Goal: Task Accomplishment & Management: Manage account settings

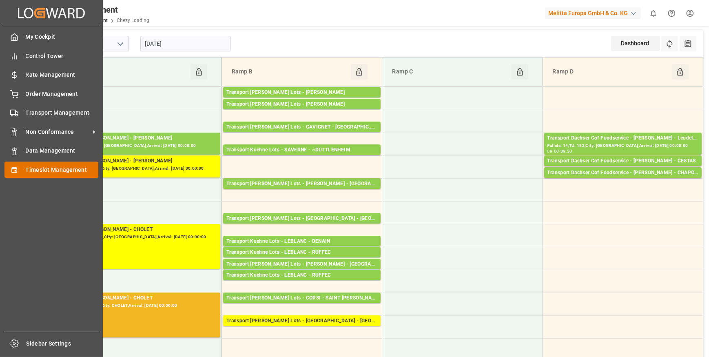
click at [52, 171] on span "Timeslot Management" at bounding box center [62, 170] width 73 height 9
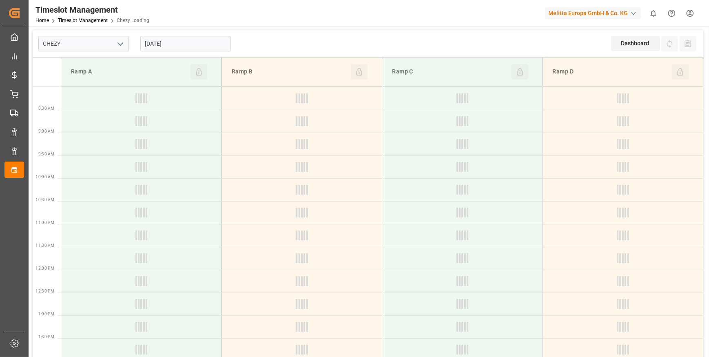
type input "Chezy Loading"
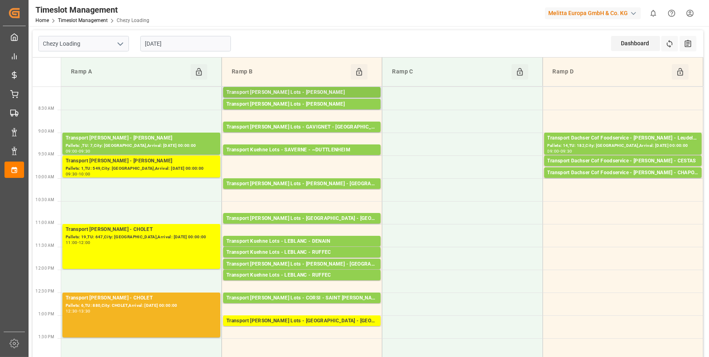
click at [318, 91] on div "Transport [PERSON_NAME] Lots - [PERSON_NAME]" at bounding box center [302, 93] width 151 height 8
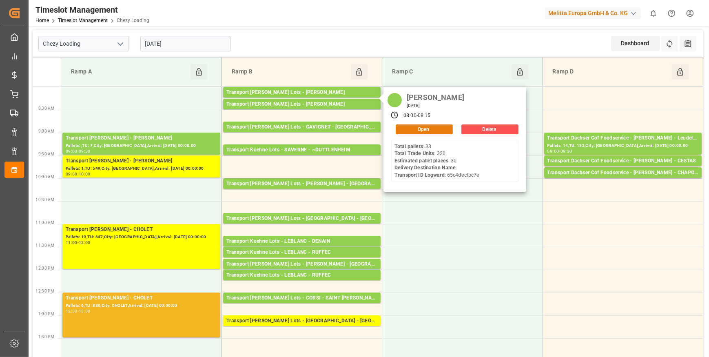
click at [427, 128] on button "Open" at bounding box center [424, 129] width 57 height 10
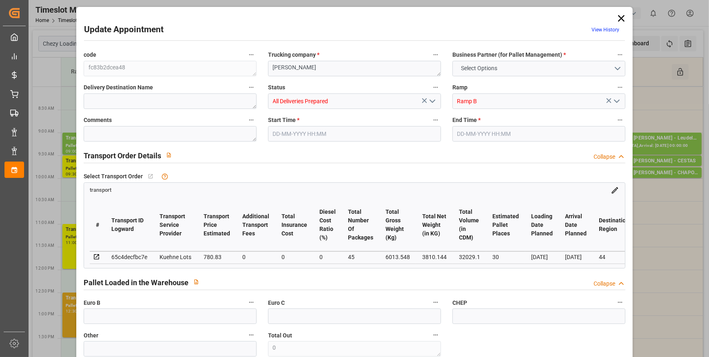
type input "30"
type input "780.83"
type input "0"
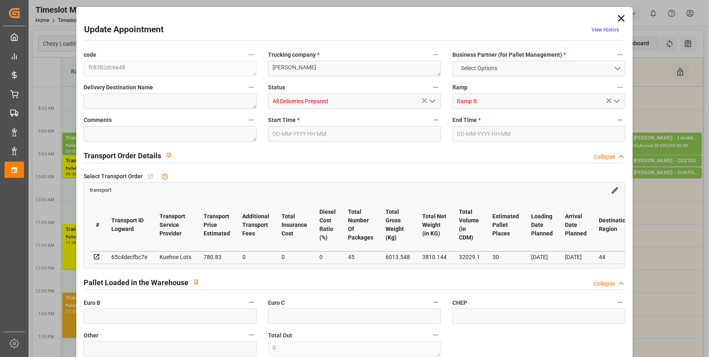
type input "780.83"
type input "0"
type input "45"
type input "3810.144"
type input "7359.168"
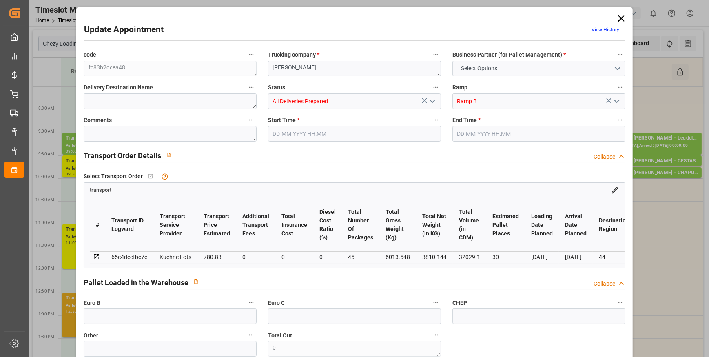
type input "32029.1"
type input "44"
type input "33"
type input "320"
type input "45"
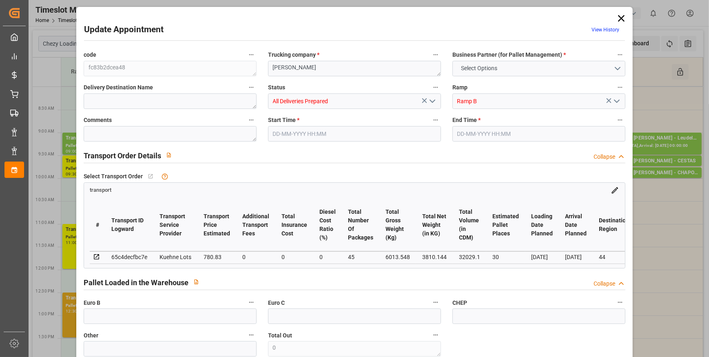
type input "101"
type input "6013.548"
type input "0"
type input "4710.8598"
type input "0"
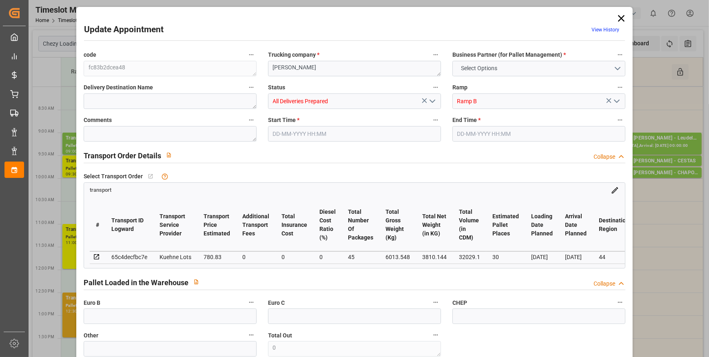
type input "0"
type input "21"
type input "35"
type input "26-09-2025 08:00"
type input "26-09-2025 08:15"
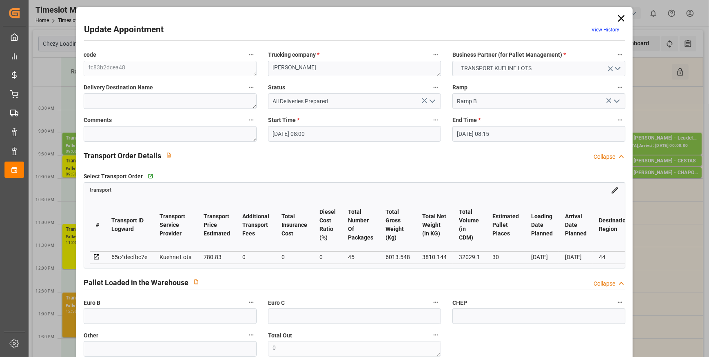
type input "22-09-2025 12:47"
type input "22-09-2025 11:21"
type input "29-09-2025"
type input "25-09-2025"
click at [434, 99] on icon "open menu" at bounding box center [433, 101] width 10 height 10
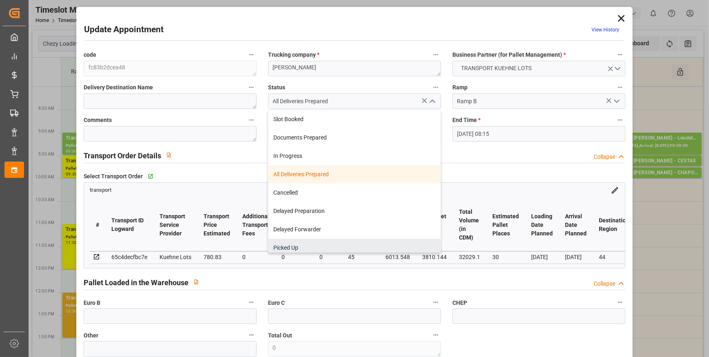
click at [291, 248] on div "Picked Up" at bounding box center [355, 248] width 172 height 18
type input "Picked Up"
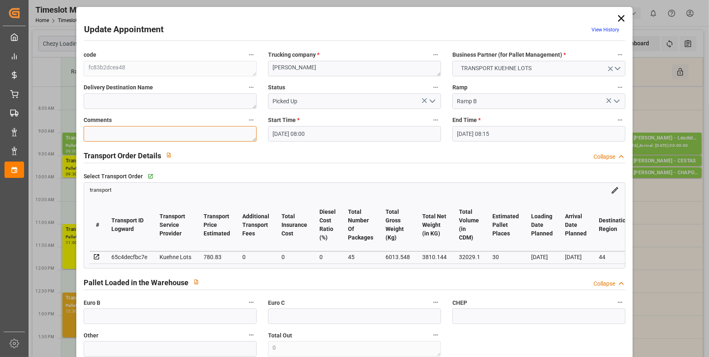
click at [109, 132] on textarea at bounding box center [170, 134] width 173 height 16
type textarea "ap 30"
click at [433, 102] on icon "open menu" at bounding box center [433, 101] width 10 height 10
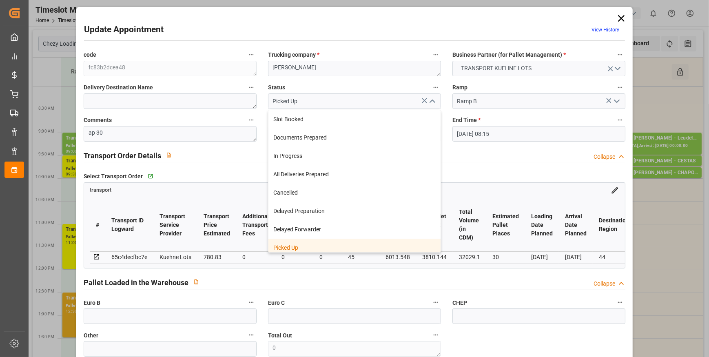
click at [290, 245] on div "Picked Up" at bounding box center [355, 248] width 172 height 18
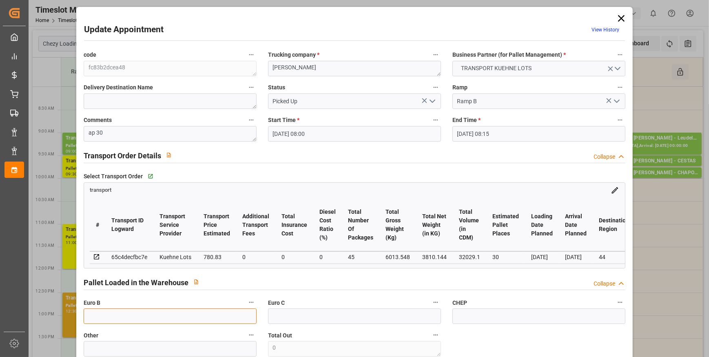
click at [104, 315] on input "text" at bounding box center [170, 317] width 173 height 16
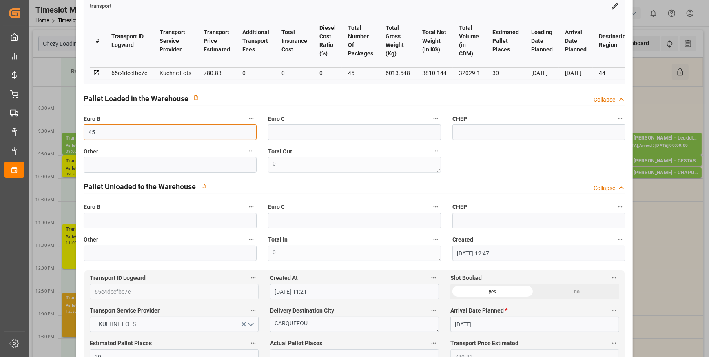
scroll to position [185, 0]
type input "45"
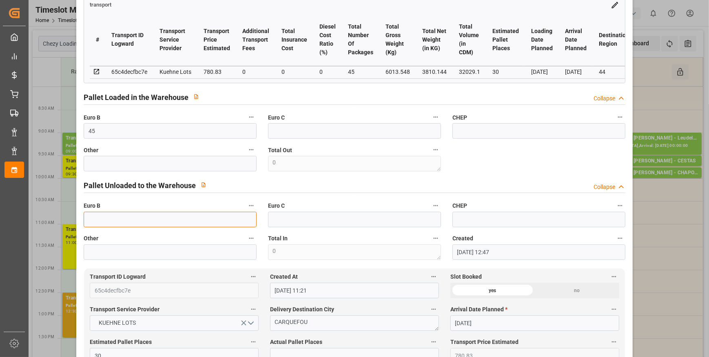
click at [94, 223] on input "text" at bounding box center [170, 220] width 173 height 16
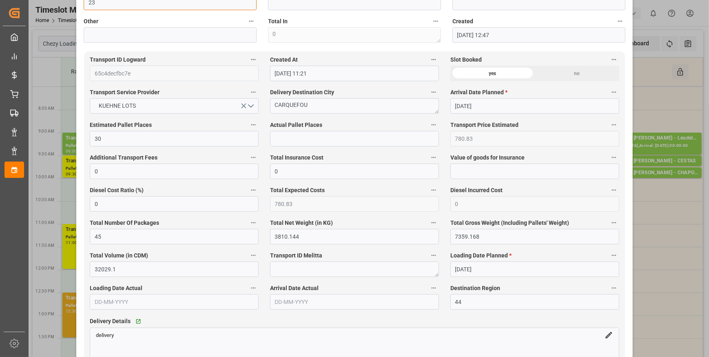
scroll to position [408, 0]
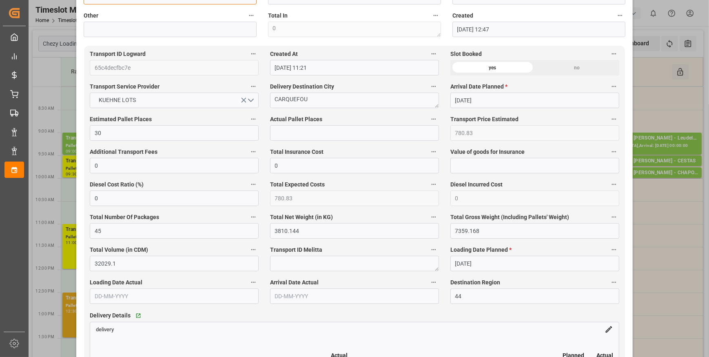
type input "23"
click at [280, 138] on input "text" at bounding box center [354, 133] width 169 height 16
type input "30"
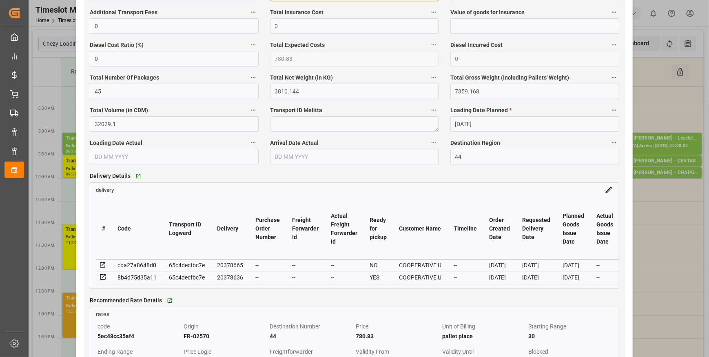
scroll to position [445, 0]
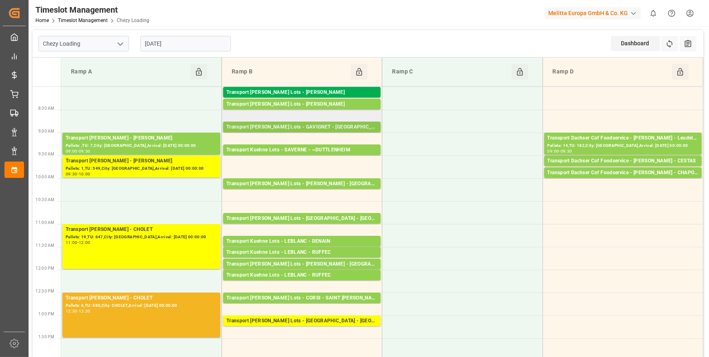
click at [350, 127] on div "Transport Kuehne Lots - GAVIGNET - SAINT VIT" at bounding box center [302, 127] width 151 height 8
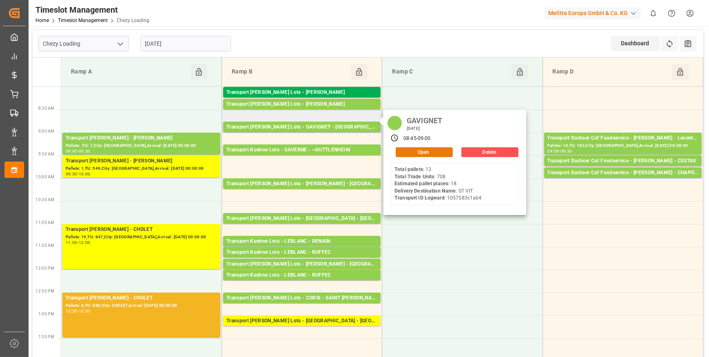
click at [420, 150] on button "Open" at bounding box center [424, 152] width 57 height 10
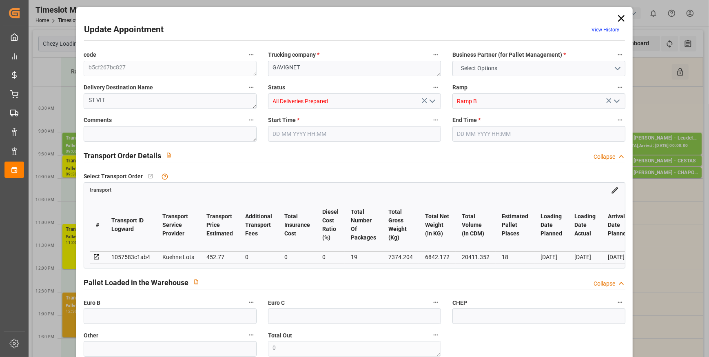
type input "18"
type input "452.77"
type input "0"
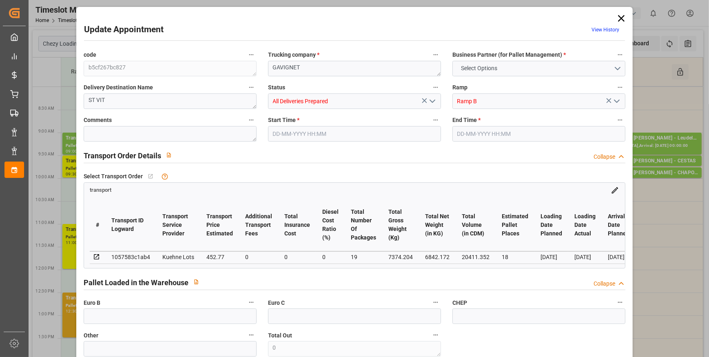
type input "452.77"
type input "0"
type input "19"
type input "6842.172"
type input "8189.596"
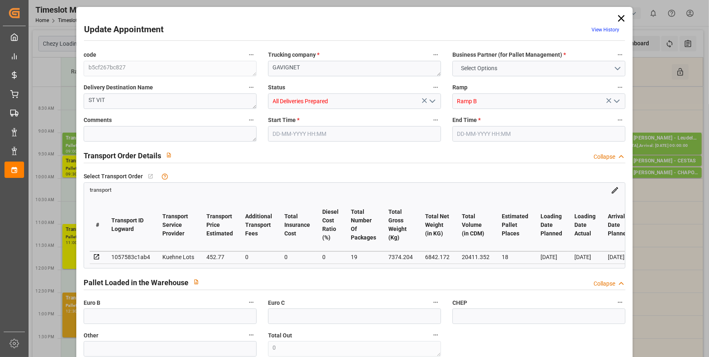
type input "20411.352"
type input "25"
type input "13"
type input "708"
type input "19"
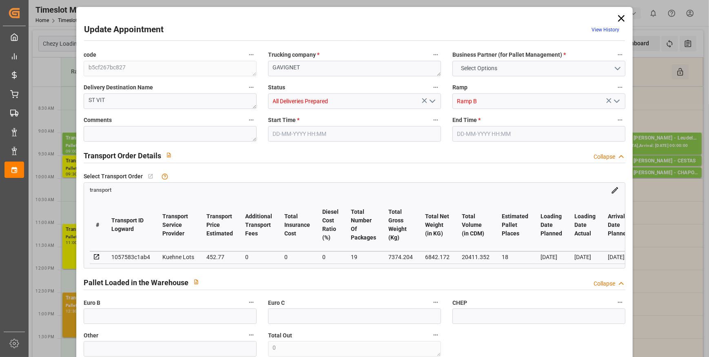
type input "101"
type input "7374.204"
type input "0"
type input "4710.8598"
type input "0"
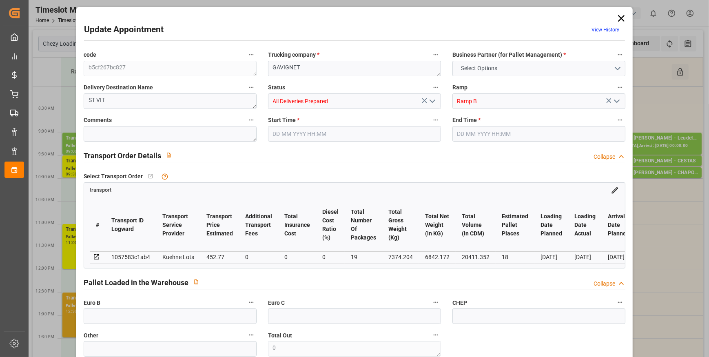
type input "0"
type input "21"
type input "35"
type input "26-09-2025 08:45"
type input "26-09-2025 09:00"
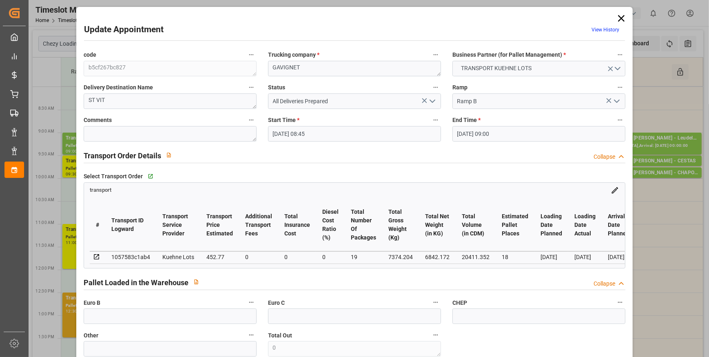
type input "23-09-2025 14:58"
type input "23-09-2025 11:17"
type input "[DATE]"
type input "25-09-2025"
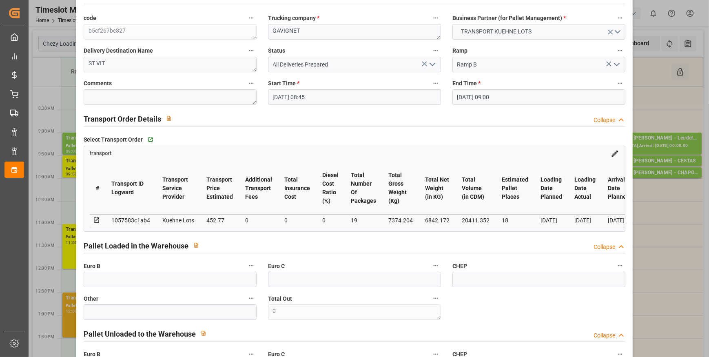
scroll to position [0, 0]
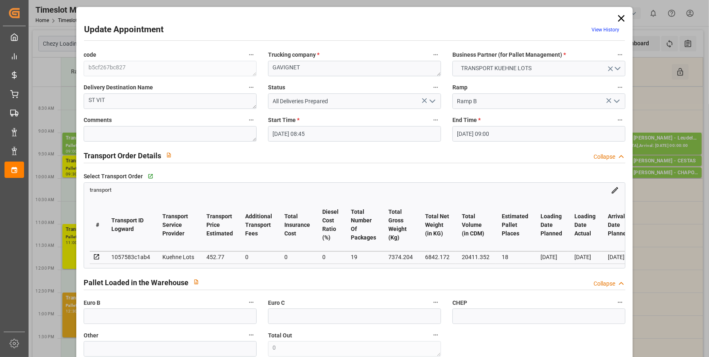
click at [619, 18] on icon at bounding box center [621, 18] width 7 height 7
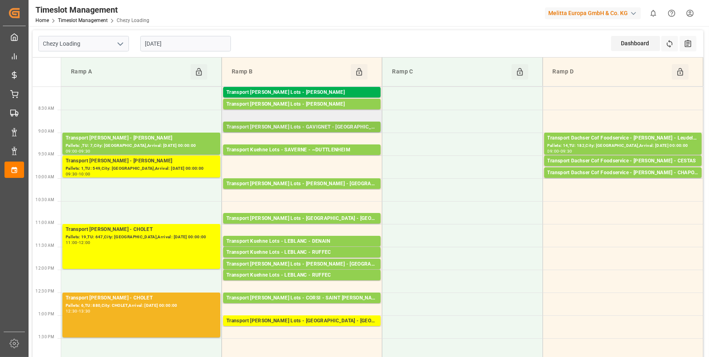
click at [312, 129] on div "Transport Kuehne Lots - GAVIGNET - SAINT VIT" at bounding box center [302, 127] width 151 height 8
click at [330, 128] on div "Transport Kuehne Lots - GAVIGNET - SAINT VIT" at bounding box center [302, 127] width 151 height 8
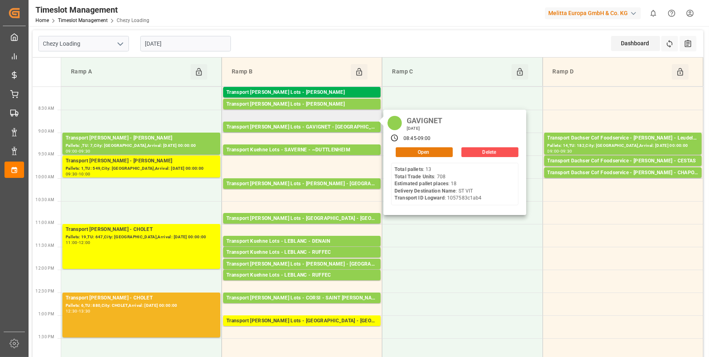
click at [416, 149] on button "Open" at bounding box center [424, 152] width 57 height 10
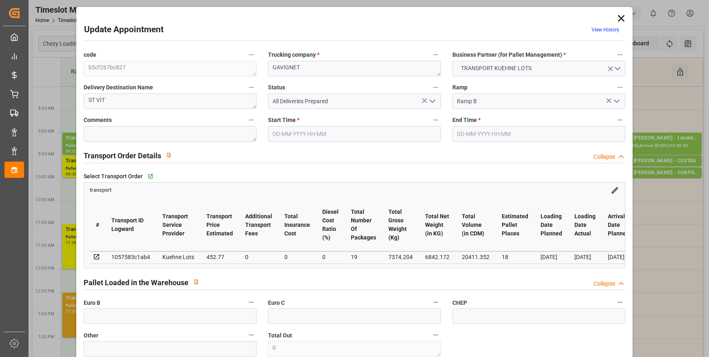
type input "18"
type input "452.77"
type input "0"
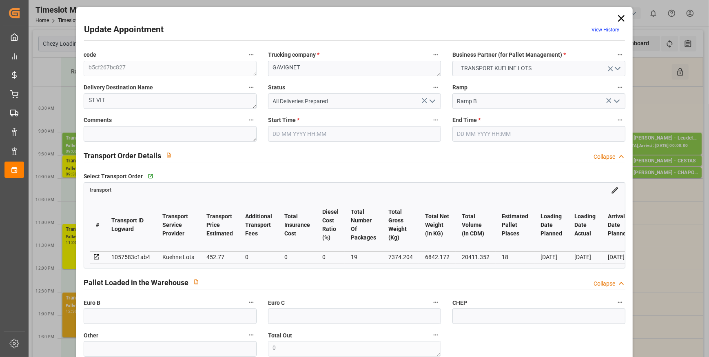
type input "452.77"
type input "0"
type input "19"
type input "6842.172"
type input "8189.596"
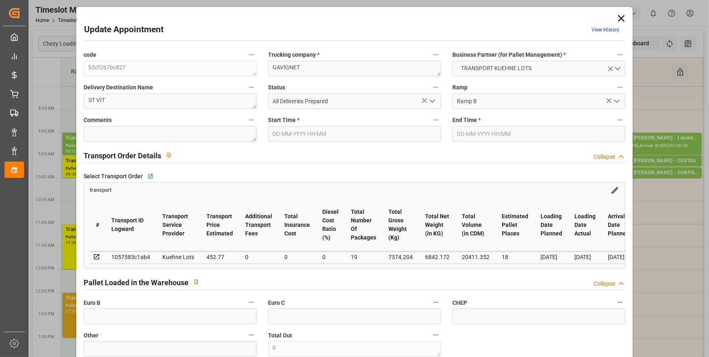
type input "20411.352"
type input "25"
type input "13"
type input "708"
type input "19"
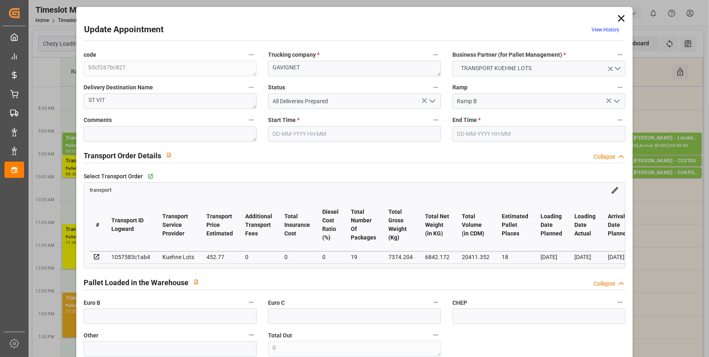
type input "101"
type input "7374.204"
type input "0"
type input "4710.8598"
type input "0"
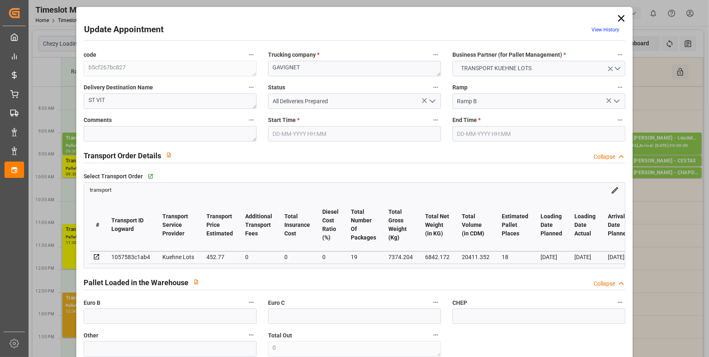
type input "0"
type input "21"
type input "35"
type input "26-09-2025 08:45"
type input "26-09-2025 09:00"
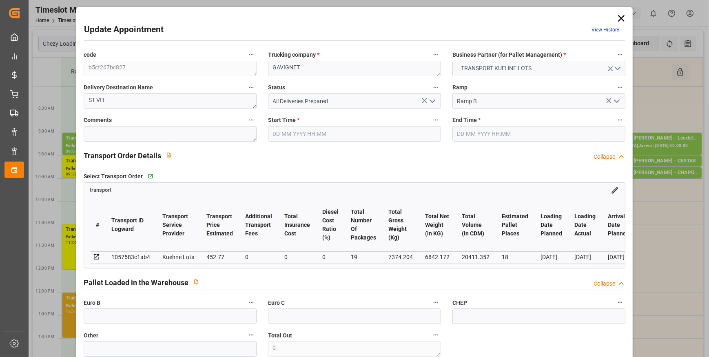
type input "23-09-2025 14:58"
type input "23-09-2025 11:17"
type input "[DATE]"
type input "25-09-2025"
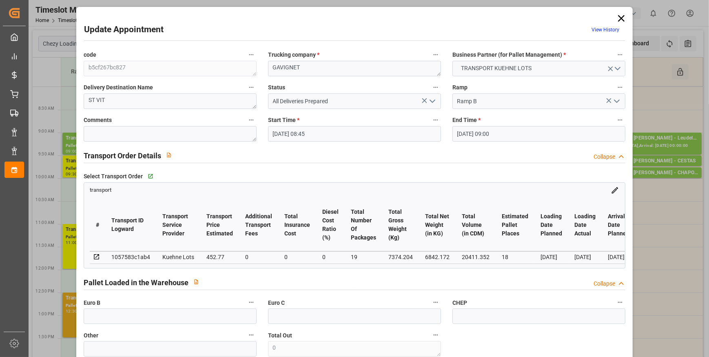
click at [621, 19] on icon at bounding box center [621, 18] width 11 height 11
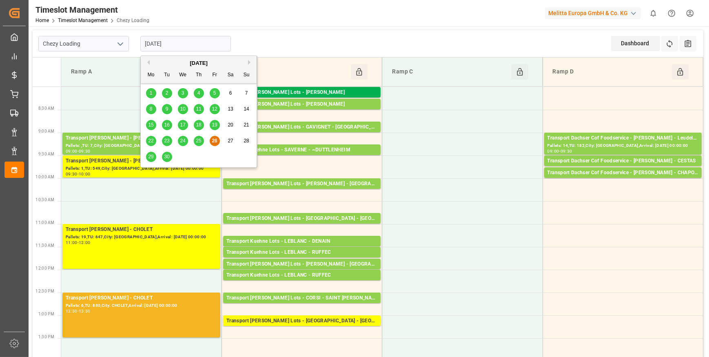
click at [192, 41] on input "[DATE]" at bounding box center [185, 44] width 91 height 16
click at [149, 158] on span "29" at bounding box center [150, 157] width 5 height 6
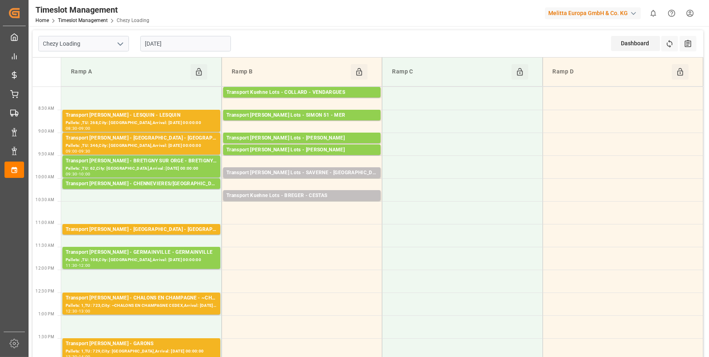
click at [191, 44] on input "[DATE]" at bounding box center [185, 44] width 91 height 16
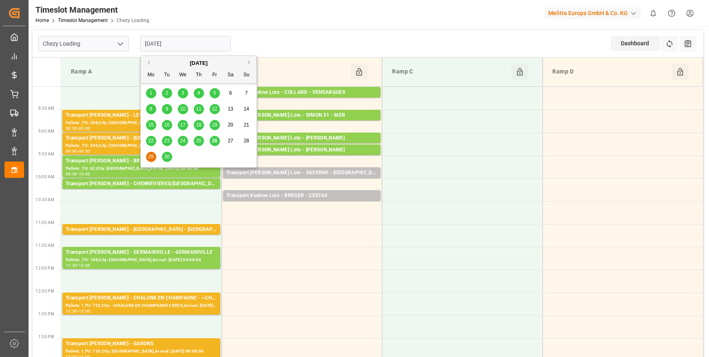
click at [165, 157] on span "30" at bounding box center [166, 157] width 5 height 6
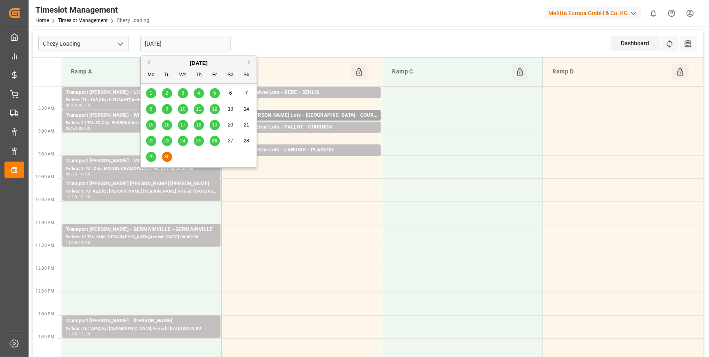
click at [185, 41] on input "[DATE]" at bounding box center [185, 44] width 91 height 16
click at [198, 140] on span "25" at bounding box center [198, 141] width 5 height 6
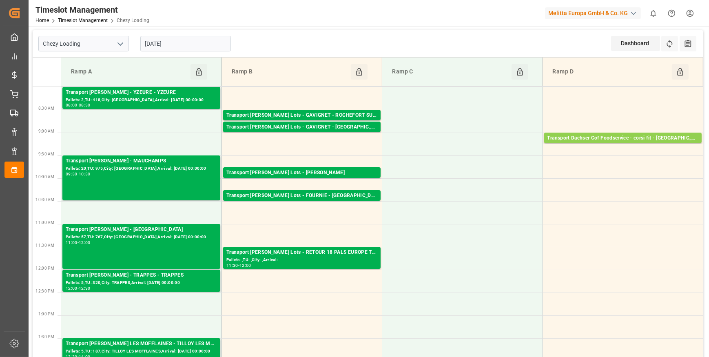
click at [185, 43] on input "25-09-2025" at bounding box center [185, 44] width 91 height 16
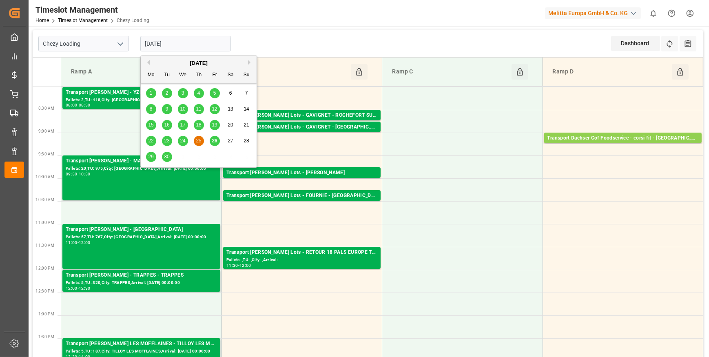
click at [215, 143] on span "26" at bounding box center [214, 141] width 5 height 6
type input "[DATE]"
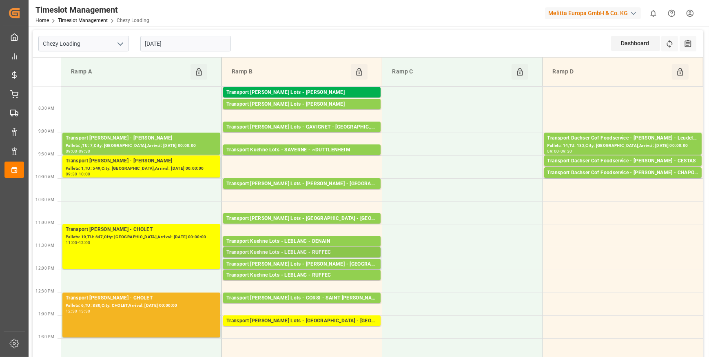
click at [331, 252] on div "Transport Kuehne Lots - LEBLANC - RUFFEC" at bounding box center [302, 253] width 151 height 8
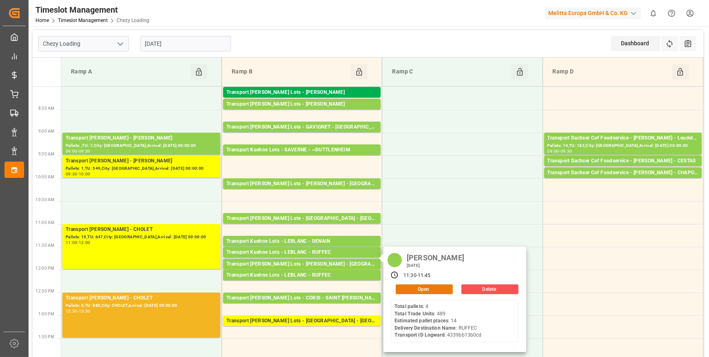
click at [428, 286] on button "Open" at bounding box center [424, 290] width 57 height 10
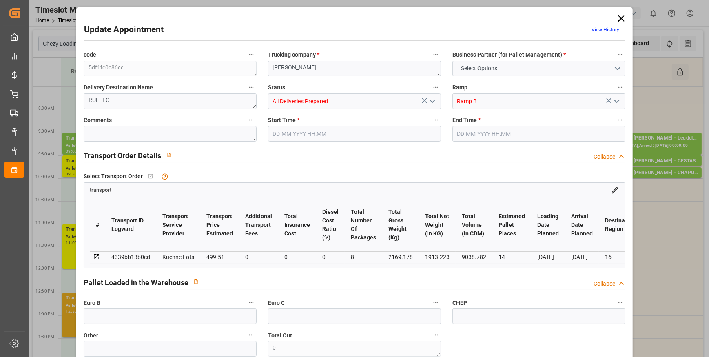
type input "14"
type input "499.51"
type input "0"
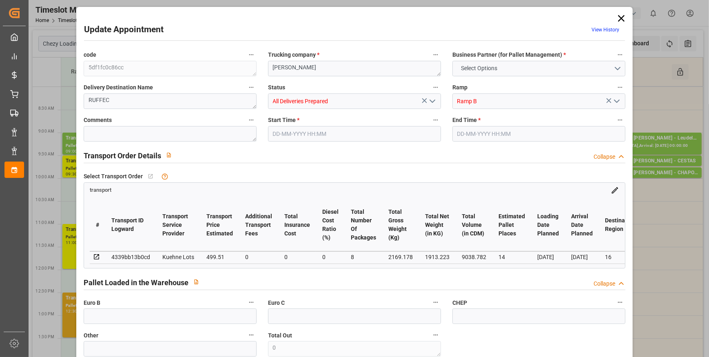
type input "499.51"
type input "0"
type input "8"
type input "1913.223"
type input "3440.554"
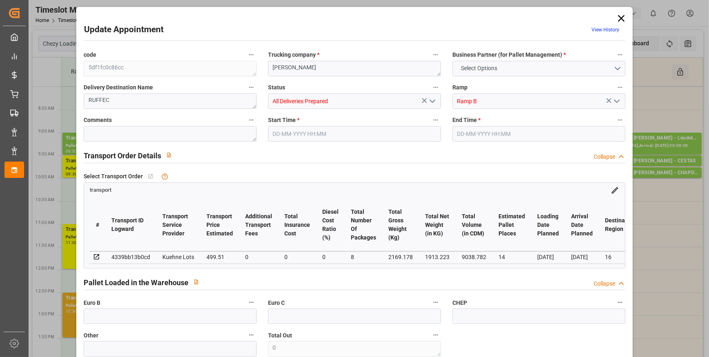
type input "9038.782"
type input "16"
type input "4"
type input "489"
type input "54"
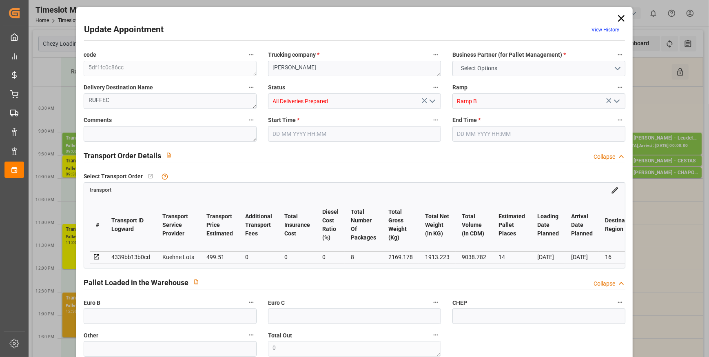
type input "101"
type input "2169.178"
type input "0"
type input "4710.8598"
type input "0"
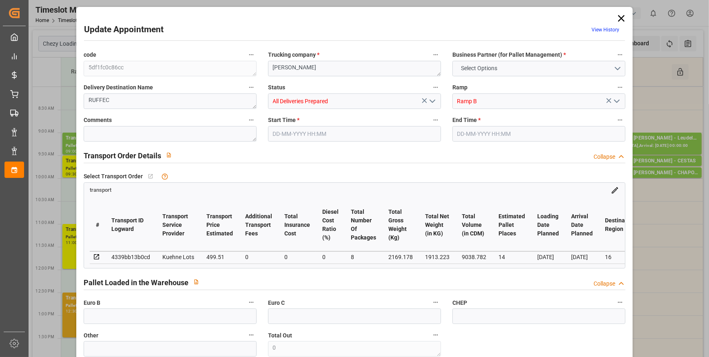
type input "0"
type input "21"
type input "35"
type input "26-09-2025 11:30"
type input "26-09-2025 11:45"
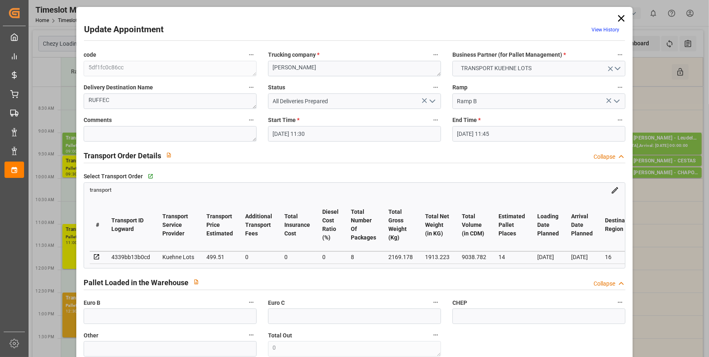
type input "24-09-2025 12:04"
type input "24-09-2025 11:20"
type input "[DATE]"
type input "25-09-2025"
click at [622, 18] on icon at bounding box center [621, 18] width 11 height 11
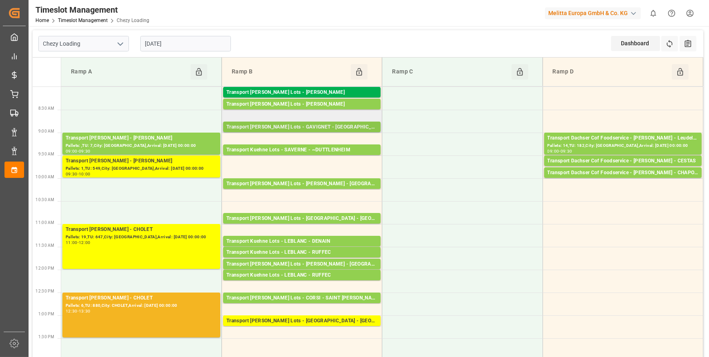
click at [339, 125] on div "Transport Kuehne Lots - GAVIGNET - SAINT VIT" at bounding box center [302, 127] width 151 height 8
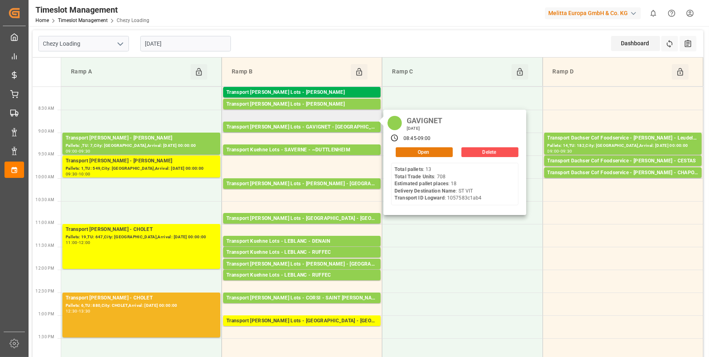
click at [413, 152] on button "Open" at bounding box center [424, 152] width 57 height 10
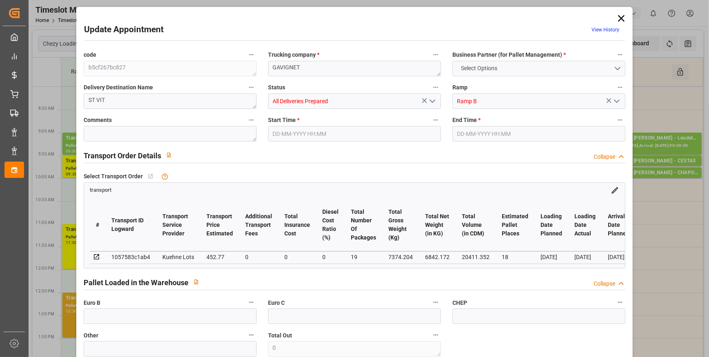
type input "18"
type input "452.77"
type input "0"
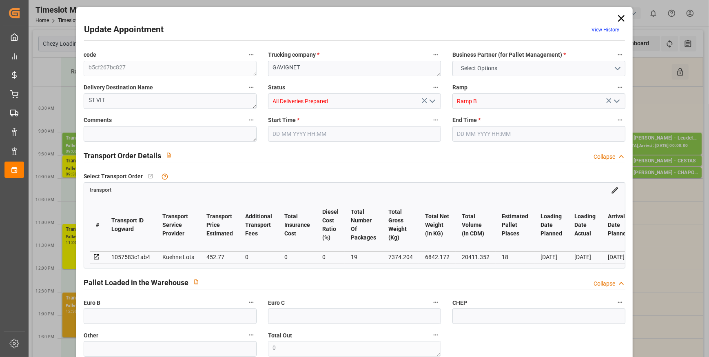
type input "452.77"
type input "0"
type input "19"
type input "6842.172"
type input "8189.596"
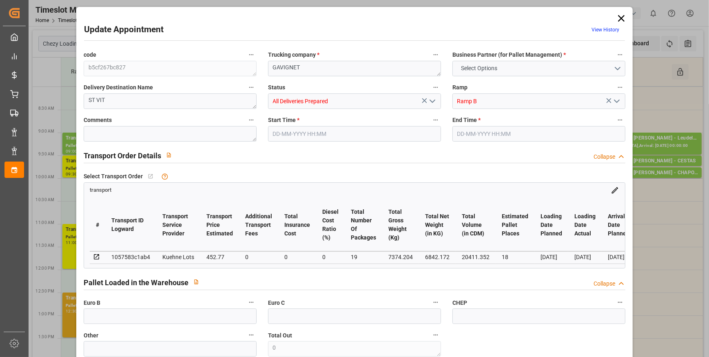
type input "20411.352"
type input "25"
type input "13"
type input "708"
type input "19"
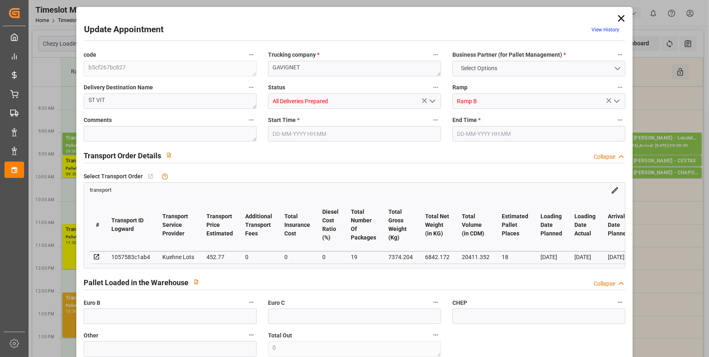
type input "101"
type input "7374.204"
type input "0"
type input "4710.8598"
type input "0"
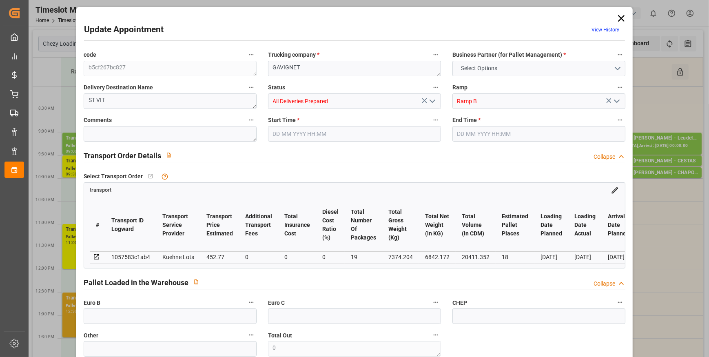
type input "0"
type input "21"
type input "35"
type input "26-09-2025 08:45"
type input "26-09-2025 09:00"
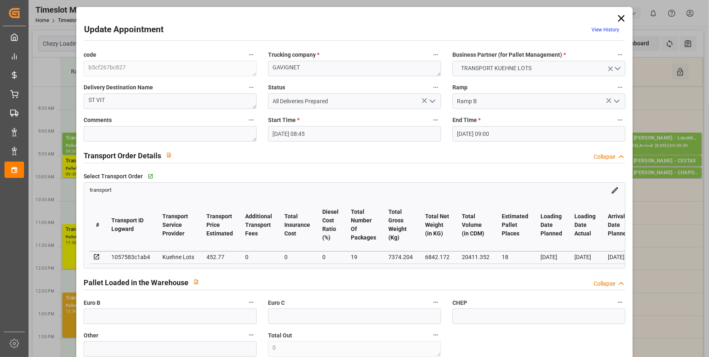
type input "23-09-2025 14:58"
type input "23-09-2025 11:17"
type input "[DATE]"
type input "25-09-2025"
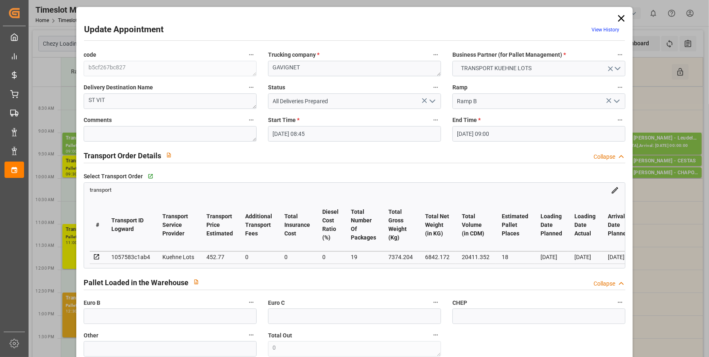
click at [431, 100] on icon "open menu" at bounding box center [433, 101] width 10 height 10
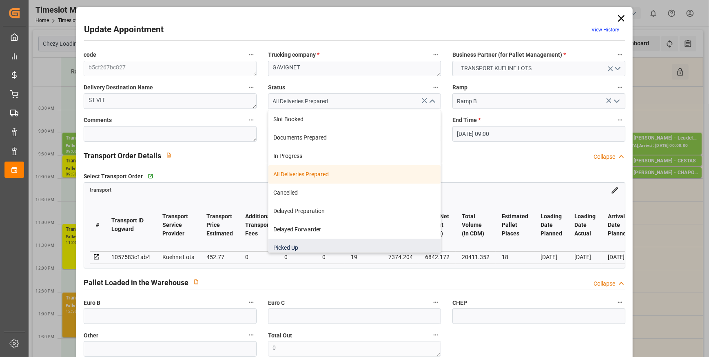
click at [290, 248] on div "Picked Up" at bounding box center [355, 248] width 172 height 18
type input "Picked Up"
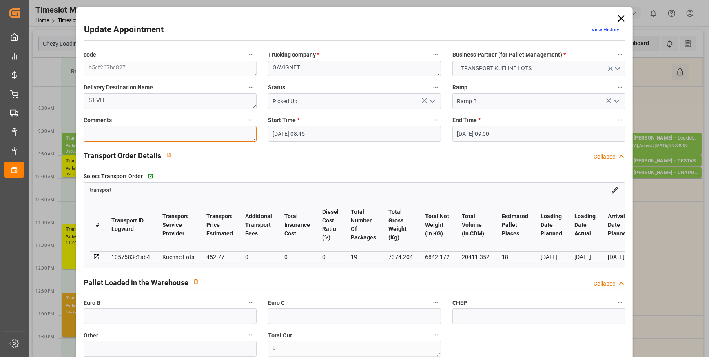
click at [89, 131] on textarea at bounding box center [170, 134] width 173 height 16
type textarea "ap 19"
click at [111, 323] on input "text" at bounding box center [170, 317] width 173 height 16
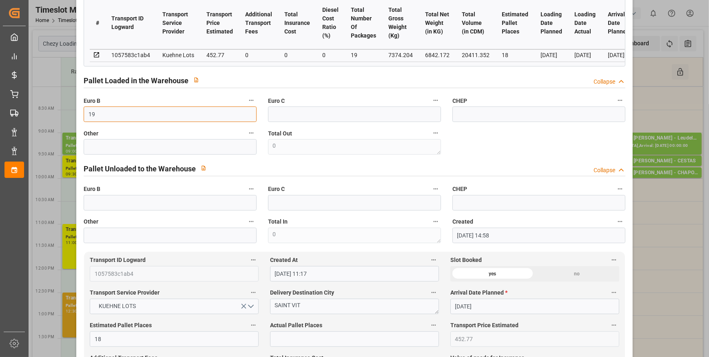
scroll to position [297, 0]
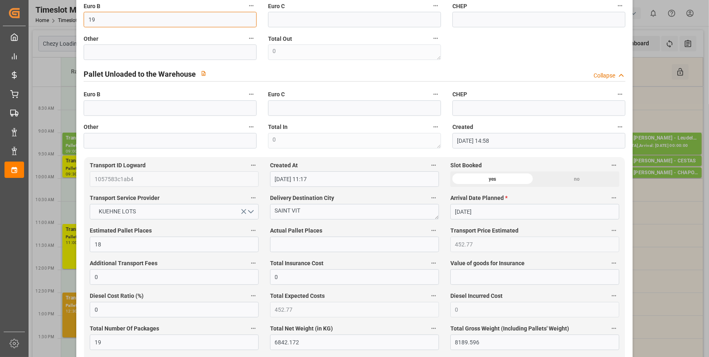
type input "19"
click at [296, 245] on input "text" at bounding box center [354, 245] width 169 height 16
type input "18"
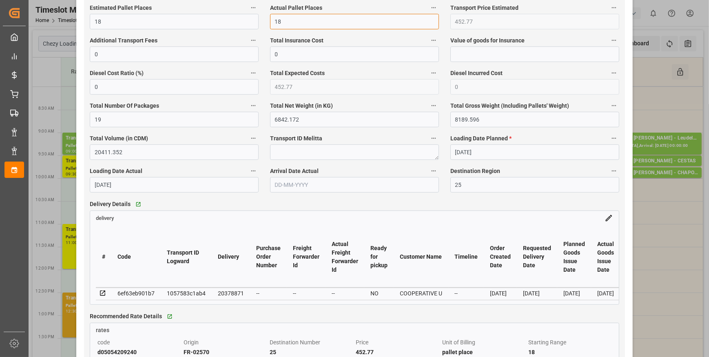
scroll to position [519, 0]
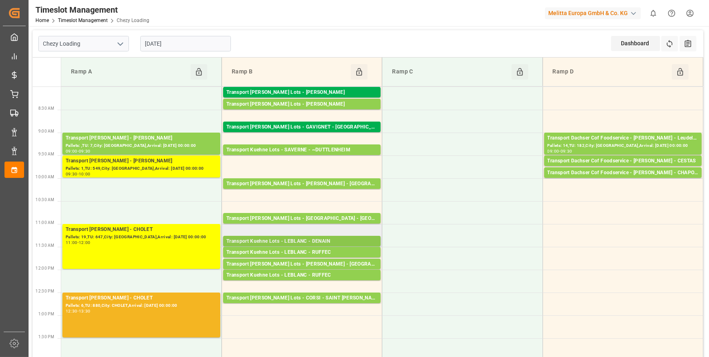
click at [327, 240] on div "Transport Kuehne Lots - LEBLANC - DENAIN" at bounding box center [302, 242] width 151 height 8
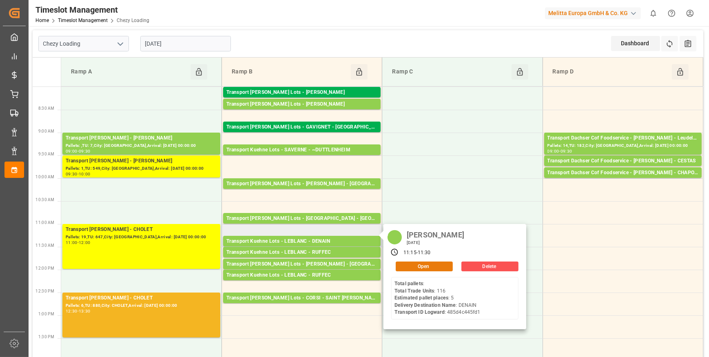
click at [415, 264] on button "Open" at bounding box center [424, 267] width 57 height 10
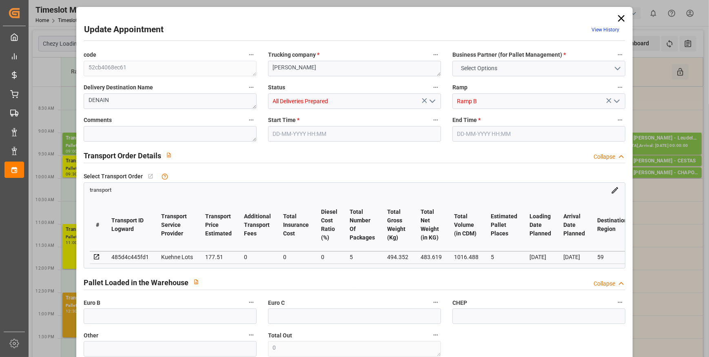
type input "5"
type input "177.51"
type input "0"
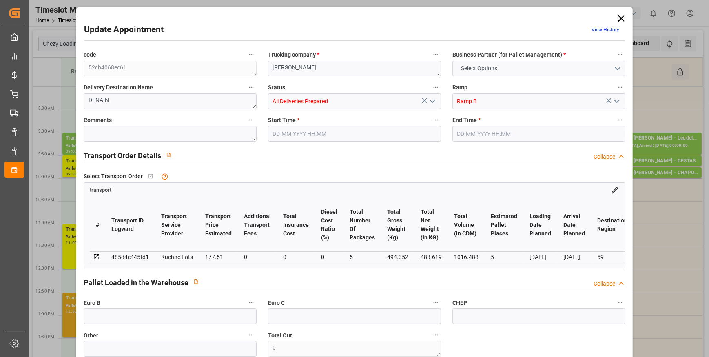
type input "177.51"
type input "0"
type input "5"
type input "483.619"
type input "609.352"
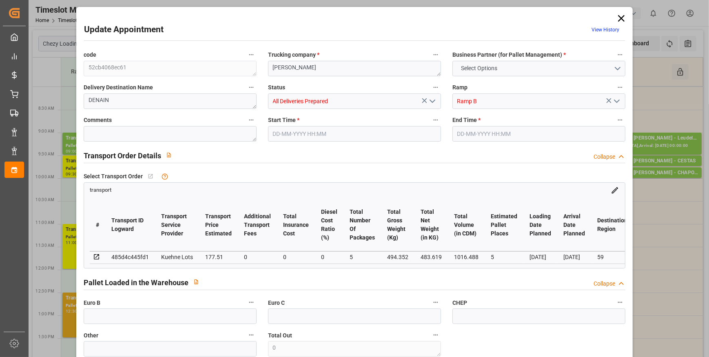
type input "1016.488"
type input "59"
type input "0"
type input "116"
type input "5"
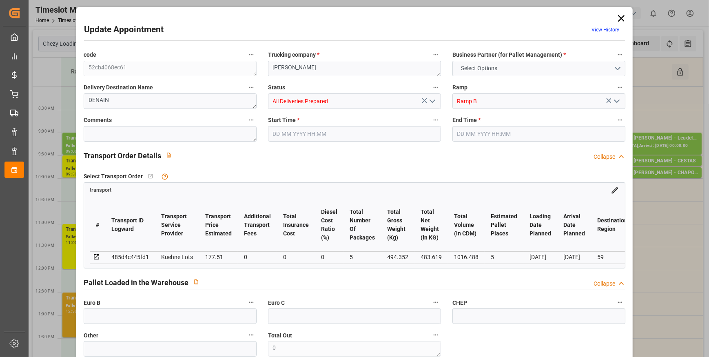
type input "101"
type input "494.352"
type input "0"
type input "4710.8598"
type input "0"
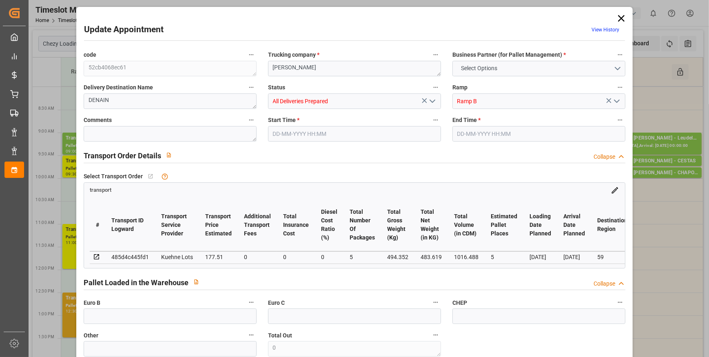
type input "0"
type input "21"
type input "35"
type input "26-09-2025 11:15"
type input "26-09-2025 11:30"
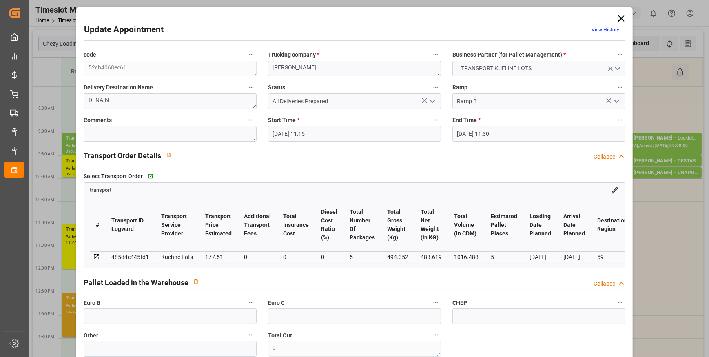
type input "22-09-2025 13:17"
type input "22-09-2025 11:19"
type input "[DATE]"
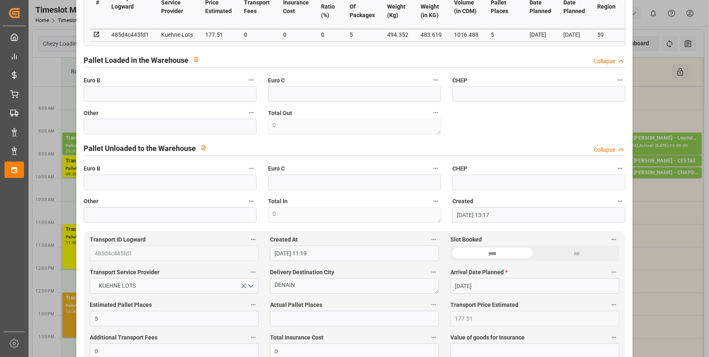
scroll to position [0, 0]
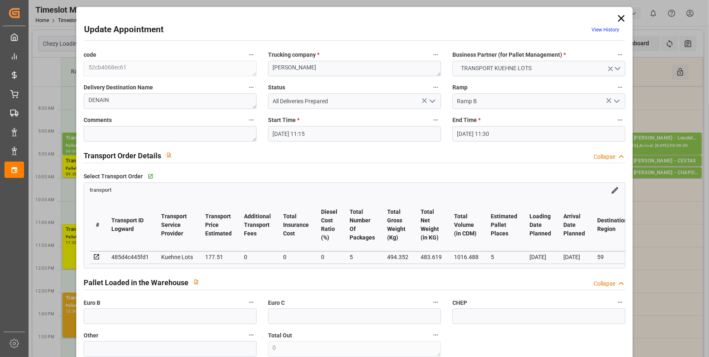
click at [622, 17] on icon at bounding box center [621, 18] width 11 height 11
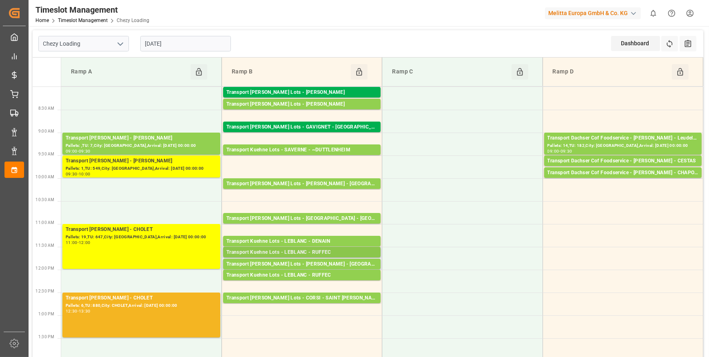
click at [325, 251] on div "Transport Kuehne Lots - LEBLANC - RUFFEC" at bounding box center [302, 253] width 151 height 8
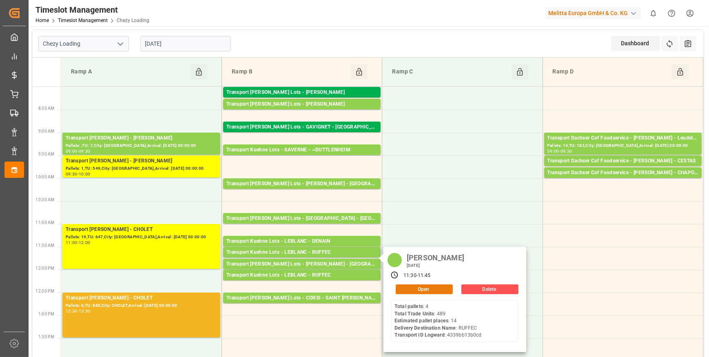
click at [416, 291] on button "Open" at bounding box center [424, 290] width 57 height 10
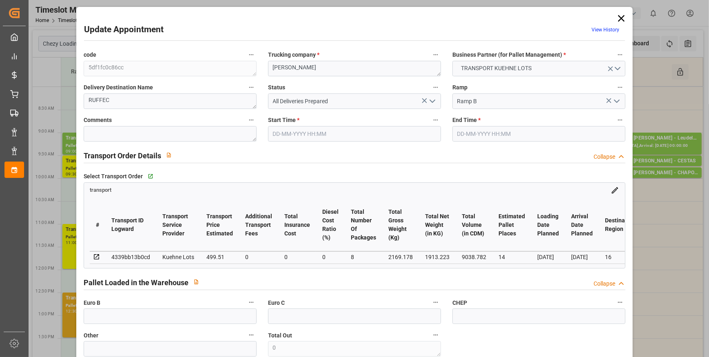
type input "26-09-2025 11:30"
type input "26-09-2025 11:45"
type input "24-09-2025 12:04"
type input "24-09-2025 11:20"
type input "[DATE]"
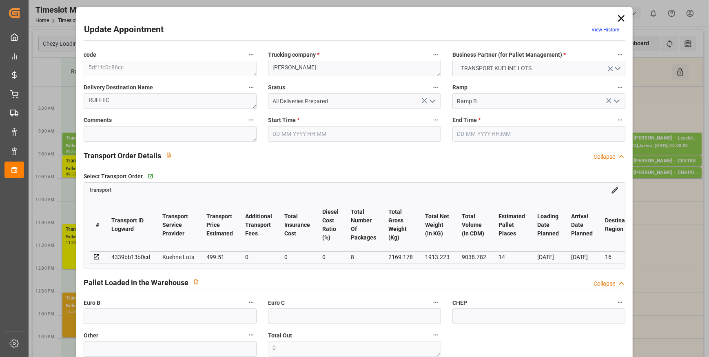
type input "25-09-2025"
click at [620, 16] on icon at bounding box center [621, 18] width 11 height 11
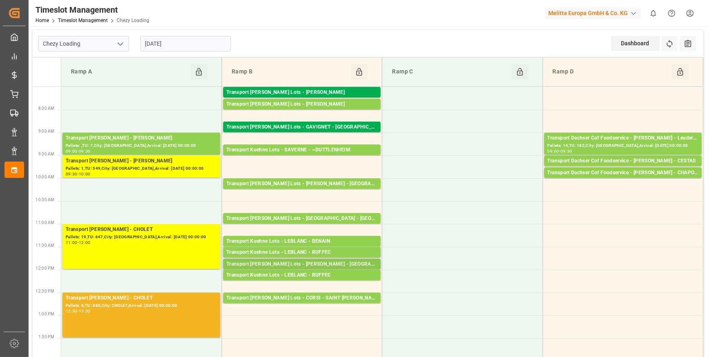
click at [330, 265] on div "Transport Kuehne Lots - LEBLANC - SAINT AVIT" at bounding box center [302, 264] width 151 height 8
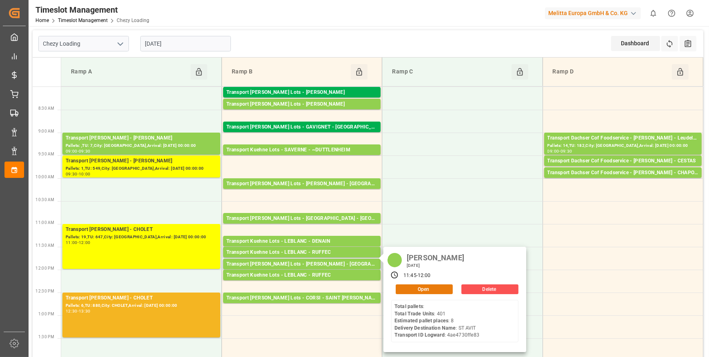
click at [411, 289] on button "Open" at bounding box center [424, 290] width 57 height 10
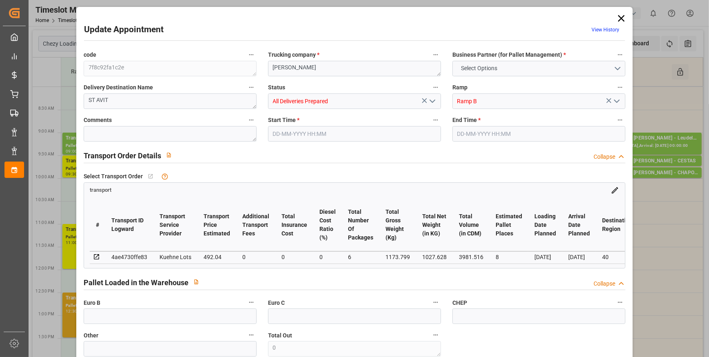
type input "8"
type input "492.04"
type input "0"
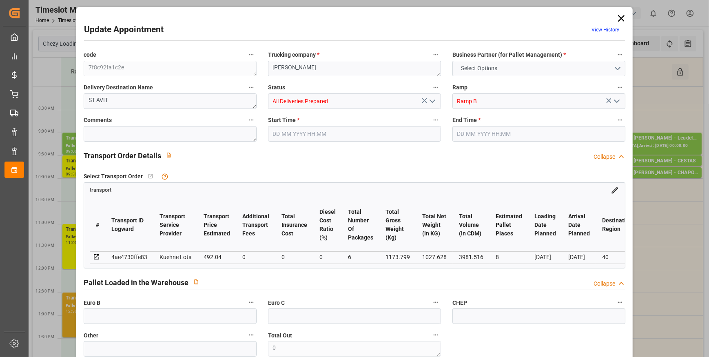
type input "492.04"
click at [620, 19] on icon at bounding box center [621, 18] width 11 height 11
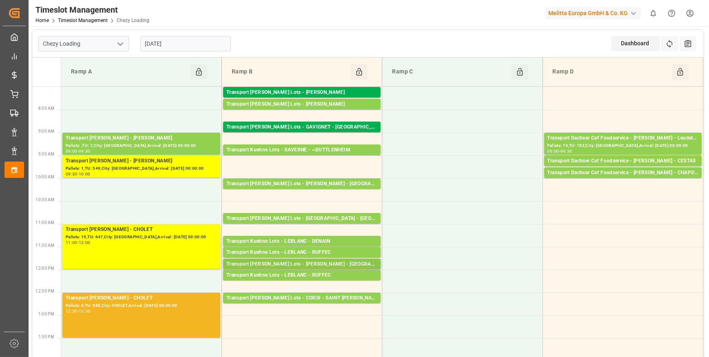
click at [338, 263] on div "Transport Kuehne Lots - LEBLANC - SAINT AVIT" at bounding box center [302, 264] width 151 height 8
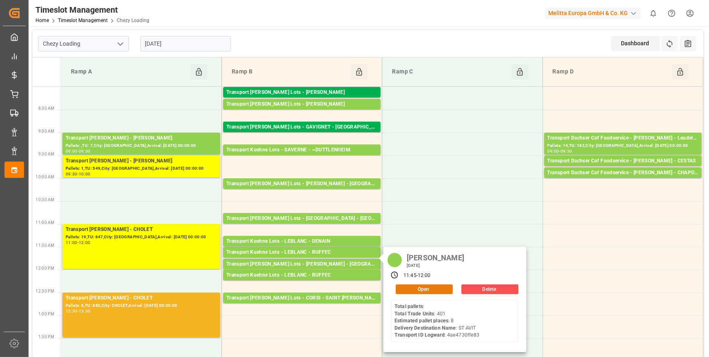
click at [412, 285] on button "Open" at bounding box center [424, 290] width 57 height 10
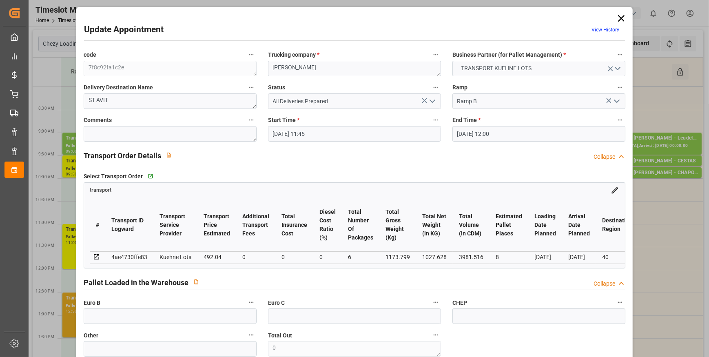
click at [620, 19] on icon at bounding box center [621, 18] width 7 height 7
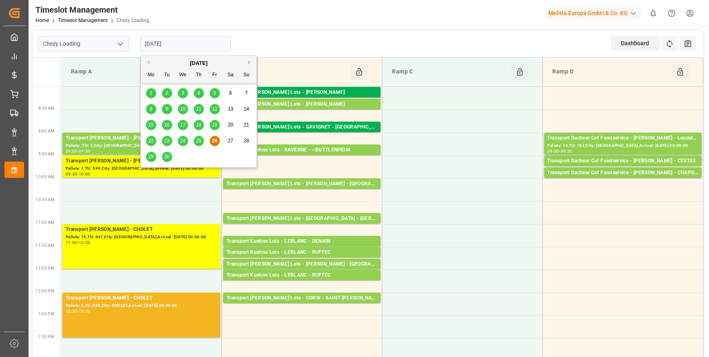
click at [179, 43] on input "[DATE]" at bounding box center [185, 44] width 91 height 16
click at [151, 156] on span "29" at bounding box center [150, 157] width 5 height 6
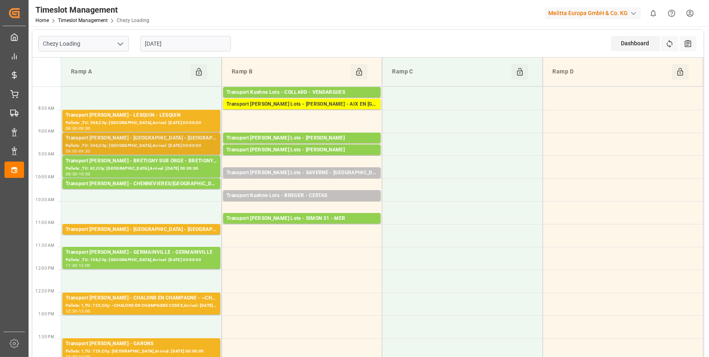
click at [145, 140] on div "Transport Delisle - VILLABE - VILLABE" at bounding box center [141, 138] width 151 height 8
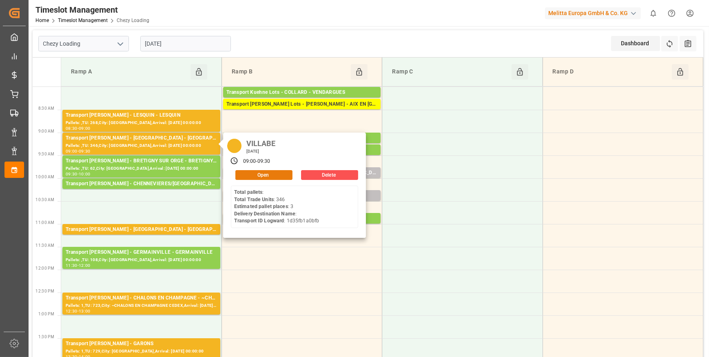
click at [258, 174] on button "Open" at bounding box center [264, 175] width 57 height 10
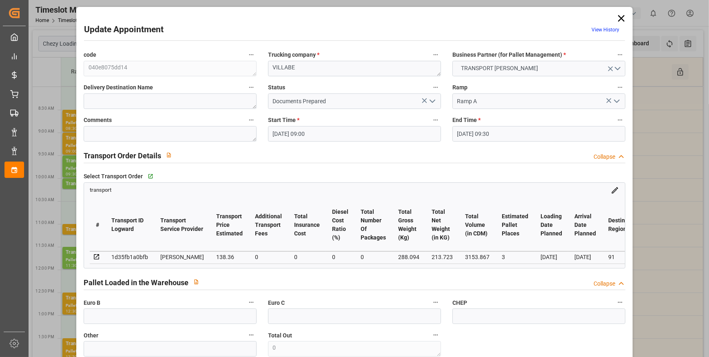
click at [431, 102] on icon "open menu" at bounding box center [433, 101] width 10 height 10
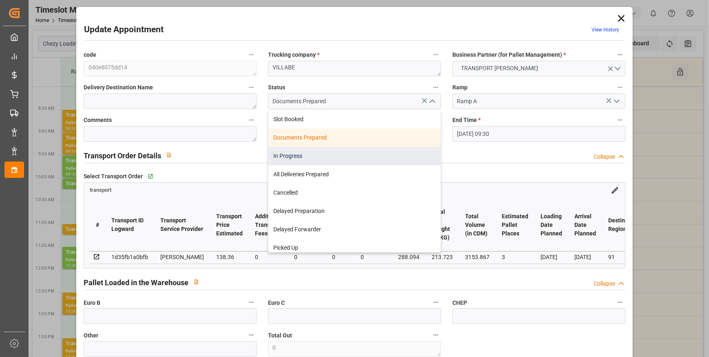
click at [287, 155] on div "In Progress" at bounding box center [355, 156] width 172 height 18
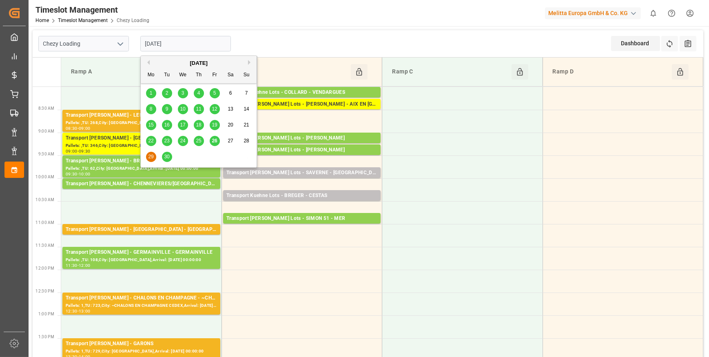
click at [190, 44] on input "[DATE]" at bounding box center [185, 44] width 91 height 16
click at [210, 141] on div "26" at bounding box center [215, 141] width 10 height 10
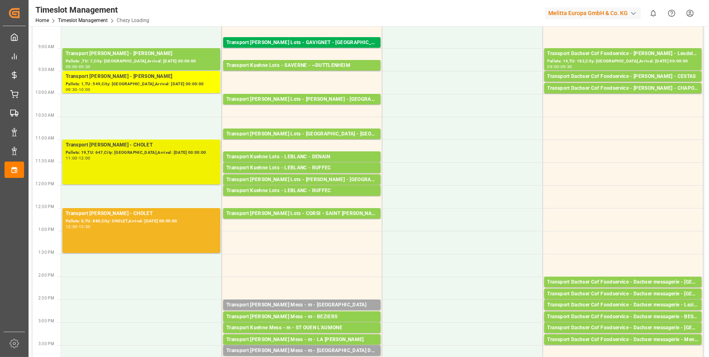
scroll to position [111, 0]
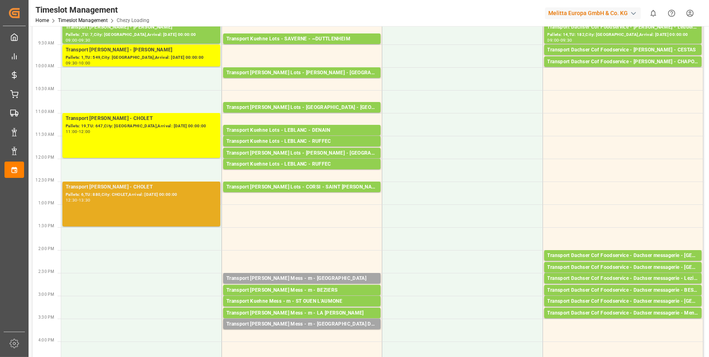
click at [166, 207] on div "Transport Delisle - CHOLET - CHOLET Pallets: 6,TU: 880,City: CHOLET,Arrival: 20…" at bounding box center [141, 204] width 151 height 42
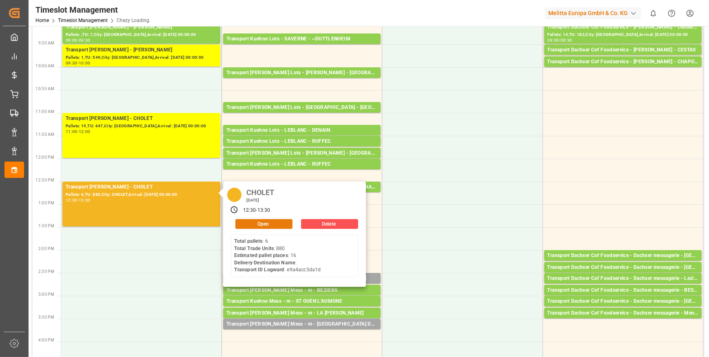
click at [250, 224] on button "Open" at bounding box center [264, 224] width 57 height 10
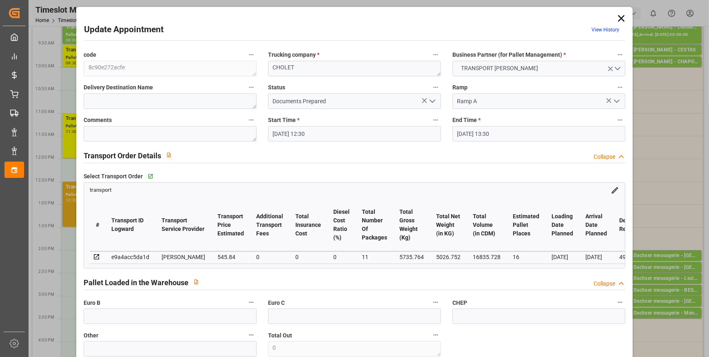
click at [428, 100] on icon "open menu" at bounding box center [433, 101] width 10 height 10
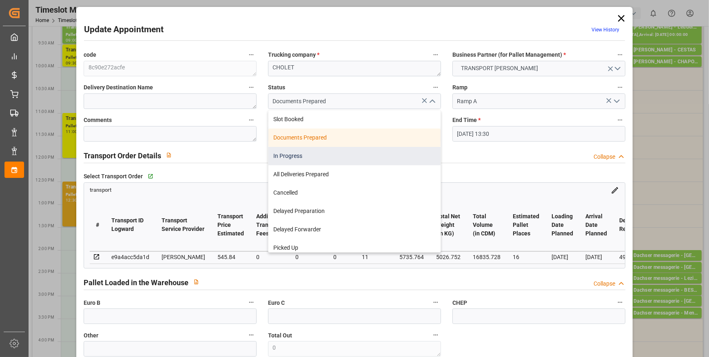
click at [286, 156] on div "In Progress" at bounding box center [355, 156] width 172 height 18
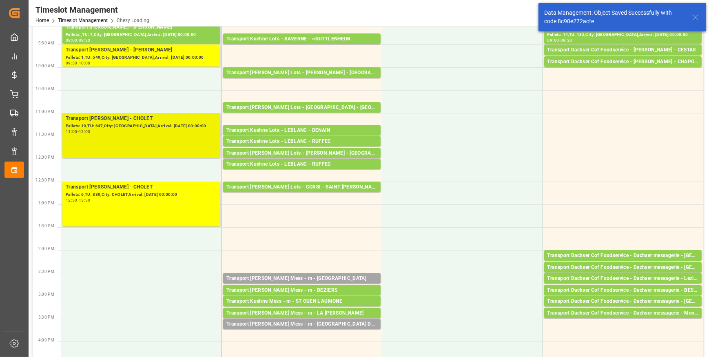
scroll to position [0, 0]
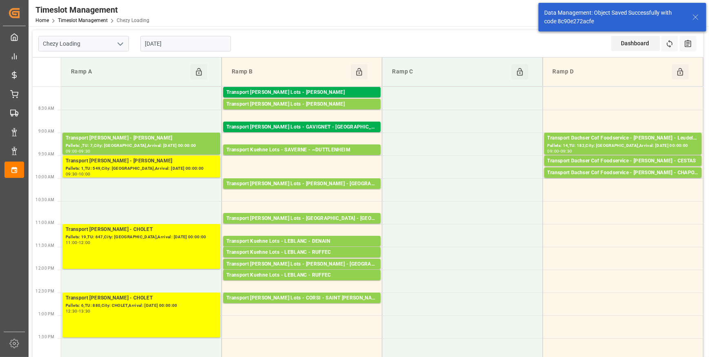
click at [173, 44] on input "[DATE]" at bounding box center [185, 44] width 91 height 16
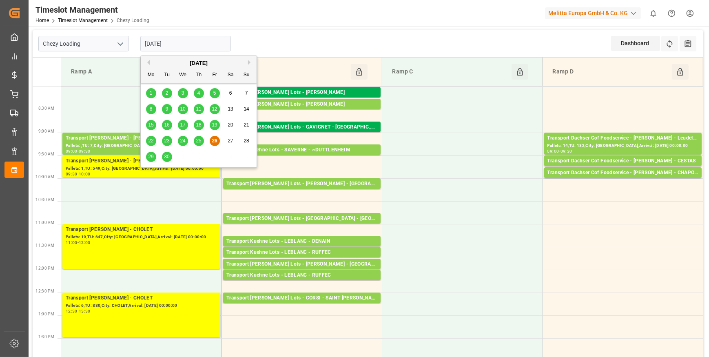
click at [151, 156] on span "29" at bounding box center [150, 157] width 5 height 6
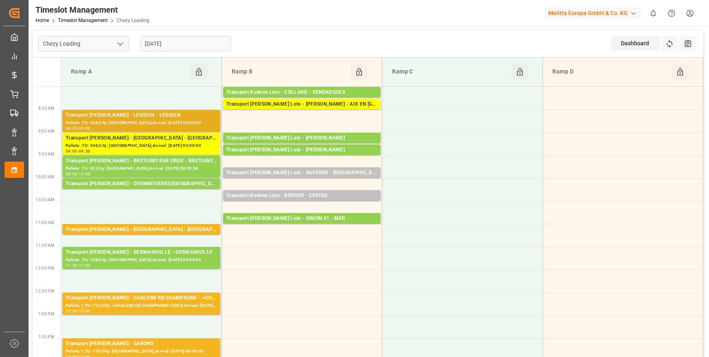
click at [169, 117] on div "Transport Delisle - LESQUIN - LESQUIN" at bounding box center [141, 115] width 151 height 8
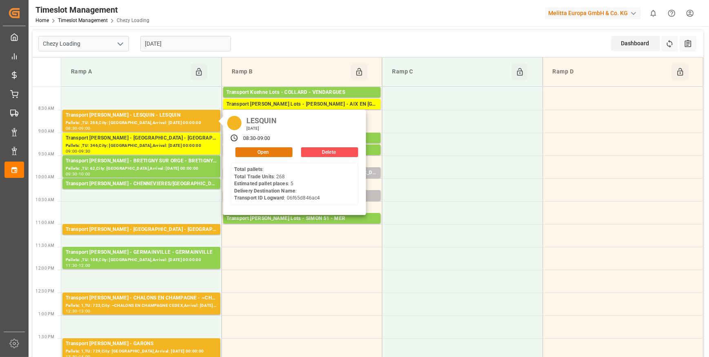
click at [258, 149] on button "Open" at bounding box center [264, 152] width 57 height 10
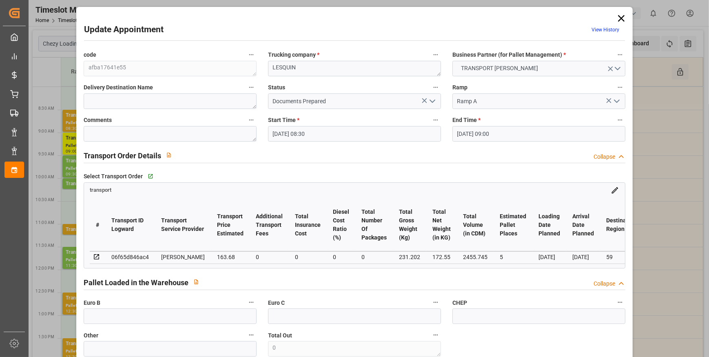
click at [432, 98] on icon "open menu" at bounding box center [433, 101] width 10 height 10
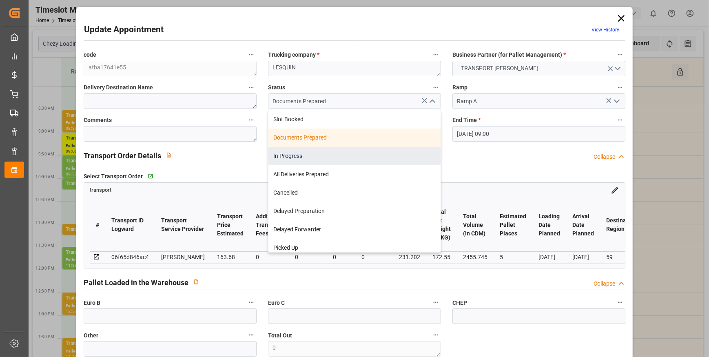
click at [278, 156] on div "In Progress" at bounding box center [355, 156] width 172 height 18
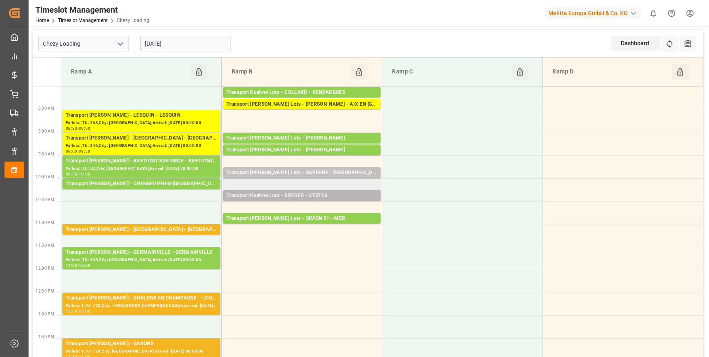
click at [332, 194] on div "Transport Kuehne Lots - BREGER - CESTAS" at bounding box center [302, 196] width 151 height 8
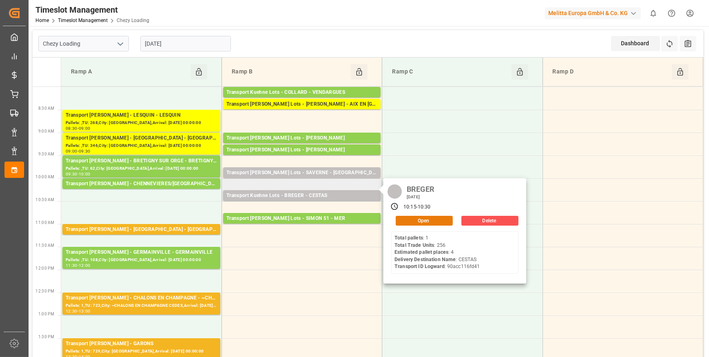
click at [406, 219] on button "Open" at bounding box center [424, 221] width 57 height 10
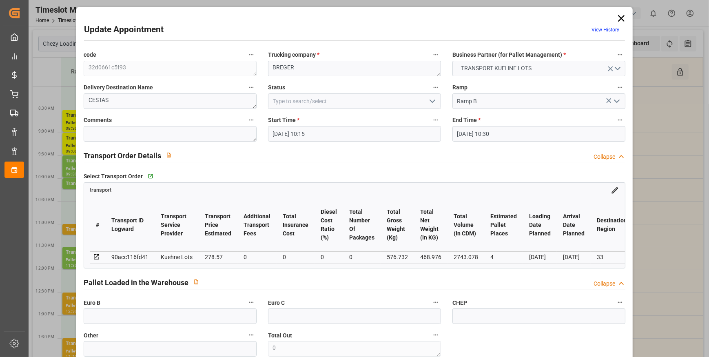
click at [428, 102] on icon "open menu" at bounding box center [433, 101] width 10 height 10
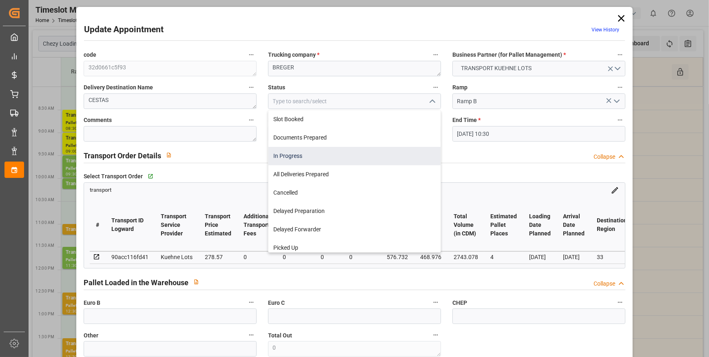
click at [297, 153] on div "In Progress" at bounding box center [355, 156] width 172 height 18
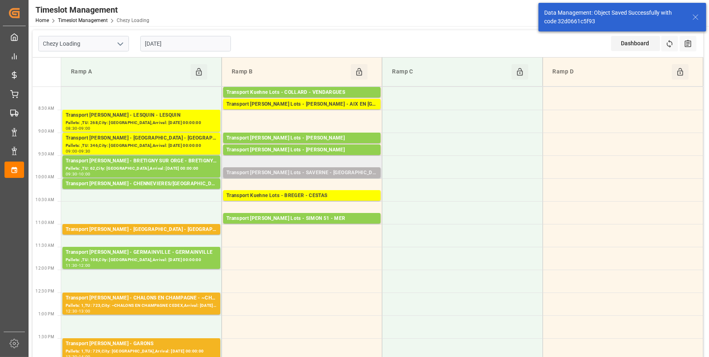
click at [310, 169] on div "Transport Kuehne Lots - SAVERNE - SARREBOURG" at bounding box center [302, 173] width 151 height 8
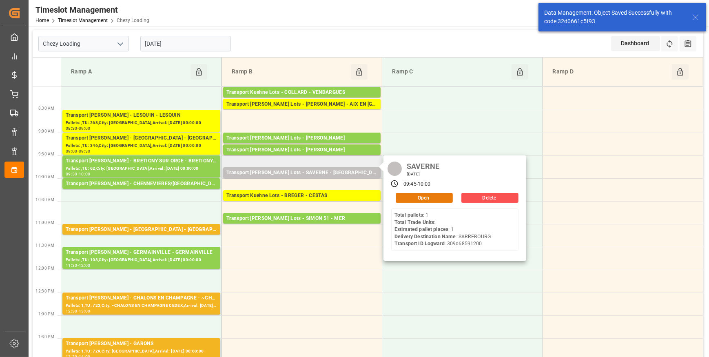
click at [413, 196] on button "Open" at bounding box center [424, 198] width 57 height 10
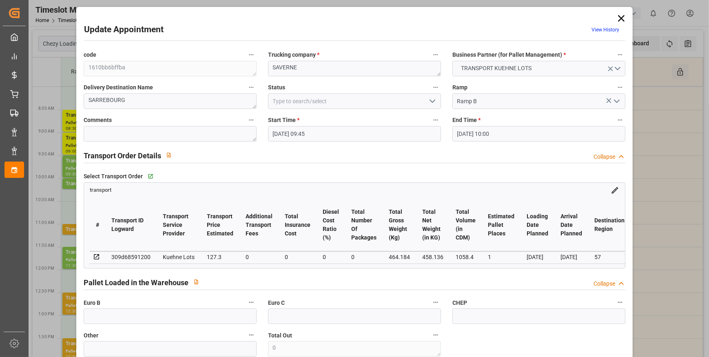
click at [432, 98] on icon "open menu" at bounding box center [433, 101] width 10 height 10
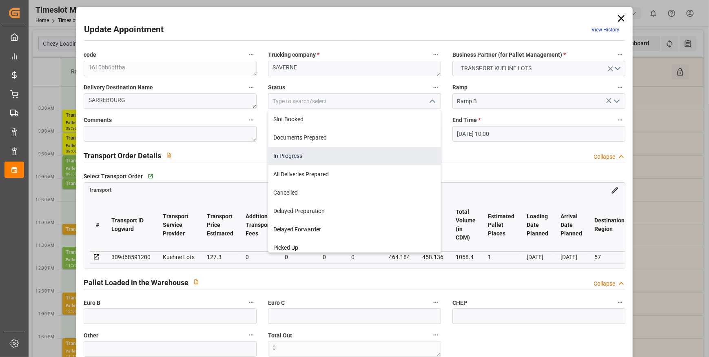
click at [286, 154] on div "In Progress" at bounding box center [355, 156] width 172 height 18
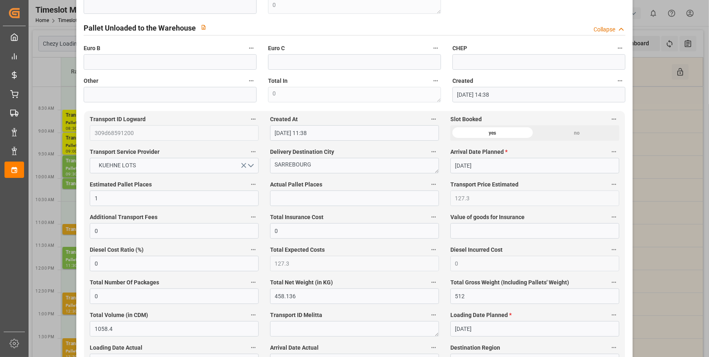
scroll to position [519, 0]
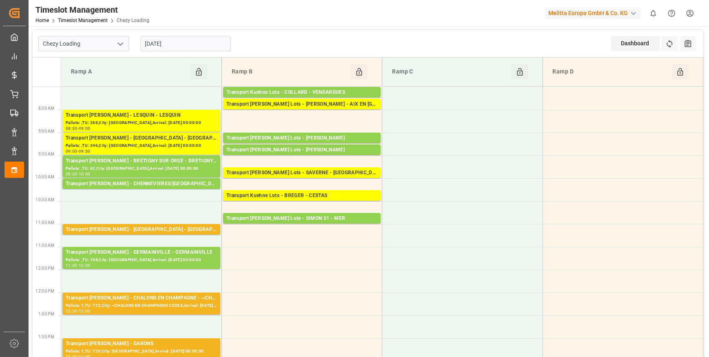
click at [189, 46] on input "[DATE]" at bounding box center [185, 44] width 91 height 16
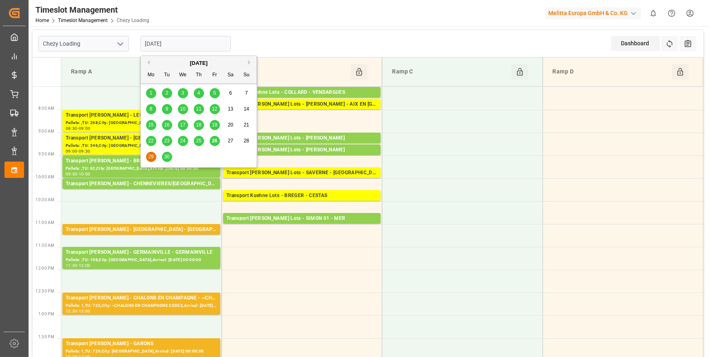
click at [212, 142] on span "26" at bounding box center [214, 141] width 5 height 6
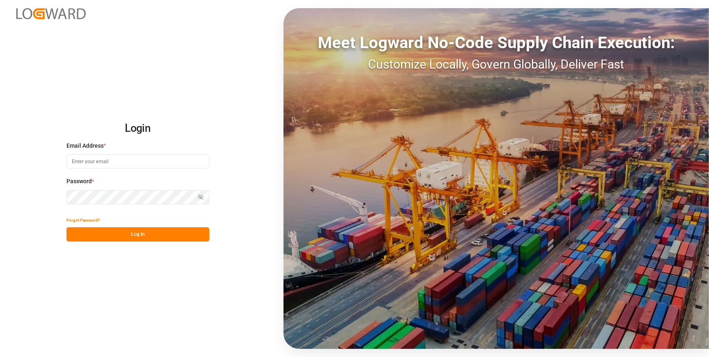
type input "[EMAIL_ADDRESS][DOMAIN_NAME]"
click at [186, 232] on button "Log In" at bounding box center [138, 234] width 143 height 14
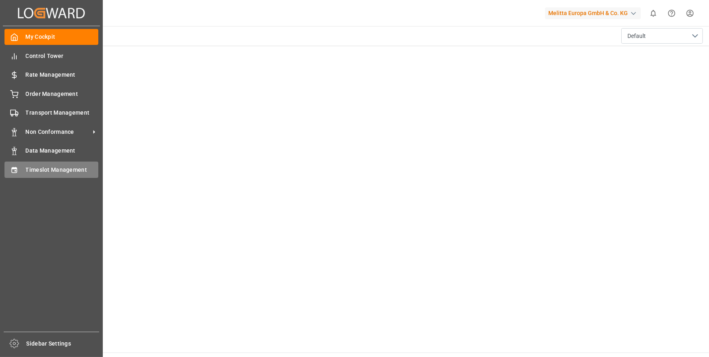
click at [47, 169] on span "Timeslot Management" at bounding box center [62, 170] width 73 height 9
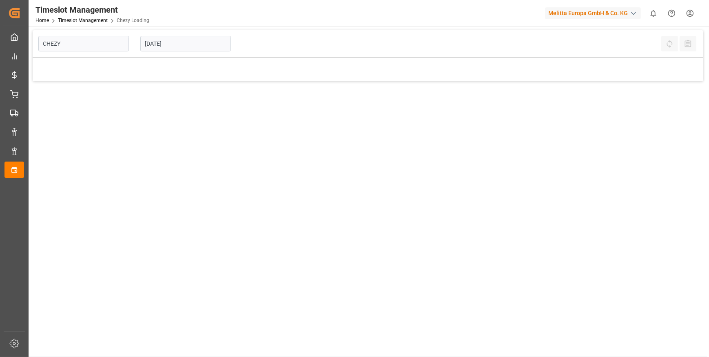
type input "Chezy Loading"
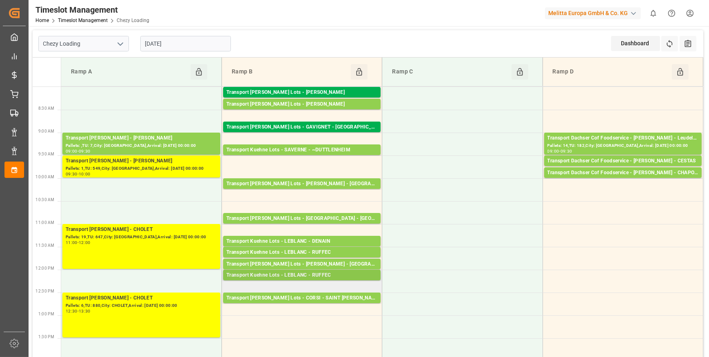
click at [332, 274] on div "Transport Kuehne Lots - LEBLANC - RUFFEC" at bounding box center [302, 275] width 151 height 8
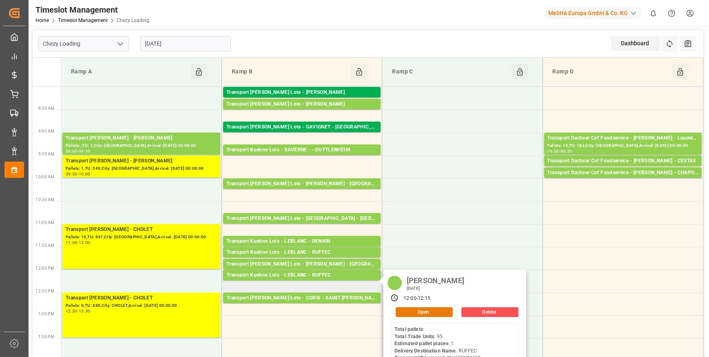
click at [423, 313] on button "Open" at bounding box center [424, 312] width 57 height 10
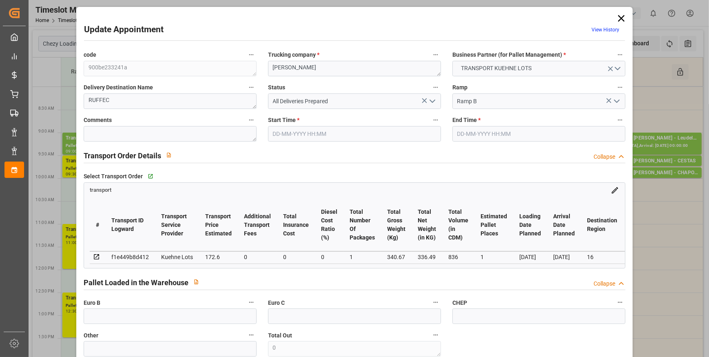
type input "1"
type input "172.6"
type input "0"
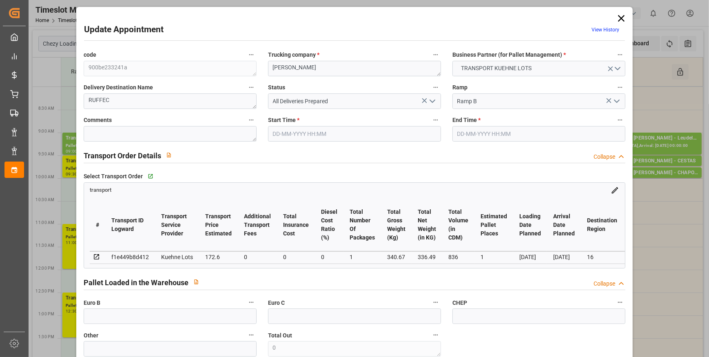
type input "172.6"
type input "0"
type input "1"
type input "336.49"
type input "363.67"
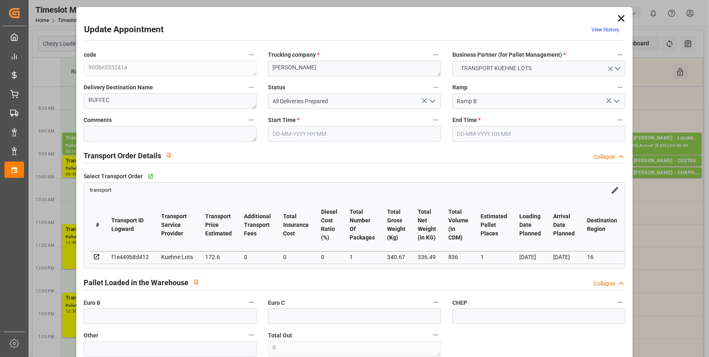
type input "836"
type input "16"
type input "0"
type input "95"
type input "1"
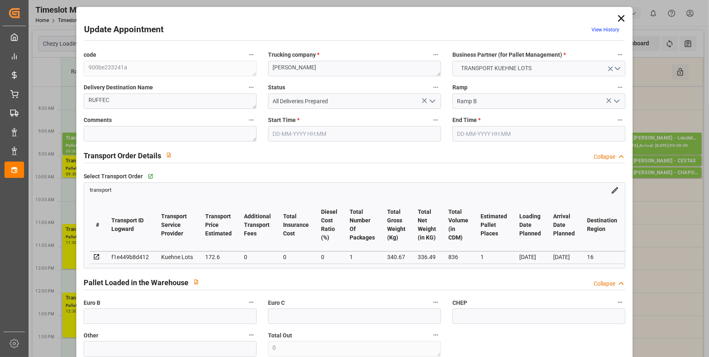
type input "101"
type input "340.67"
type input "0"
type input "4710.8598"
type input "0"
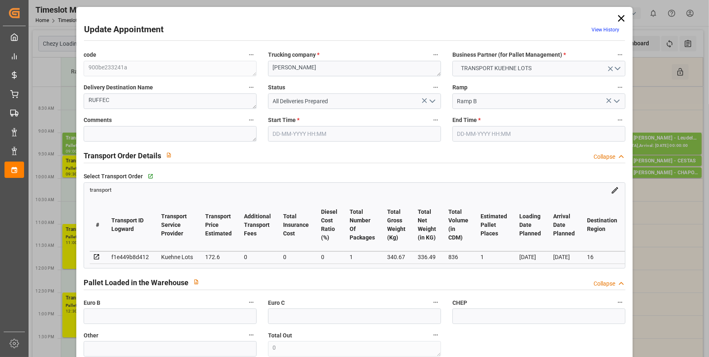
type input "0"
type input "21"
type input "35"
type input "26-09-2025 12:00"
type input "26-09-2025 12:15"
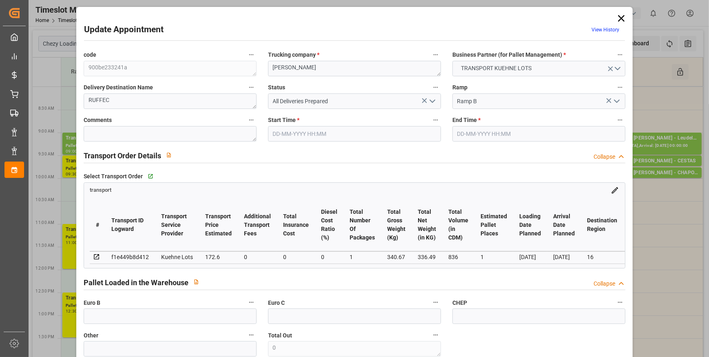
type input "23-09-2025 15:20"
type input "23-09-2025 11:18"
type input "[DATE]"
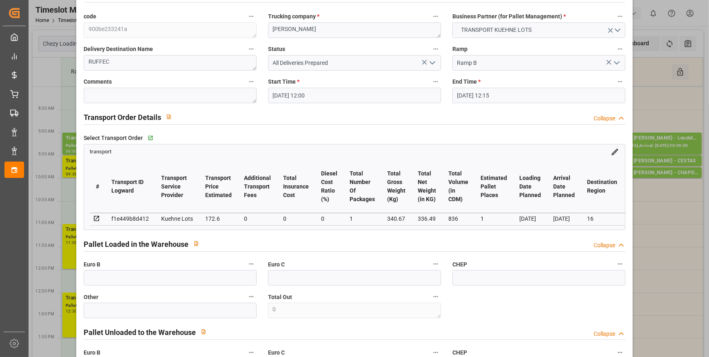
scroll to position [37, 0]
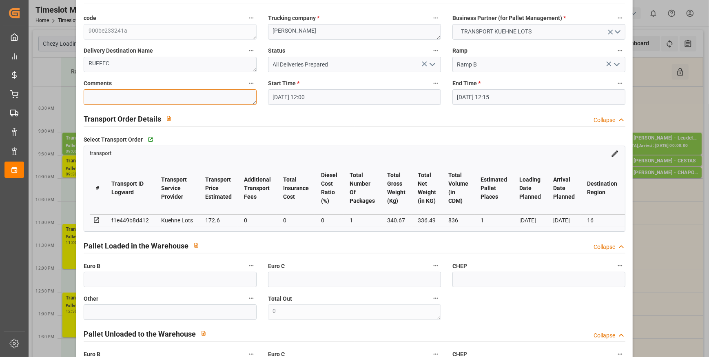
click at [108, 99] on textarea at bounding box center [170, 97] width 173 height 16
type textarea "ap 1"
click at [432, 65] on icon "open menu" at bounding box center [433, 65] width 10 height 10
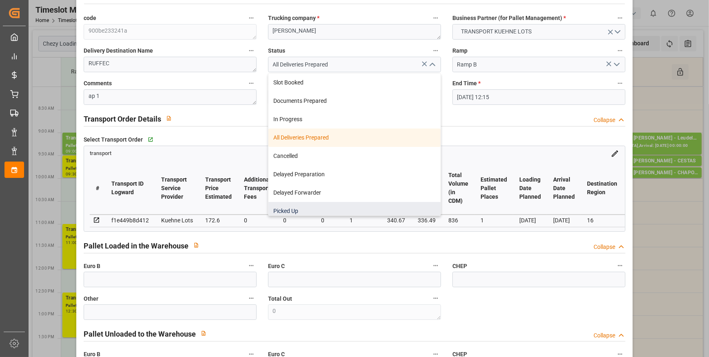
click at [298, 209] on div "Picked Up" at bounding box center [355, 211] width 172 height 18
type input "Picked Up"
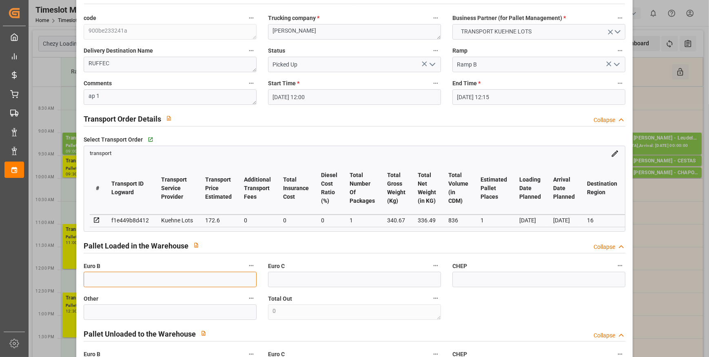
click at [93, 286] on input "text" at bounding box center [170, 280] width 173 height 16
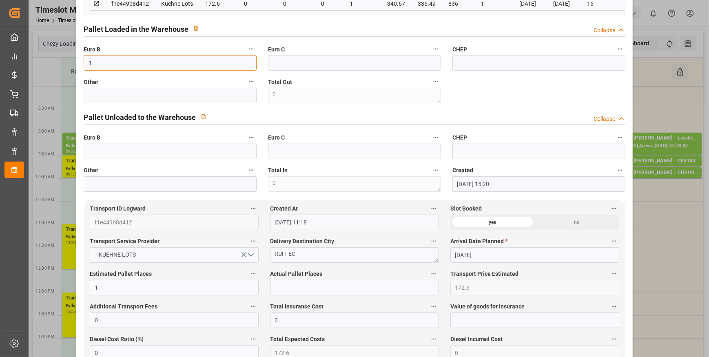
scroll to position [260, 0]
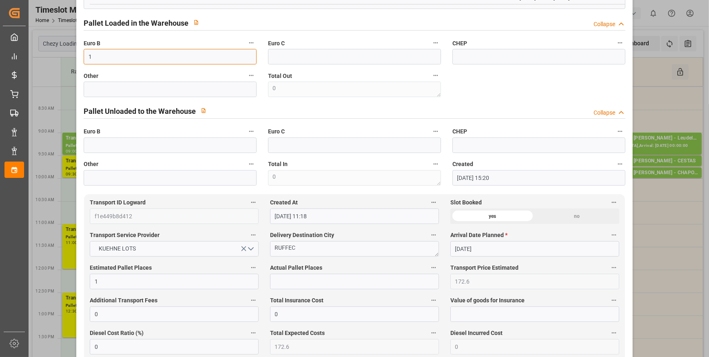
type input "1"
click at [288, 280] on input "text" at bounding box center [354, 282] width 169 height 16
type input "1"
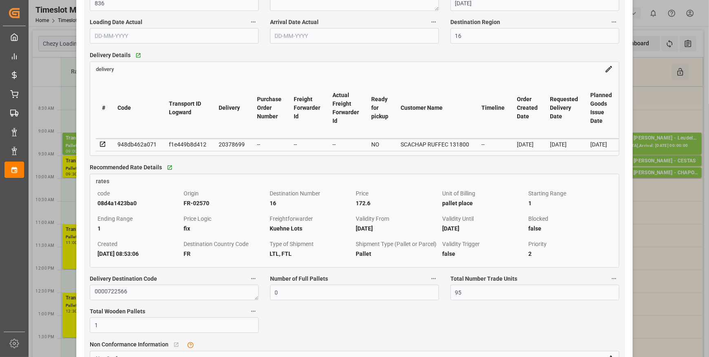
scroll to position [668, 0]
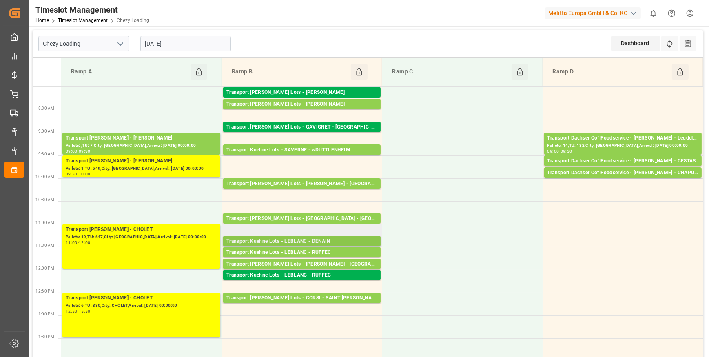
click at [322, 239] on div "Transport Kuehne Lots - LEBLANC - DENAIN" at bounding box center [302, 242] width 151 height 8
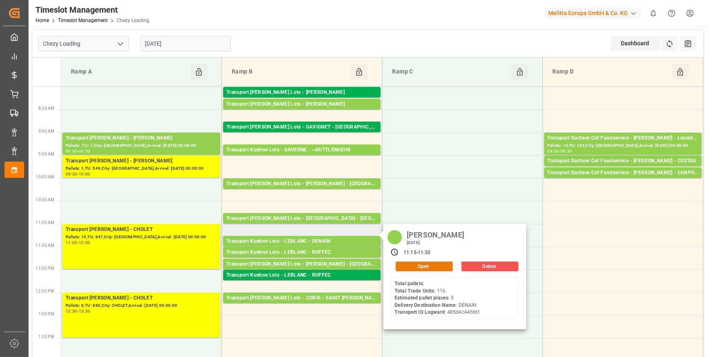
click at [414, 265] on button "Open" at bounding box center [424, 267] width 57 height 10
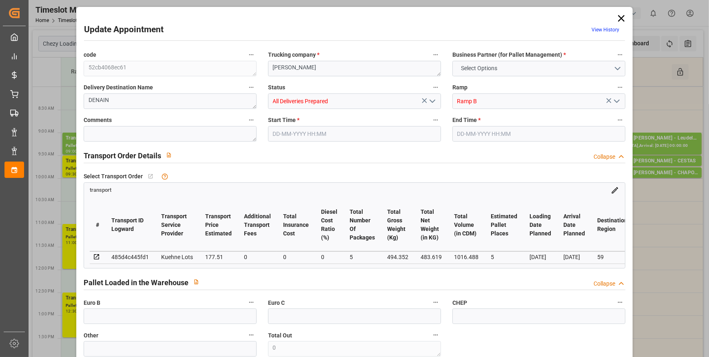
type input "5"
type input "177.51"
type input "0"
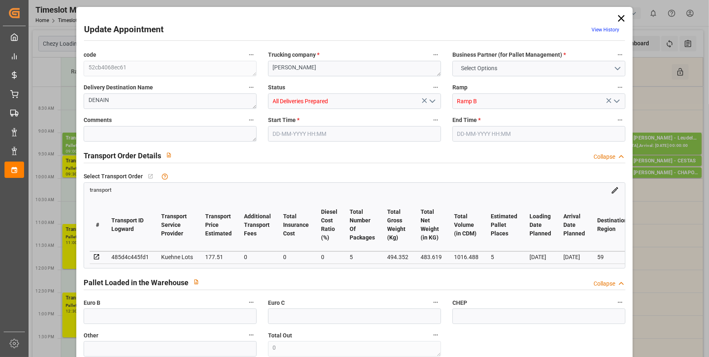
type input "177.51"
type input "0"
type input "5"
type input "483.619"
type input "609.352"
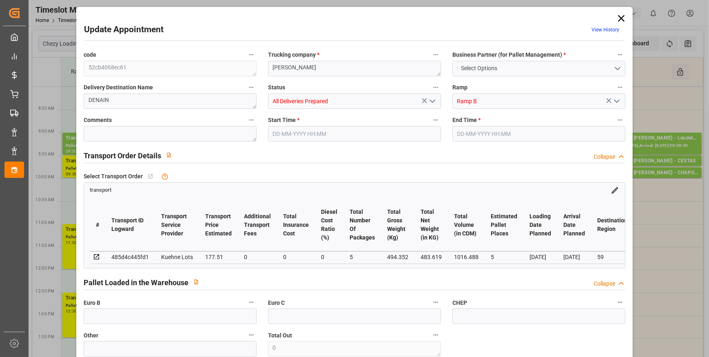
type input "1016.488"
type input "59"
type input "0"
type input "116"
type input "5"
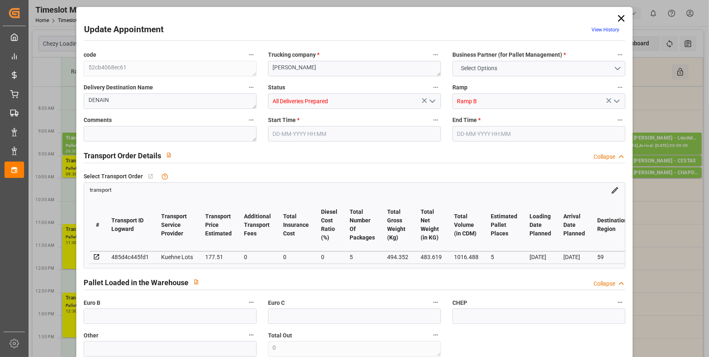
type input "101"
type input "494.352"
type input "0"
type input "4710.8598"
type input "0"
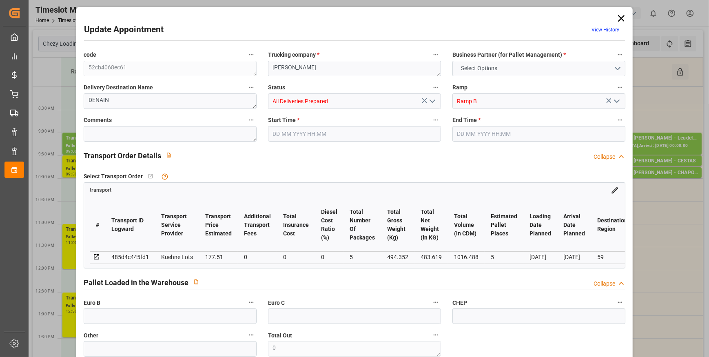
type input "0"
type input "21"
type input "35"
type input "26-09-2025 11:15"
type input "26-09-2025 11:30"
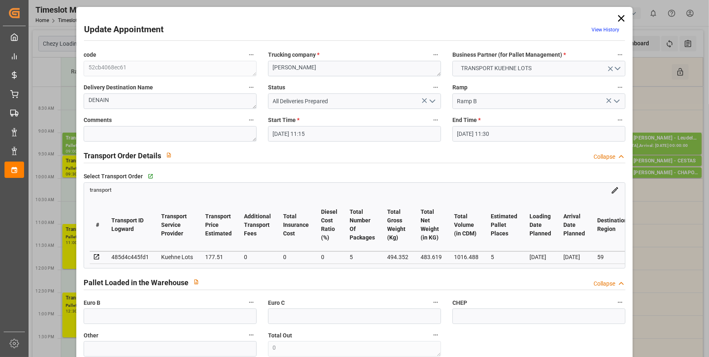
type input "22-09-2025 13:17"
type input "22-09-2025 11:19"
type input "[DATE]"
click at [113, 136] on textarea at bounding box center [170, 134] width 173 height 16
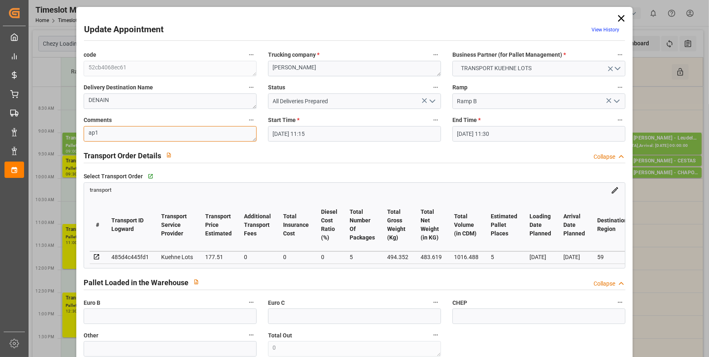
type textarea "ap1"
click at [431, 100] on icon "open menu" at bounding box center [433, 101] width 10 height 10
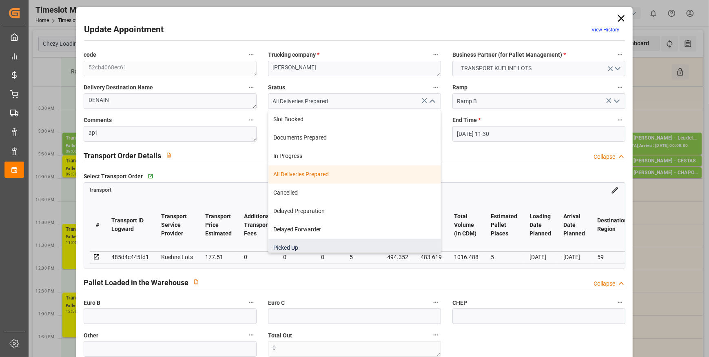
click at [287, 249] on div "Picked Up" at bounding box center [355, 248] width 172 height 18
type input "Picked Up"
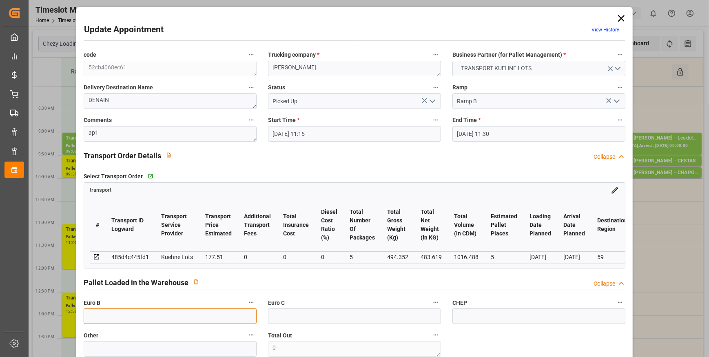
click at [102, 318] on input "text" at bounding box center [170, 317] width 173 height 16
type input "1"
click at [352, 191] on div "transport" at bounding box center [354, 189] width 541 height 12
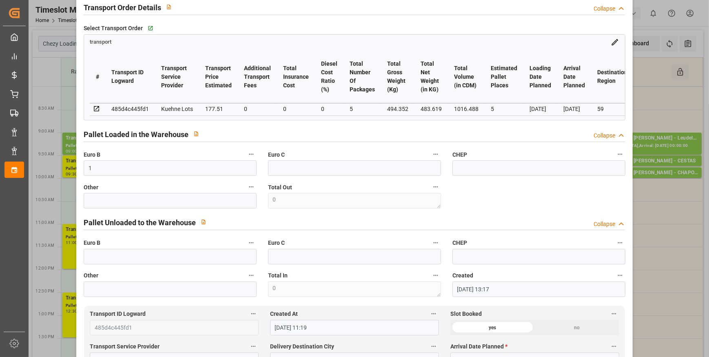
scroll to position [222, 0]
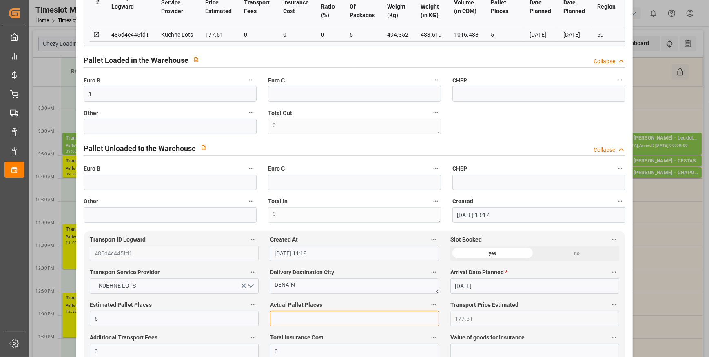
click at [281, 323] on input "text" at bounding box center [354, 319] width 169 height 16
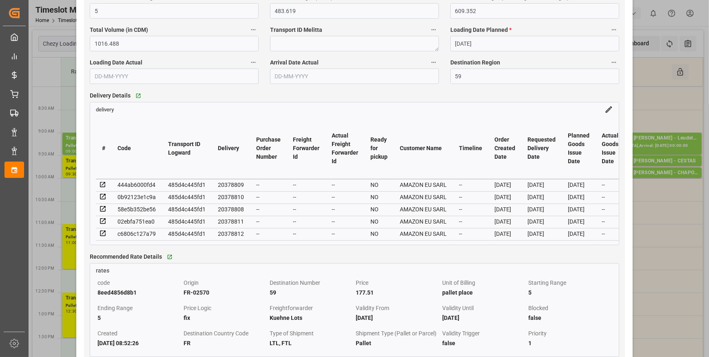
scroll to position [631, 0]
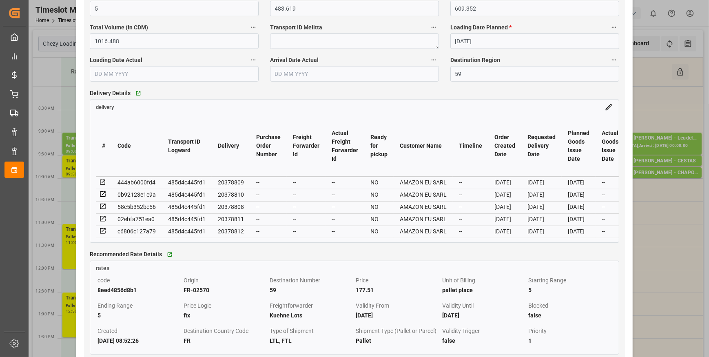
type input "1"
click at [556, 114] on div "# Code Transport ID Logward Delivery Purchase Order Number Freight Forwarder Id…" at bounding box center [354, 176] width 529 height 131
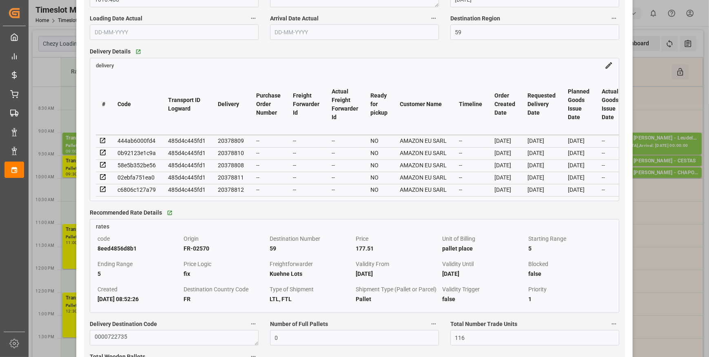
scroll to position [742, 0]
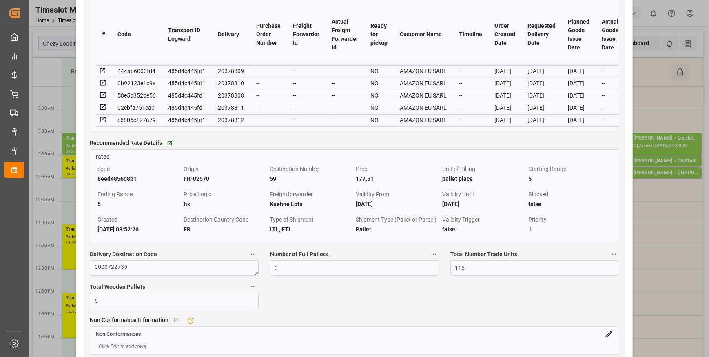
click at [103, 71] on icon at bounding box center [102, 70] width 7 height 7
click at [103, 82] on icon at bounding box center [102, 82] width 5 height 5
click at [104, 96] on icon at bounding box center [102, 95] width 5 height 5
click at [103, 108] on icon at bounding box center [102, 107] width 7 height 7
click at [102, 122] on icon at bounding box center [102, 119] width 7 height 7
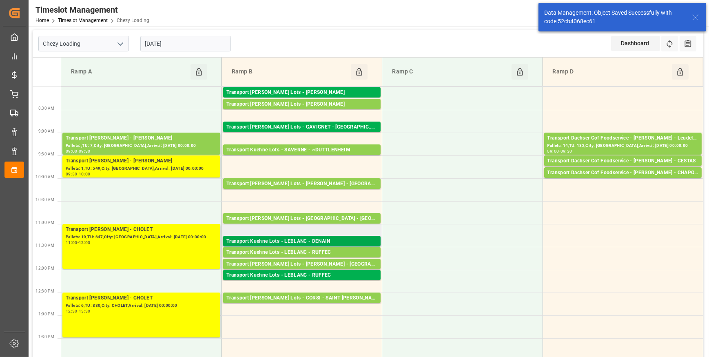
click at [322, 239] on div "Transport Kuehne Lots - LEBLANC - DENAIN" at bounding box center [302, 242] width 151 height 8
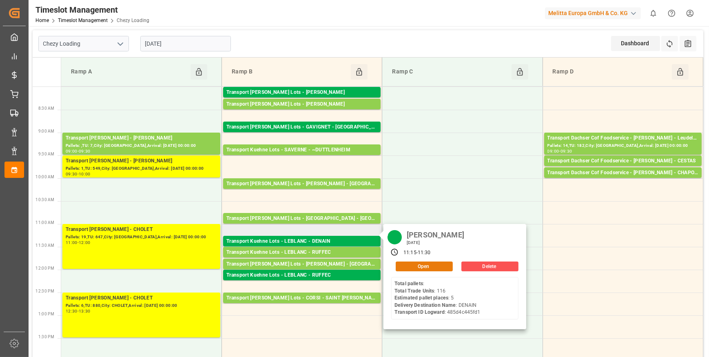
click at [424, 264] on button "Open" at bounding box center [424, 267] width 57 height 10
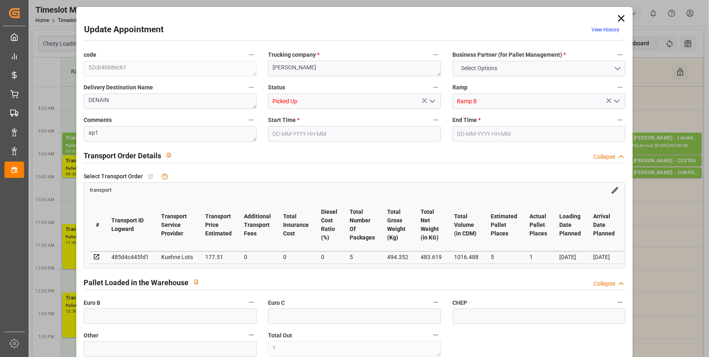
type input "1"
type input "5"
type input "1"
type input "177.51"
type input "0"
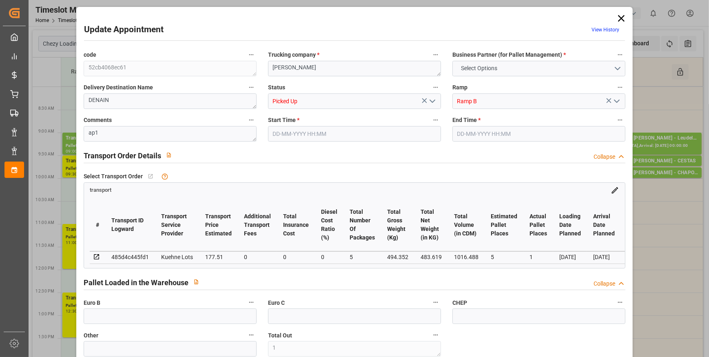
type input "0"
type input "177.51"
type input "0"
type input "5"
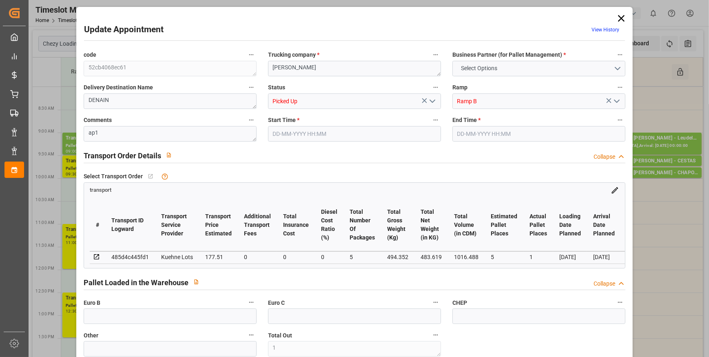
type input "483.619"
type input "609.352"
type input "1016.488"
type input "59"
type input "0"
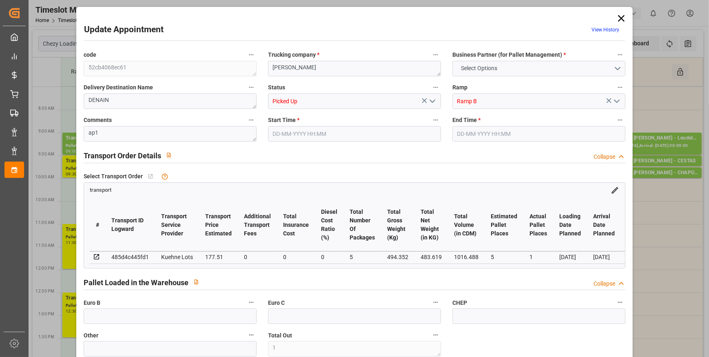
type input "116"
type input "1"
type input "101"
type input "494.352"
type input "0"
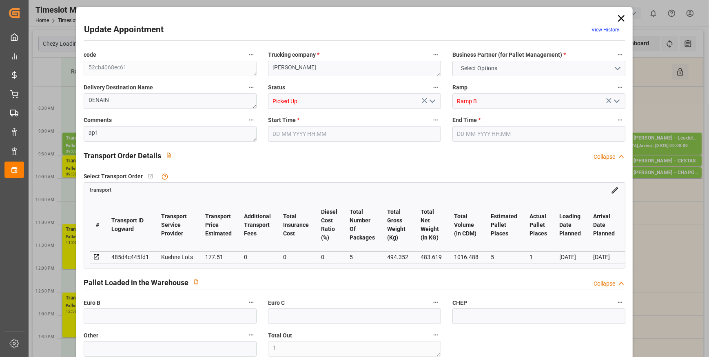
type input "4710.8598"
type input "0"
type input "21"
type input "35"
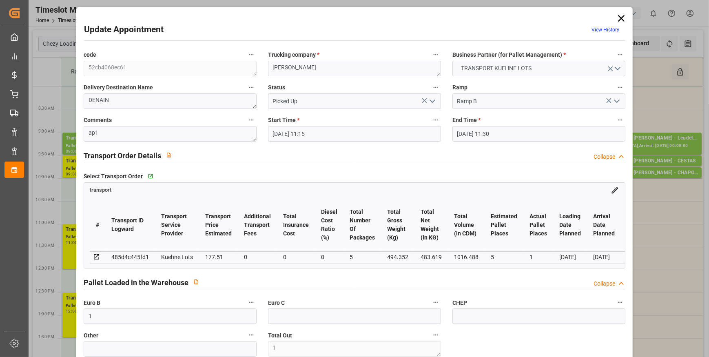
type input "26-09-2025 11:15"
type input "26-09-2025 11:30"
type input "22-09-2025 13:17"
type input "22-09-2025 11:19"
type input "[DATE]"
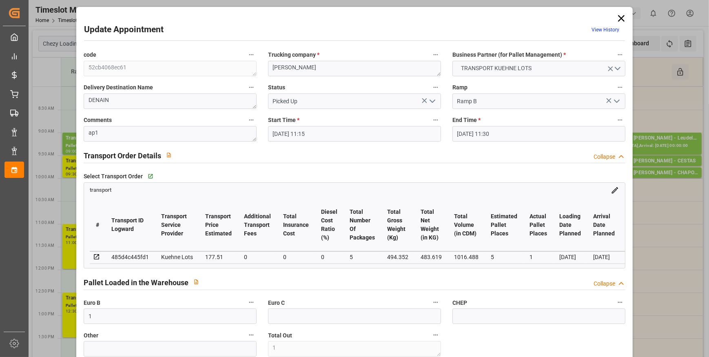
type input "[DATE]"
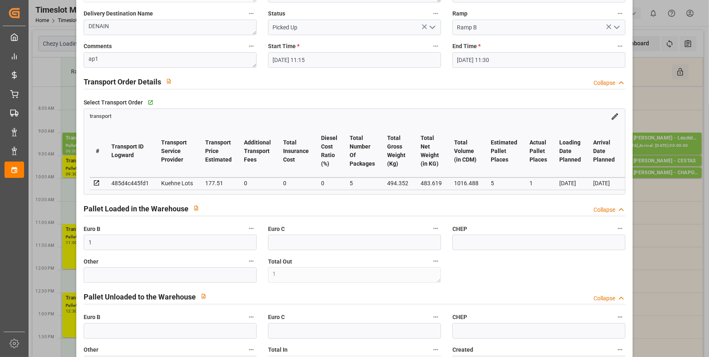
scroll to position [0, 0]
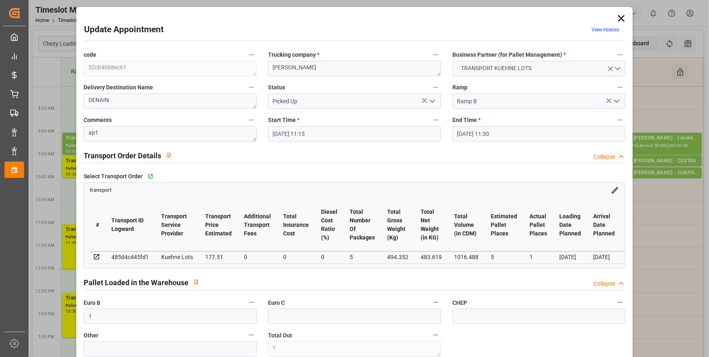
click at [620, 18] on icon at bounding box center [621, 18] width 7 height 7
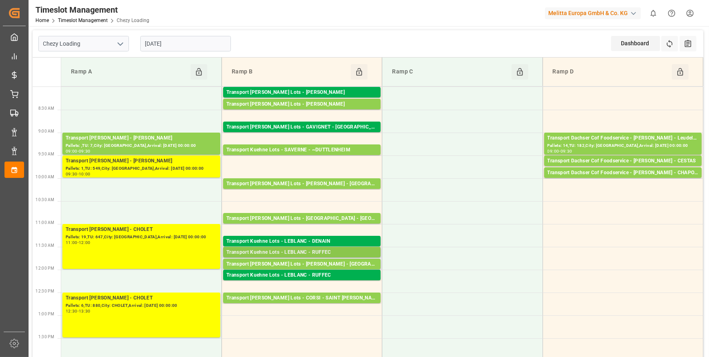
click at [353, 249] on div "Transport Kuehne Lots - LEBLANC - RUFFEC" at bounding box center [302, 253] width 151 height 8
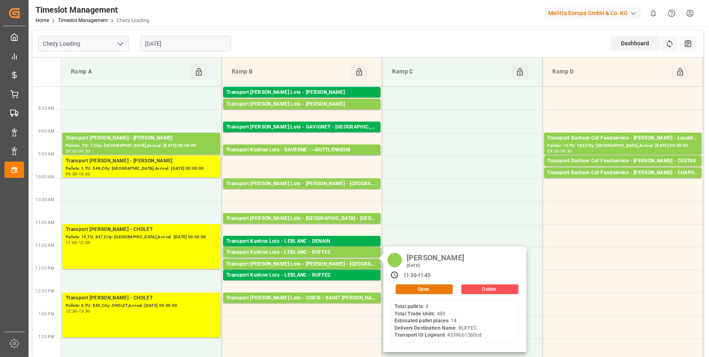
click at [423, 288] on button "Open" at bounding box center [424, 290] width 57 height 10
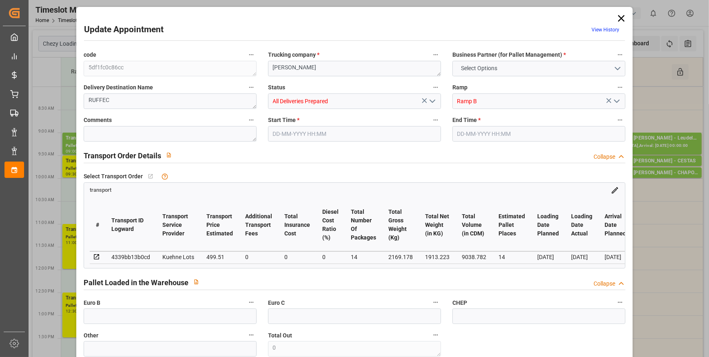
type input "14"
type input "499.51"
type input "0"
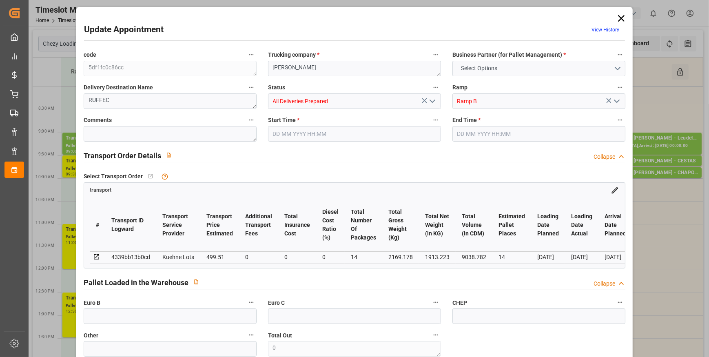
type input "499.51"
type input "0"
type input "14"
type input "1913.223"
type input "3440.554"
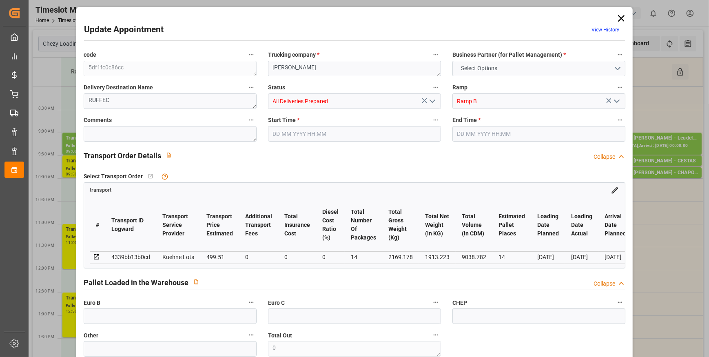
type input "9038.782"
type input "16"
type input "4"
type input "489"
type input "54"
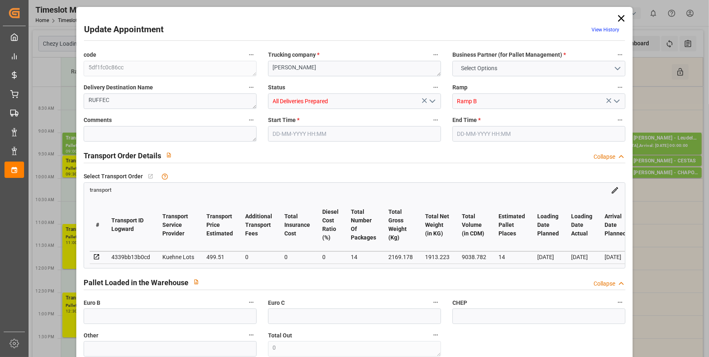
type input "101"
type input "2169.178"
type input "0"
type input "4710.8598"
type input "0"
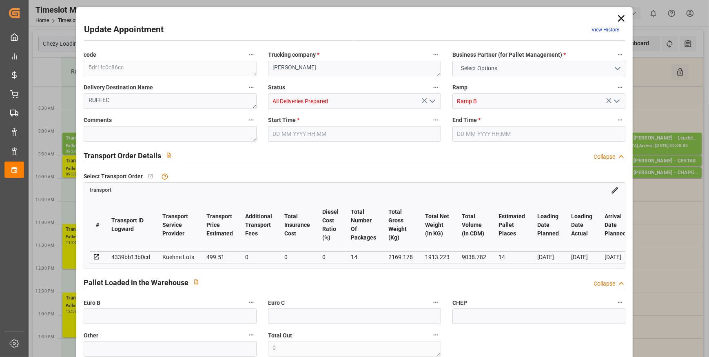
type input "0"
type input "21"
type input "35"
type input "26-09-2025 11:30"
type input "26-09-2025 11:45"
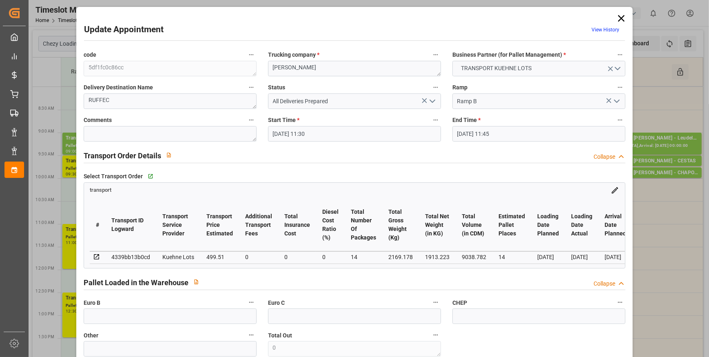
type input "24-09-2025 12:04"
type input "24-09-2025 11:20"
type input "[DATE]"
type input "25-09-2025"
type input "[DATE]"
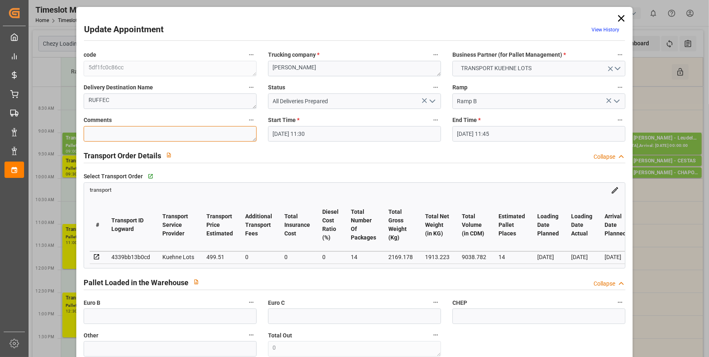
click at [105, 139] on textarea at bounding box center [170, 134] width 173 height 16
type textarea "ap"
click at [434, 100] on polyline "open menu" at bounding box center [432, 101] width 5 height 2
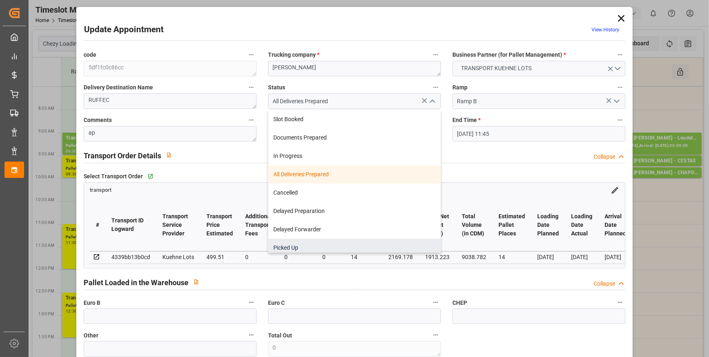
click at [312, 245] on div "Picked Up" at bounding box center [355, 248] width 172 height 18
type input "Picked Up"
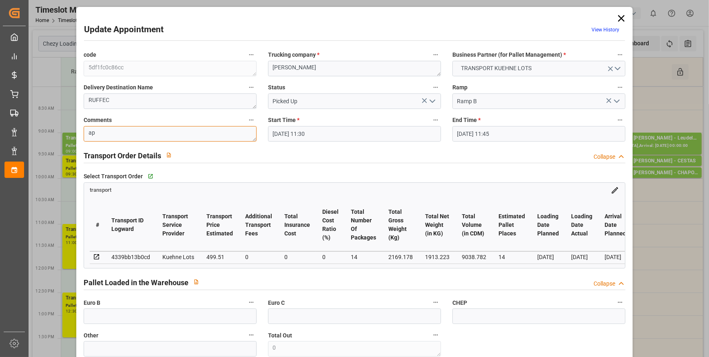
click at [138, 136] on textarea "ap" at bounding box center [170, 134] width 173 height 16
type textarea "ap 9"
click at [98, 318] on input "text" at bounding box center [170, 317] width 173 height 16
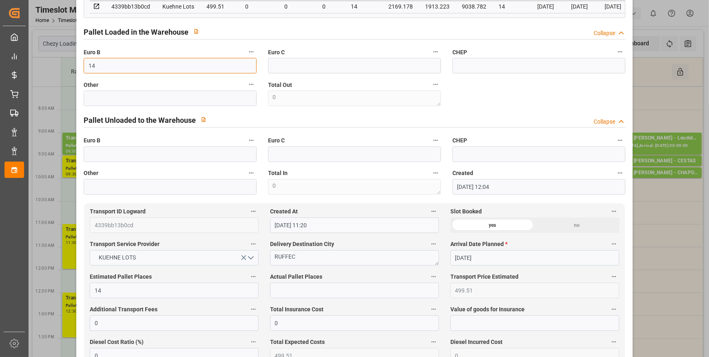
scroll to position [260, 0]
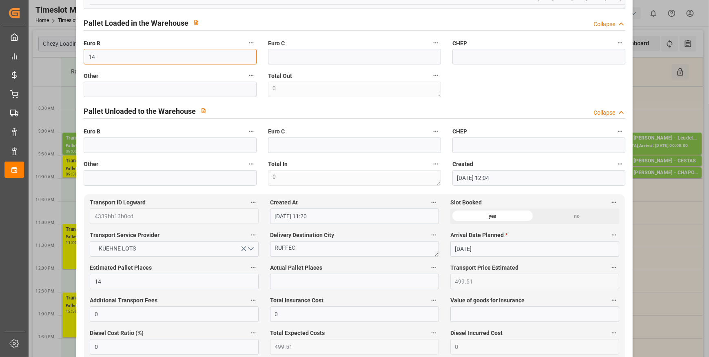
type input "14"
click at [293, 289] on input "text" at bounding box center [354, 282] width 169 height 16
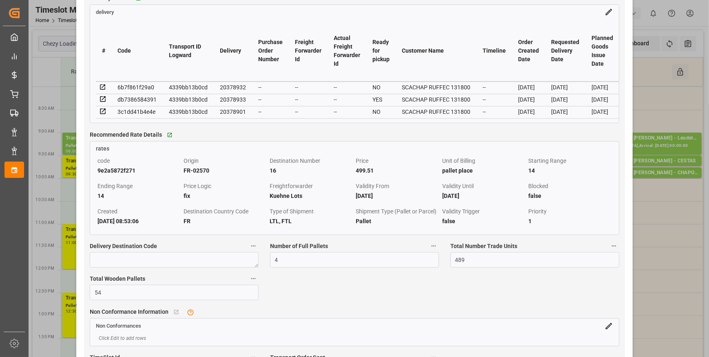
scroll to position [742, 0]
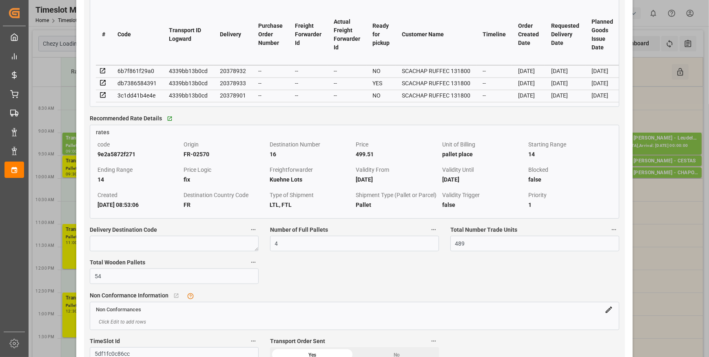
type input "9"
click at [105, 72] on icon at bounding box center [102, 70] width 7 height 7
click at [103, 86] on icon at bounding box center [102, 82] width 7 height 7
click at [105, 96] on icon at bounding box center [102, 94] width 7 height 7
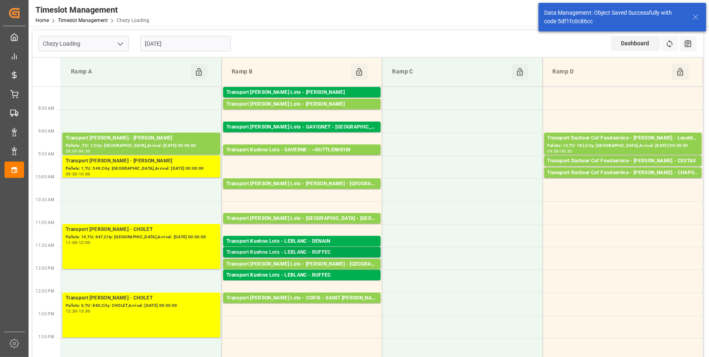
click at [333, 253] on div "Transport Kuehne Lots - LEBLANC - RUFFEC" at bounding box center [302, 253] width 151 height 8
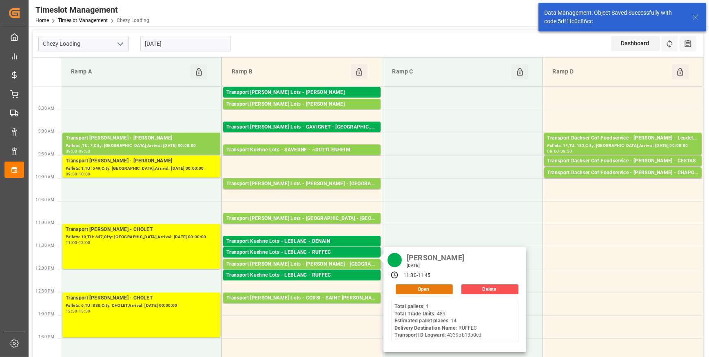
click at [425, 290] on button "Open" at bounding box center [424, 290] width 57 height 10
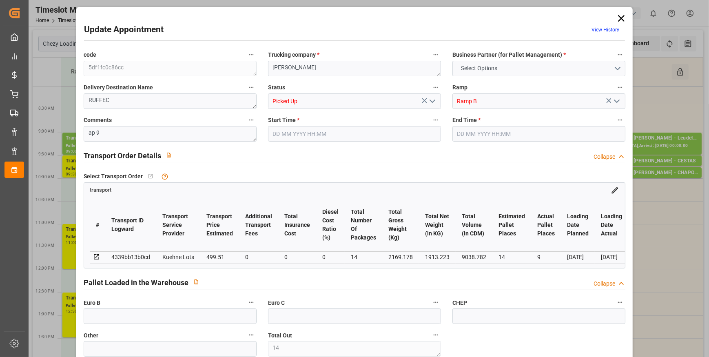
type input "14"
type input "9"
type input "499.51"
type input "0"
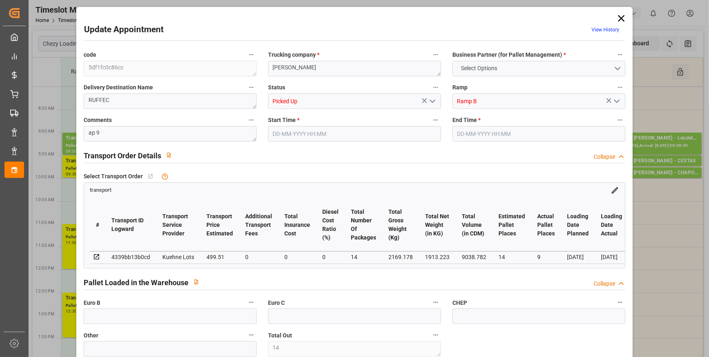
type input "0"
type input "499.51"
type input "0"
type input "14"
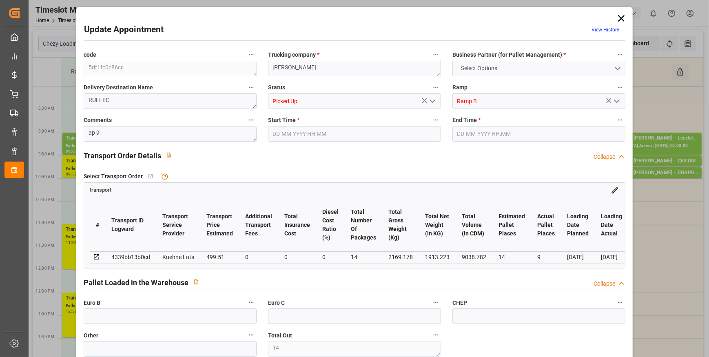
type input "1913.223"
type input "3440.554"
type input "9038.782"
type input "16"
type input "4"
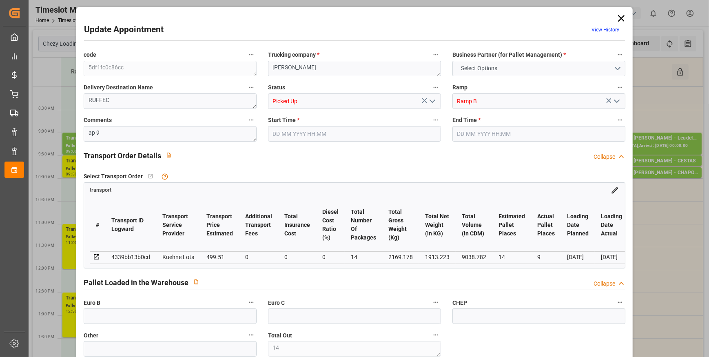
type input "489"
type input "14"
type input "101"
type input "2169.178"
type input "0"
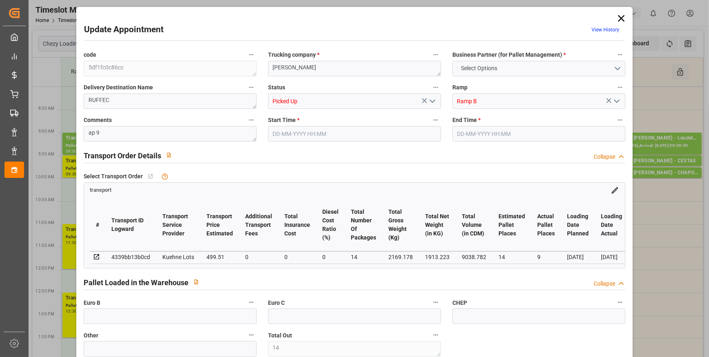
type input "10767.6795"
type input "0"
type input "21"
type input "80"
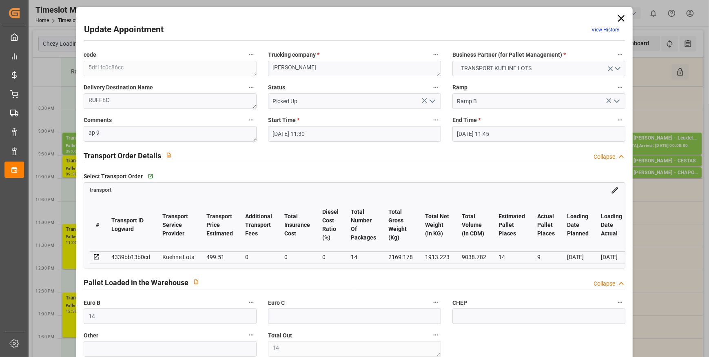
type input "26-09-2025 11:30"
type input "26-09-2025 11:45"
type input "24-09-2025 12:04"
type input "24-09-2025 11:20"
type input "[DATE]"
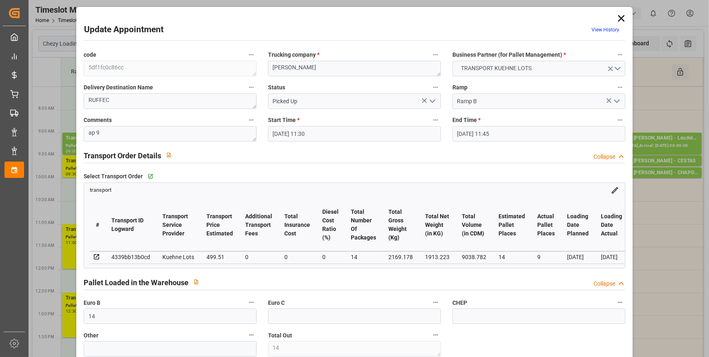
type input "25-09-2025"
type input "[DATE]"
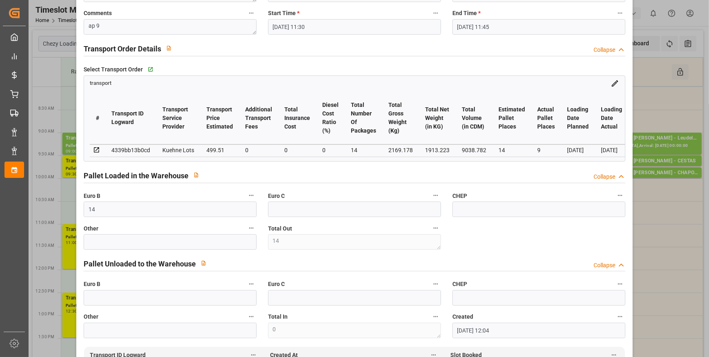
scroll to position [0, 0]
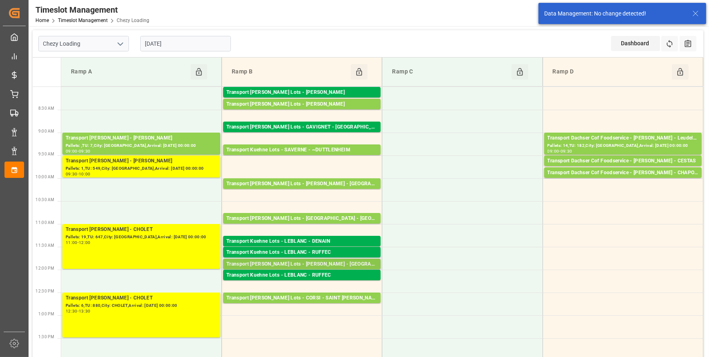
click at [323, 263] on div "Transport Kuehne Lots - LEBLANC - SAINT AVIT" at bounding box center [302, 264] width 151 height 8
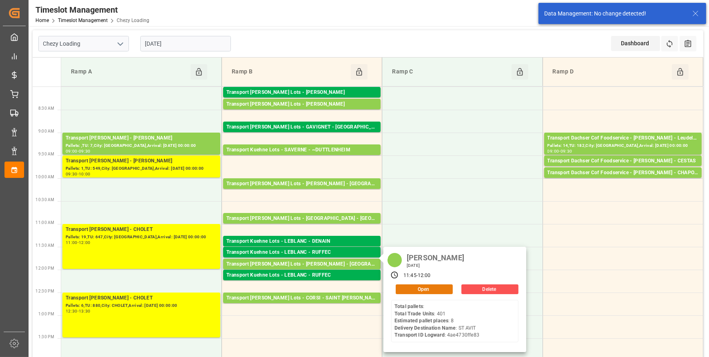
click at [423, 292] on button "Open" at bounding box center [424, 290] width 57 height 10
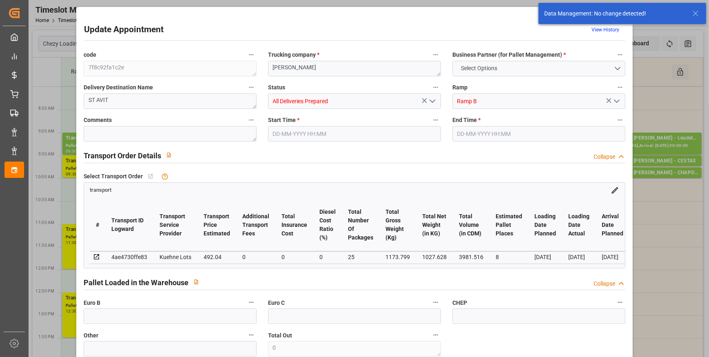
type input "8"
type input "492.04"
type input "0"
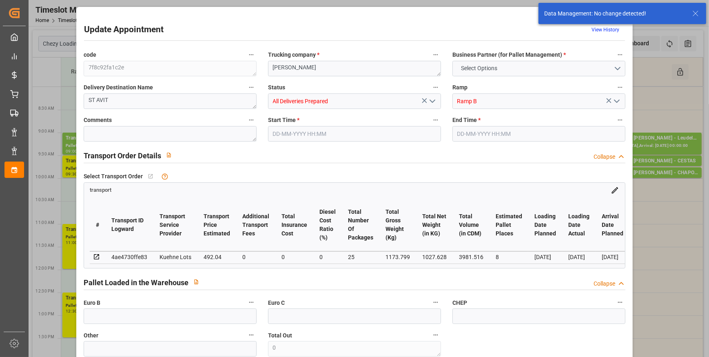
type input "492.04"
type input "0"
type input "25"
type input "1027.628"
type input "2208.799"
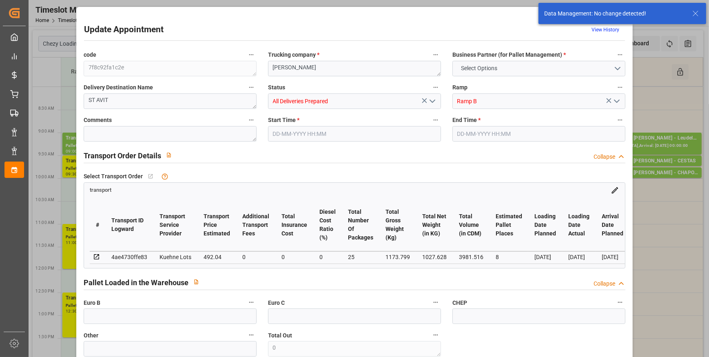
type input "3981.516"
type input "40"
type input "0"
type input "401"
type input "45"
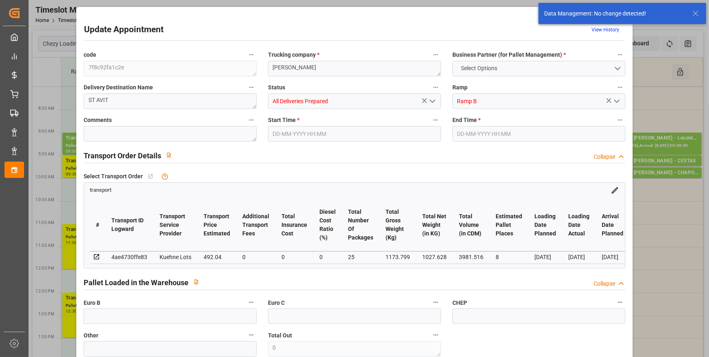
type input "101"
type input "1173.799"
type input "0"
type input "4710.8598"
type input "0"
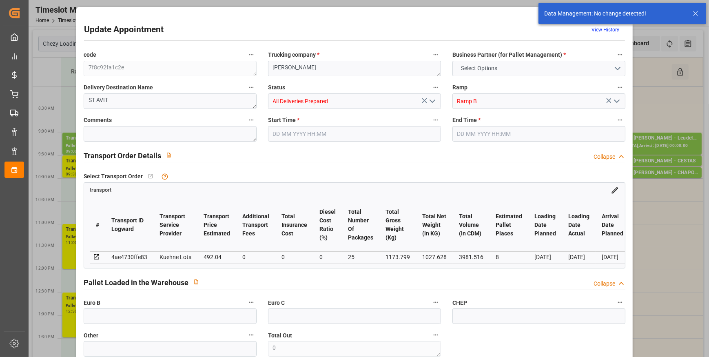
type input "0"
type input "21"
type input "35"
type input "26-09-2025 11:45"
type input "26-09-2025 12:00"
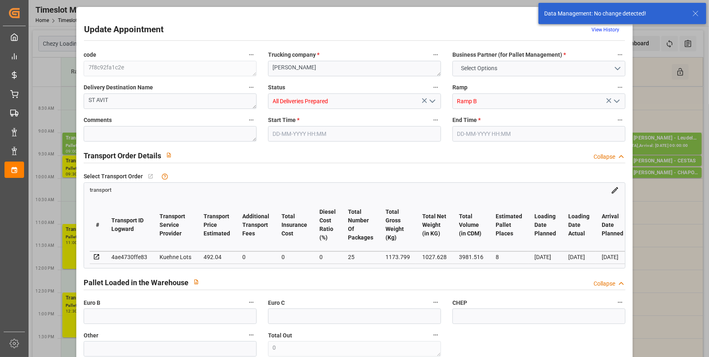
type input "24-09-2025 12:04"
type input "24-09-2025 11:21"
type input "[DATE]"
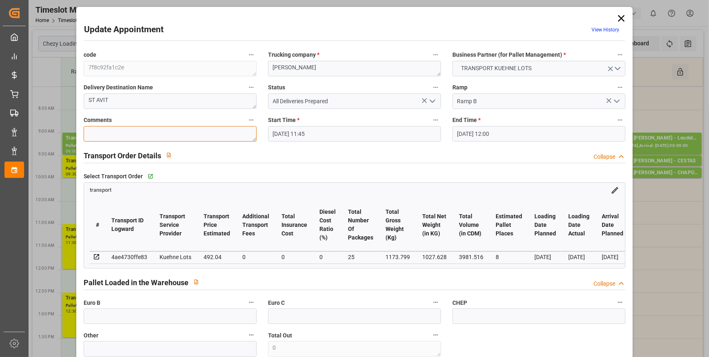
click at [116, 138] on textarea at bounding box center [170, 134] width 173 height 16
type textarea "ap 6"
drag, startPoint x: 432, startPoint y: 100, endPoint x: 427, endPoint y: 104, distance: 6.6
click at [432, 100] on icon "open menu" at bounding box center [433, 101] width 10 height 10
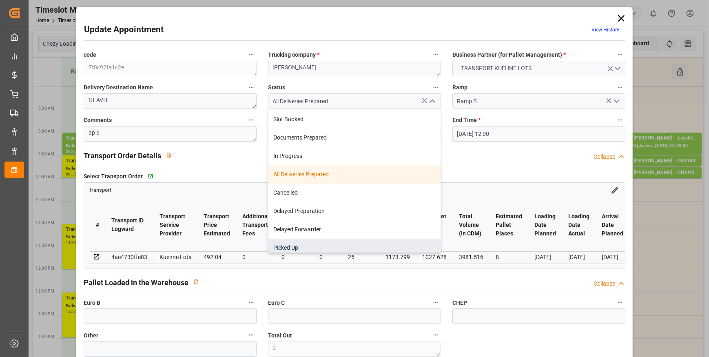
click at [291, 246] on div "Picked Up" at bounding box center [355, 248] width 172 height 18
type input "Picked Up"
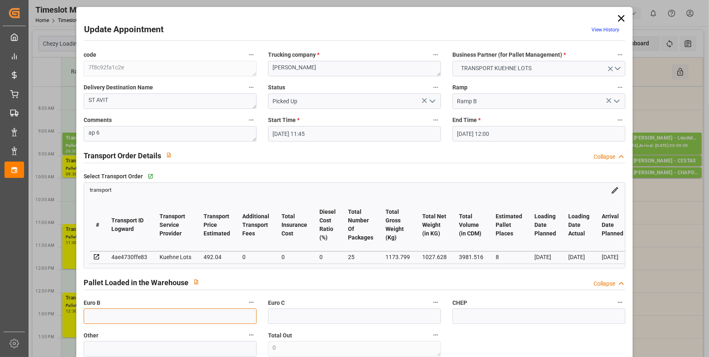
click at [105, 321] on input "text" at bounding box center [170, 317] width 173 height 16
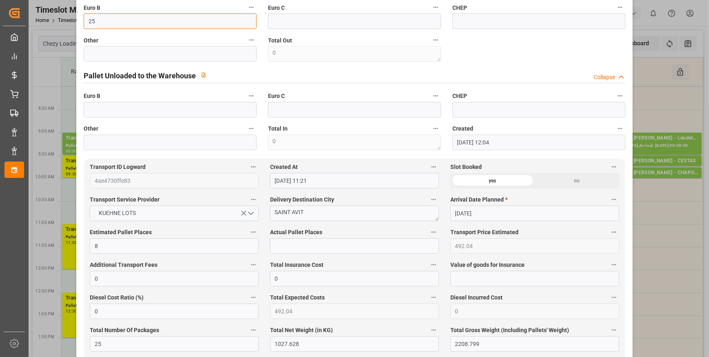
scroll to position [297, 0]
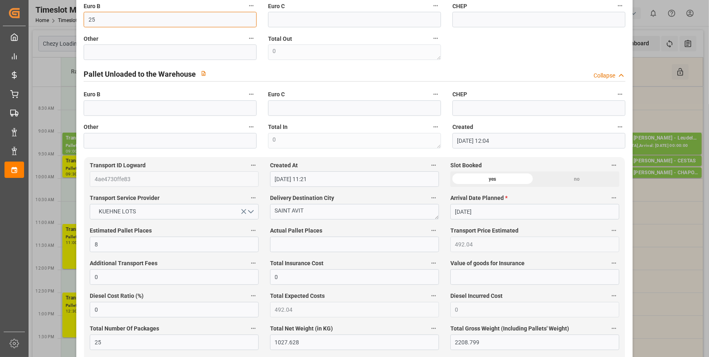
type input "25"
click at [285, 250] on input "text" at bounding box center [354, 245] width 169 height 16
type input "6"
click at [528, 65] on div "Pallet Unloaded to the Warehouse Collapse" at bounding box center [355, 74] width 554 height 23
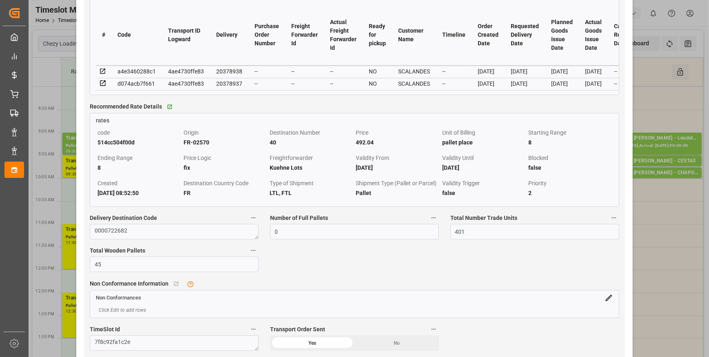
scroll to position [742, 0]
click at [102, 71] on icon at bounding box center [102, 70] width 7 height 7
click at [103, 84] on icon at bounding box center [102, 82] width 7 height 7
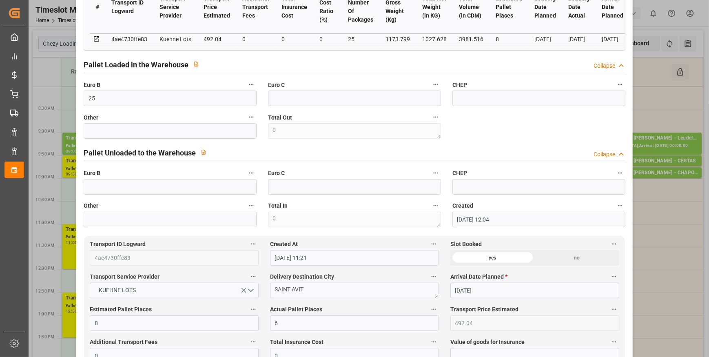
scroll to position [185, 0]
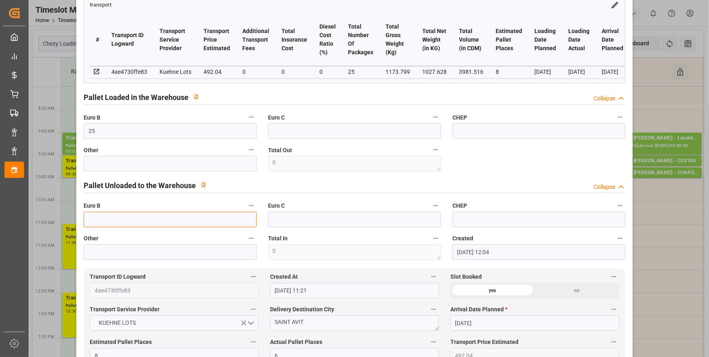
click at [98, 224] on input "text" at bounding box center [170, 220] width 173 height 16
click at [513, 159] on div "code 7f8c92fa1c2e Trucking company * LEBLANC Business Partner (for Pallet Manag…" at bounding box center [355, 62] width 554 height 402
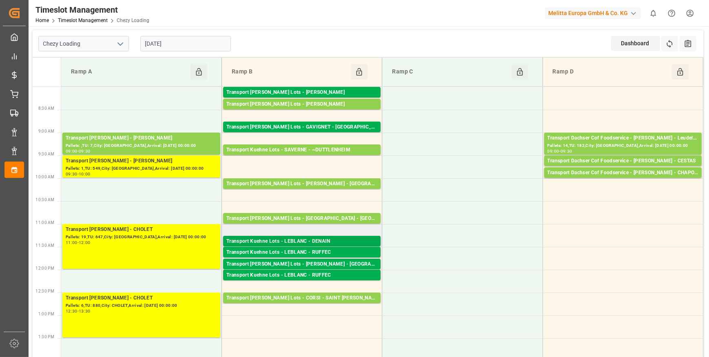
click at [347, 242] on div "Transport Kuehne Lots - LEBLANC - DENAIN" at bounding box center [302, 242] width 151 height 8
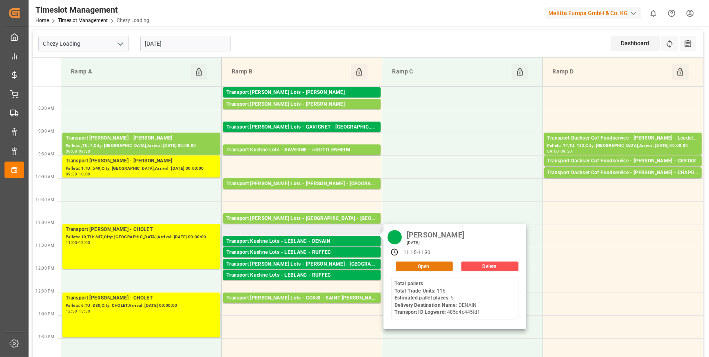
click at [427, 264] on button "Open" at bounding box center [424, 267] width 57 height 10
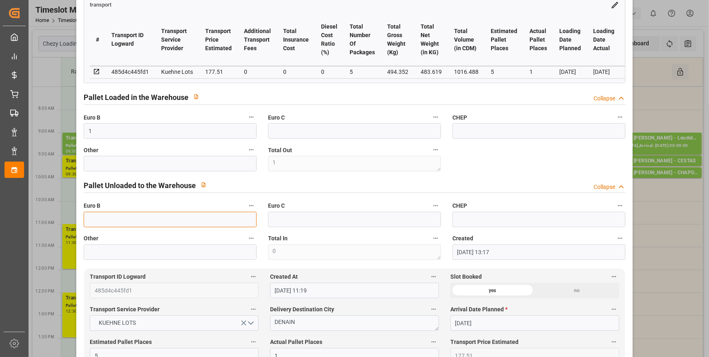
click at [100, 218] on input "text" at bounding box center [170, 220] width 173 height 16
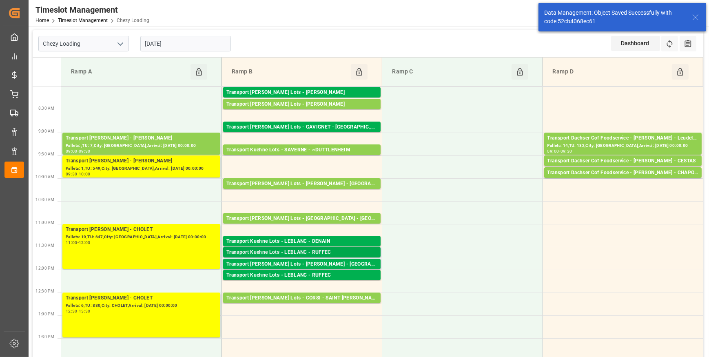
click at [306, 251] on div "Transport Kuehne Lots - LEBLANC - RUFFEC" at bounding box center [302, 253] width 151 height 8
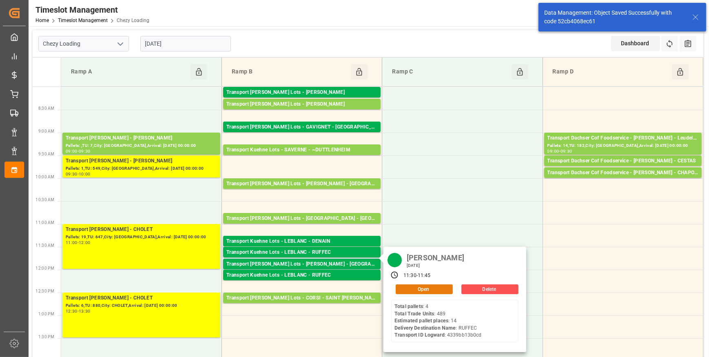
click at [415, 290] on button "Open" at bounding box center [424, 290] width 57 height 10
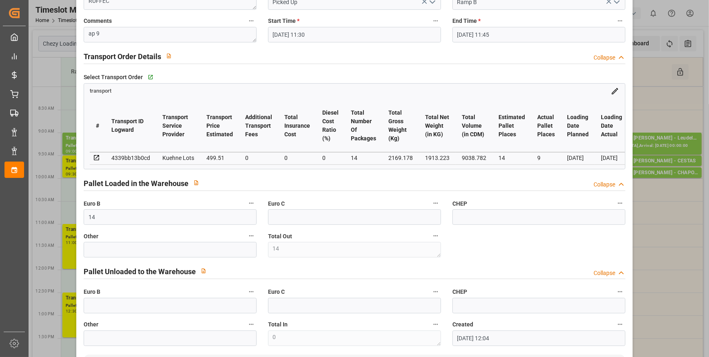
scroll to position [148, 0]
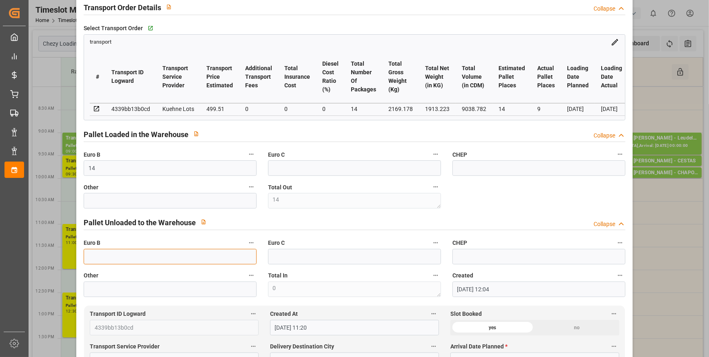
click at [96, 255] on input "text" at bounding box center [170, 257] width 173 height 16
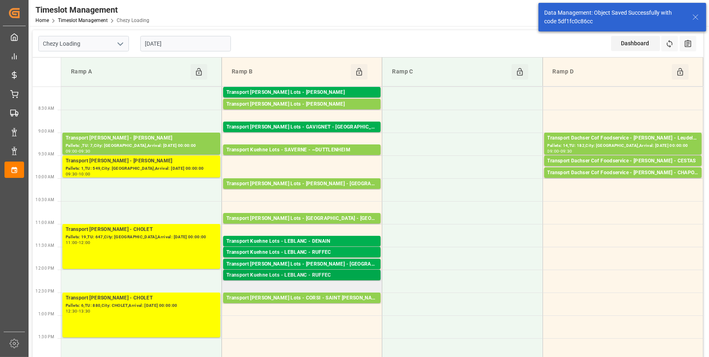
click at [340, 273] on div "Transport Kuehne Lots - LEBLANC - RUFFEC" at bounding box center [302, 275] width 151 height 8
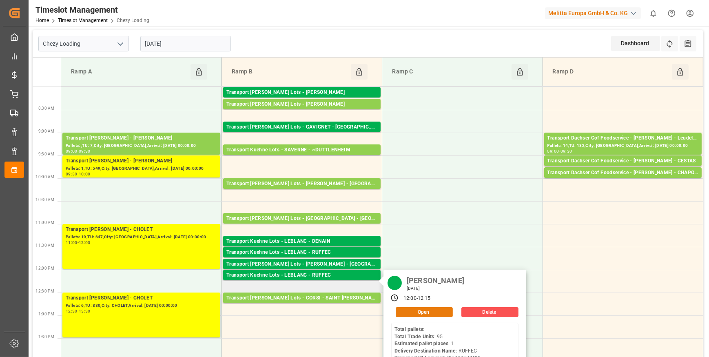
click at [416, 311] on button "Open" at bounding box center [424, 312] width 57 height 10
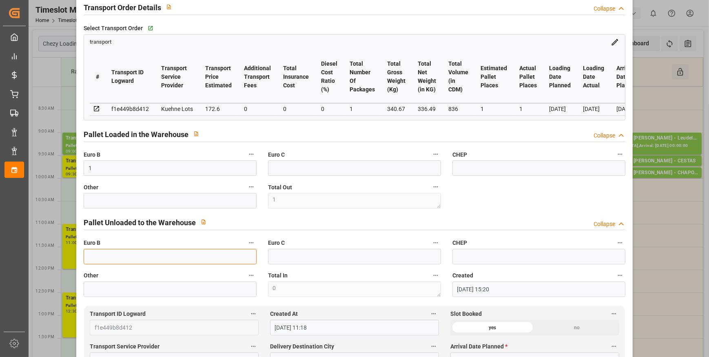
click at [100, 259] on input "text" at bounding box center [170, 257] width 173 height 16
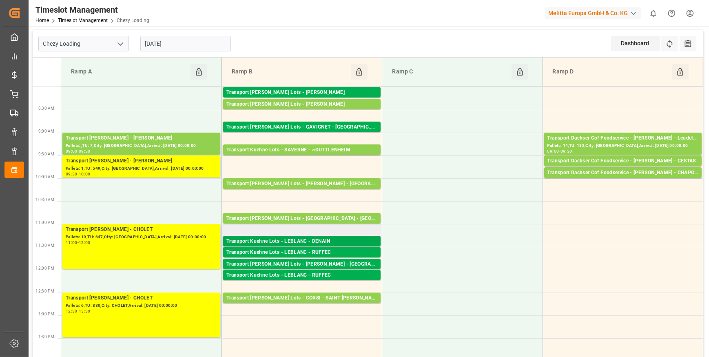
click at [348, 239] on div "Transport Kuehne Lots - LEBLANC - DENAIN" at bounding box center [302, 242] width 151 height 8
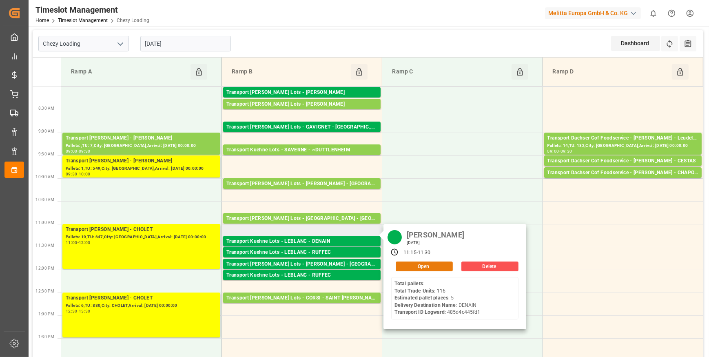
click at [408, 267] on button "Open" at bounding box center [424, 267] width 57 height 10
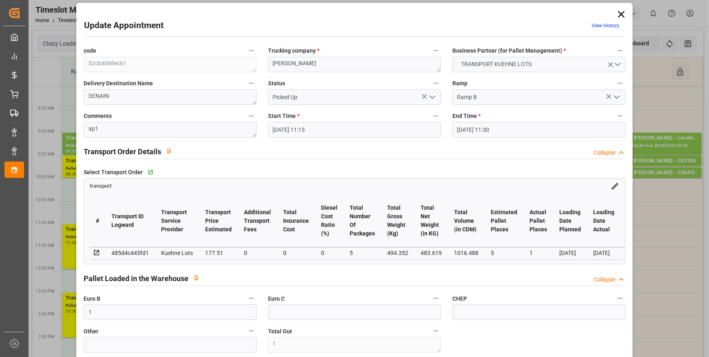
scroll to position [0, 0]
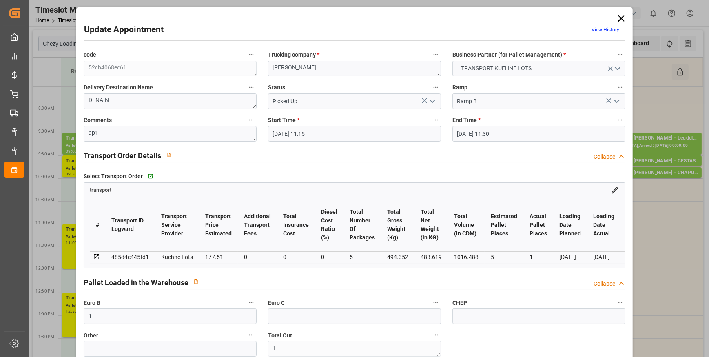
click at [621, 19] on icon at bounding box center [621, 18] width 11 height 11
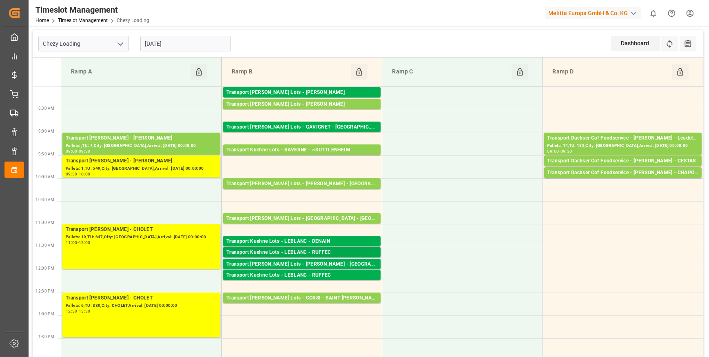
click at [326, 251] on div "Transport Kuehne Lots - LEBLANC - RUFFEC" at bounding box center [302, 253] width 151 height 8
click at [353, 265] on div "Transport Kuehne Lots - LEBLANC - SAINT AVIT" at bounding box center [302, 264] width 151 height 8
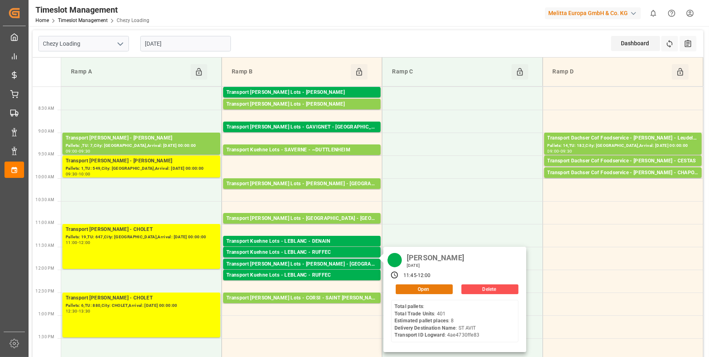
click at [422, 288] on button "Open" at bounding box center [424, 290] width 57 height 10
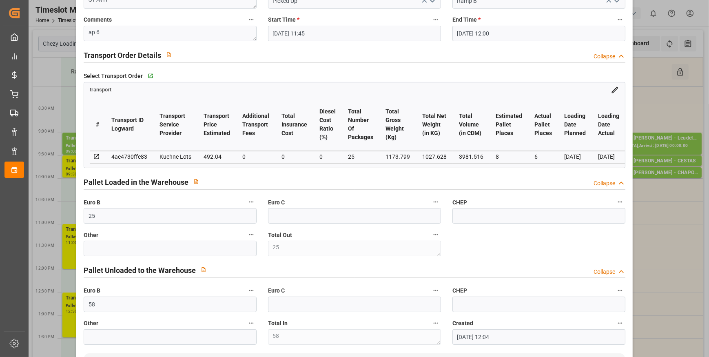
scroll to position [111, 0]
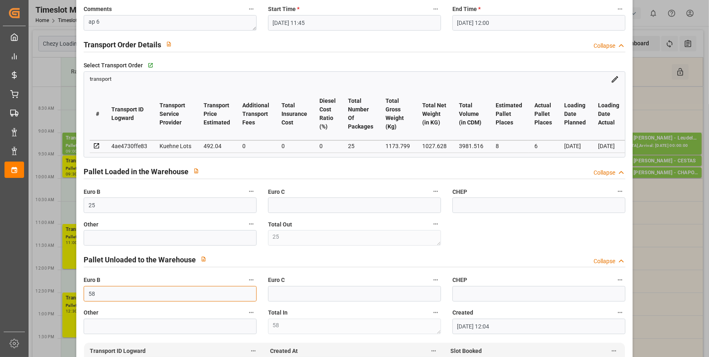
click at [126, 294] on input "58" at bounding box center [170, 294] width 173 height 16
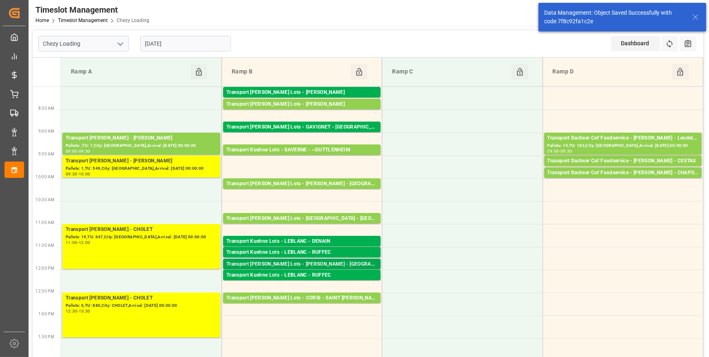
click at [337, 265] on div "Transport Kuehne Lots - LEBLANC - SAINT AVIT" at bounding box center [302, 264] width 151 height 8
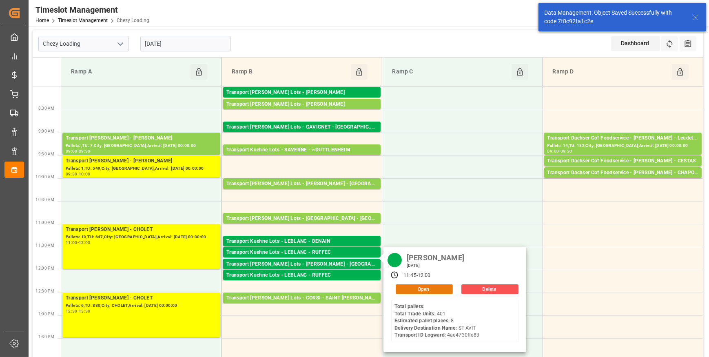
click at [409, 290] on button "Open" at bounding box center [424, 290] width 57 height 10
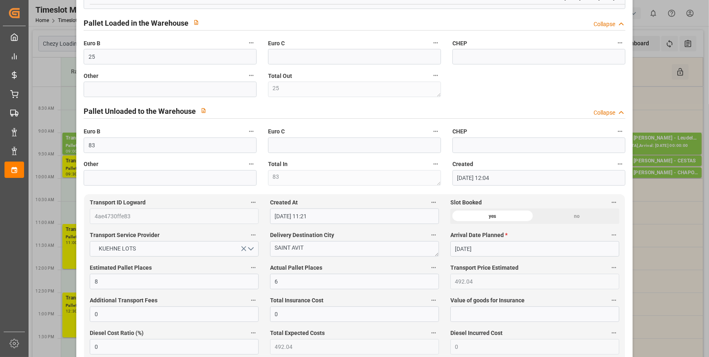
scroll to position [0, 0]
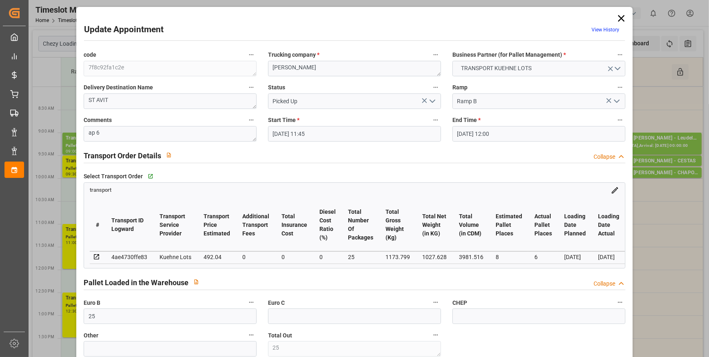
click at [620, 16] on icon at bounding box center [621, 18] width 11 height 11
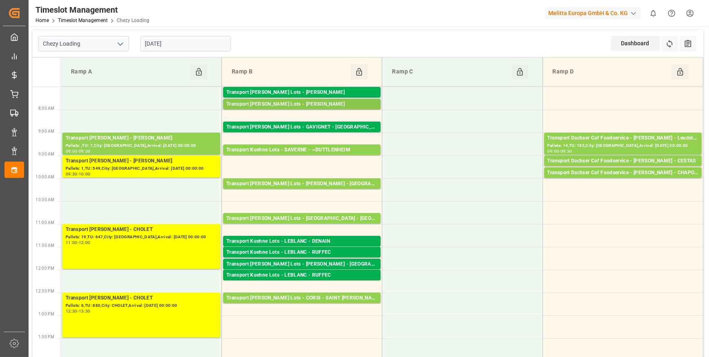
drag, startPoint x: 622, startPoint y: 16, endPoint x: 324, endPoint y: 105, distance: 310.9
click at [324, 105] on div "Transport Kuehne Lots - ANTOINE - CARQUEFOU" at bounding box center [302, 104] width 151 height 8
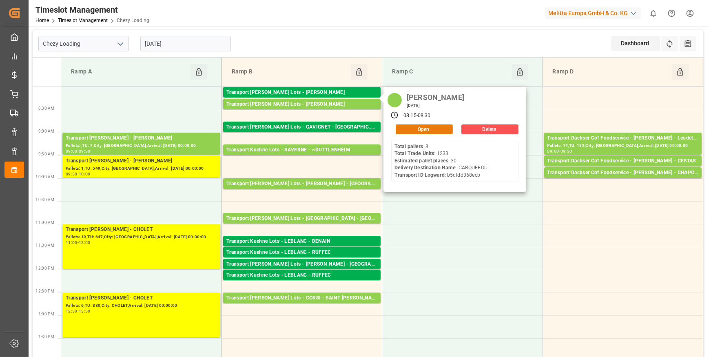
click at [416, 127] on button "Open" at bounding box center [424, 129] width 57 height 10
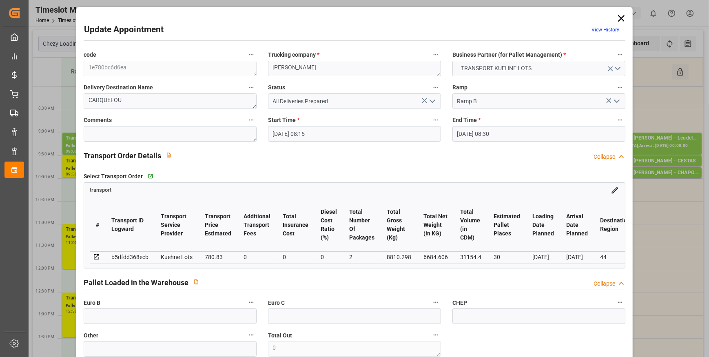
click at [620, 21] on icon at bounding box center [621, 18] width 11 height 11
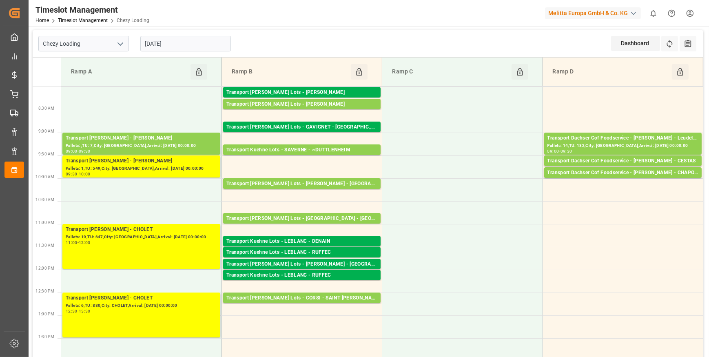
click at [187, 43] on input "[DATE]" at bounding box center [185, 44] width 91 height 16
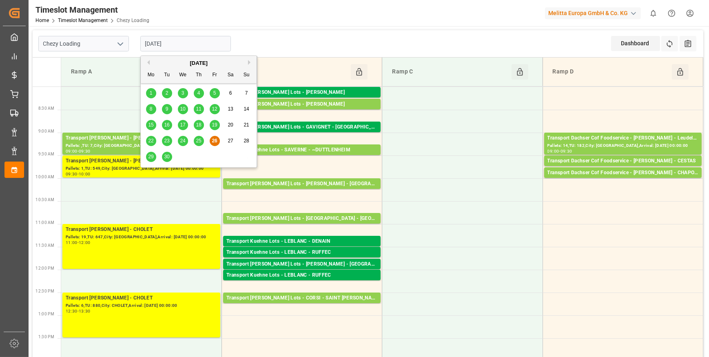
click at [151, 158] on span "29" at bounding box center [150, 157] width 5 height 6
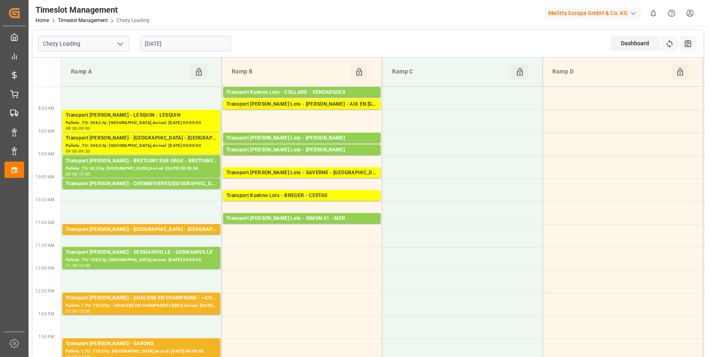
click at [180, 43] on input "[DATE]" at bounding box center [185, 44] width 91 height 16
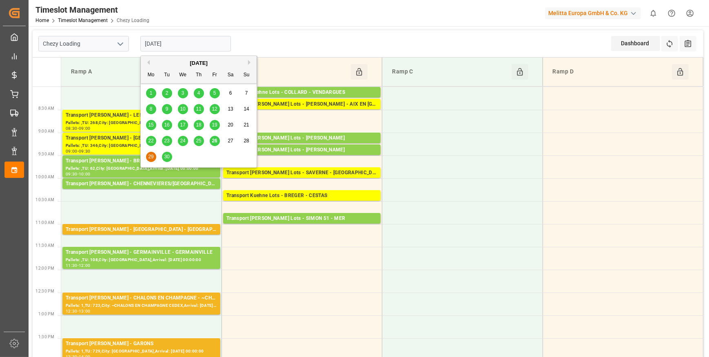
click at [214, 139] on span "26" at bounding box center [214, 141] width 5 height 6
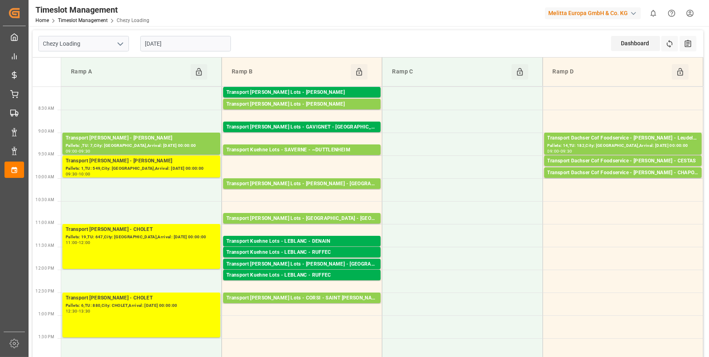
click at [120, 44] on polyline "open menu" at bounding box center [120, 44] width 5 height 2
click at [90, 78] on div "Chezy Unloading" at bounding box center [84, 80] width 90 height 18
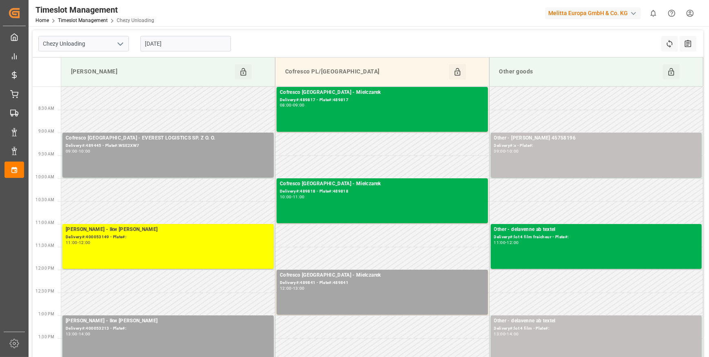
click at [204, 42] on input "[DATE]" at bounding box center [185, 44] width 91 height 16
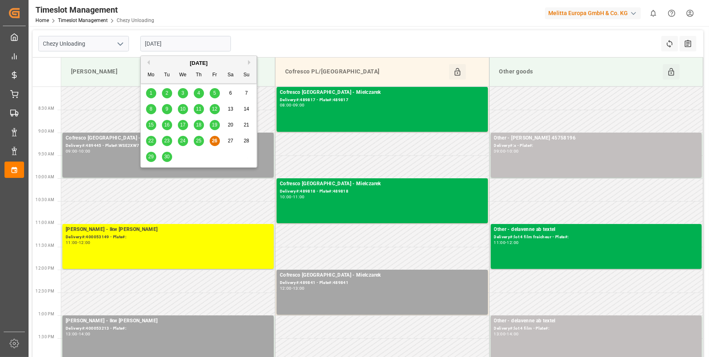
click at [121, 43] on icon "open menu" at bounding box center [121, 44] width 10 height 10
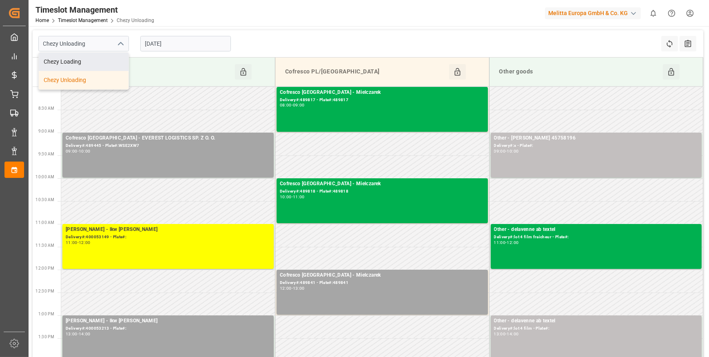
click at [76, 60] on div "Chezy Loading" at bounding box center [84, 62] width 90 height 18
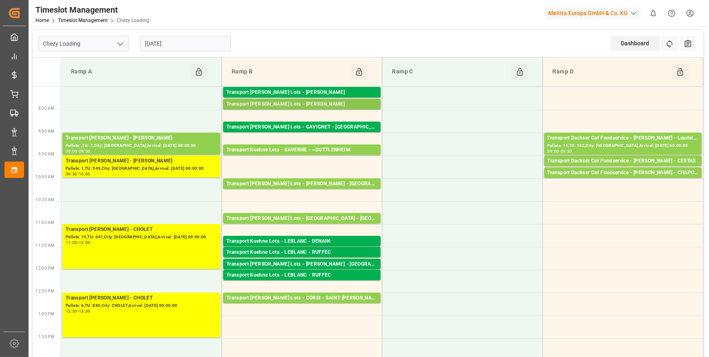
click at [328, 104] on div "Transport Kuehne Lots - ANTOINE - CARQUEFOU" at bounding box center [302, 104] width 151 height 8
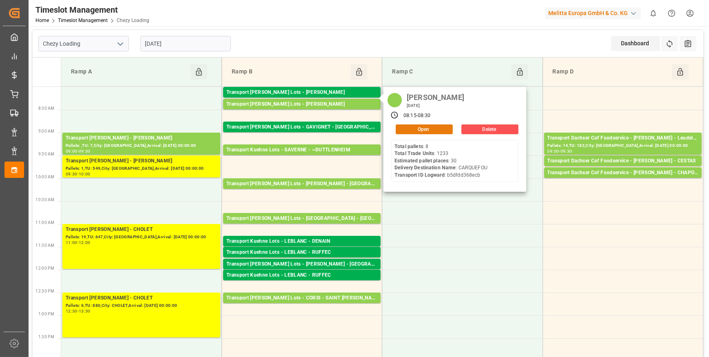
click at [420, 127] on button "Open" at bounding box center [424, 129] width 57 height 10
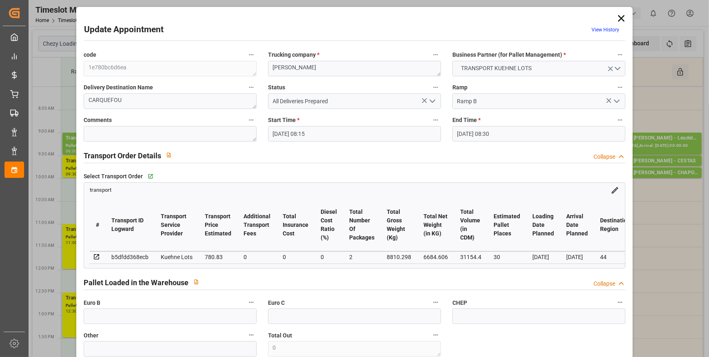
click at [435, 102] on icon "open menu" at bounding box center [433, 101] width 10 height 10
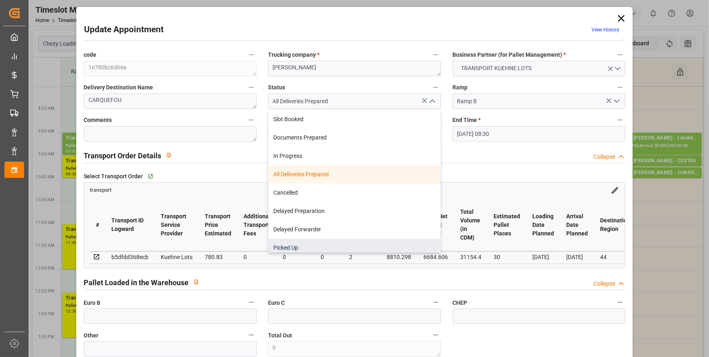
click at [289, 245] on div "Picked Up" at bounding box center [355, 248] width 172 height 18
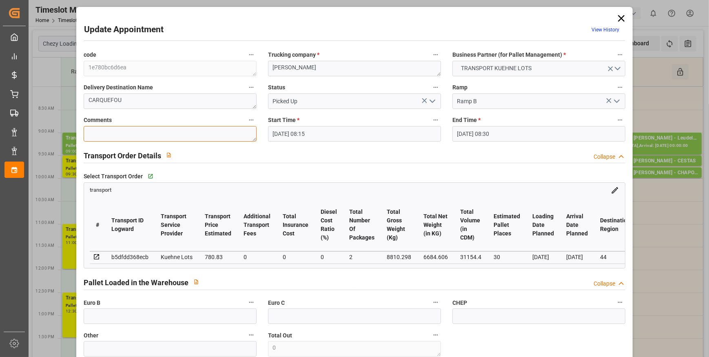
click at [102, 131] on textarea at bounding box center [170, 134] width 173 height 16
click at [432, 102] on icon "open menu" at bounding box center [433, 101] width 10 height 10
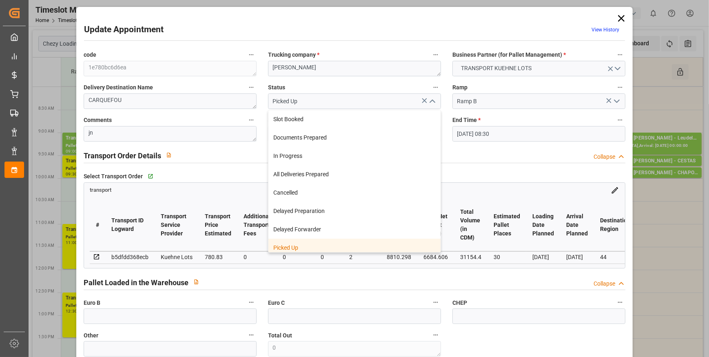
click at [299, 245] on div "Picked Up" at bounding box center [355, 248] width 172 height 18
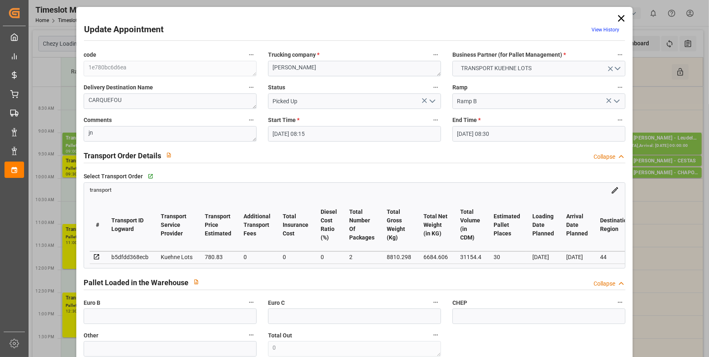
drag, startPoint x: 433, startPoint y: 98, endPoint x: 429, endPoint y: 99, distance: 4.6
click at [432, 98] on icon "open menu" at bounding box center [433, 101] width 10 height 10
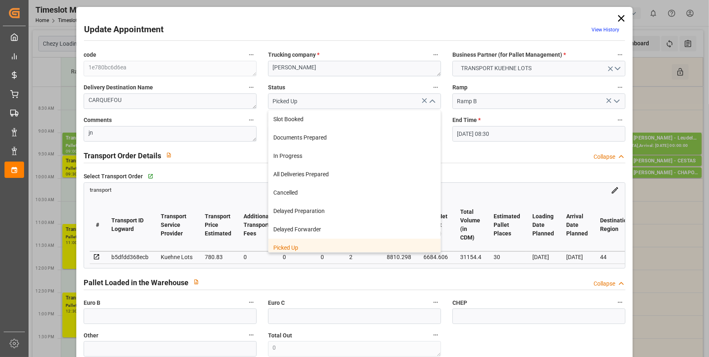
click at [302, 250] on div "Picked Up" at bounding box center [355, 248] width 172 height 18
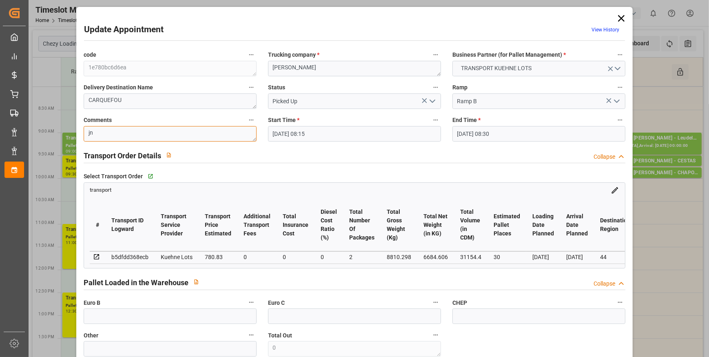
click at [118, 131] on textarea "jn" at bounding box center [170, 134] width 173 height 16
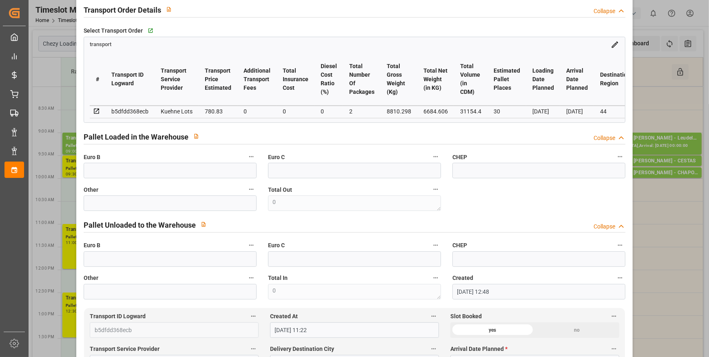
scroll to position [148, 0]
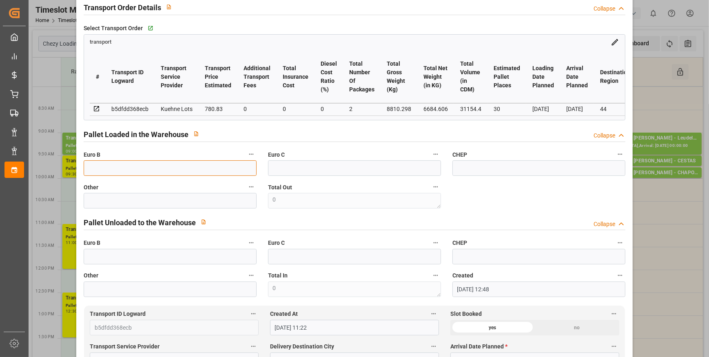
click at [100, 173] on input "text" at bounding box center [170, 168] width 173 height 16
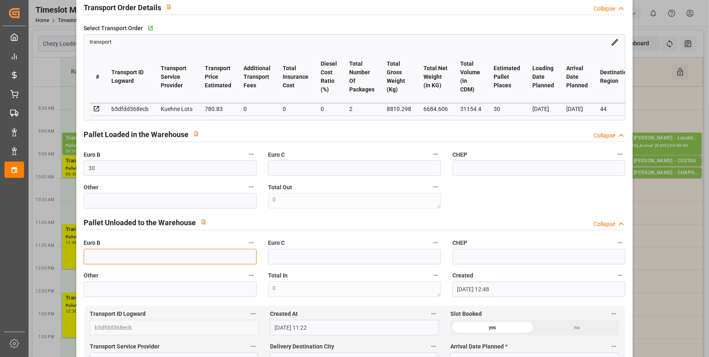
click at [93, 262] on input "text" at bounding box center [170, 257] width 173 height 16
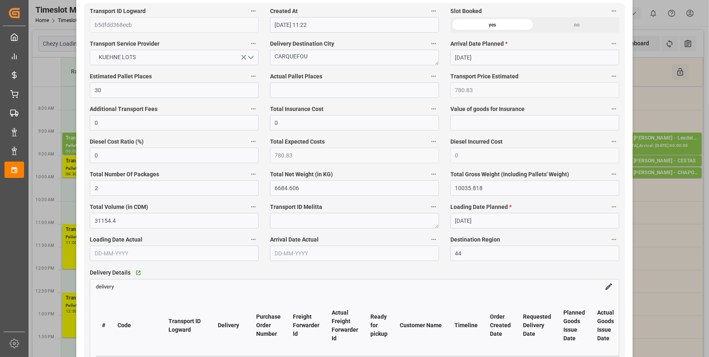
scroll to position [445, 0]
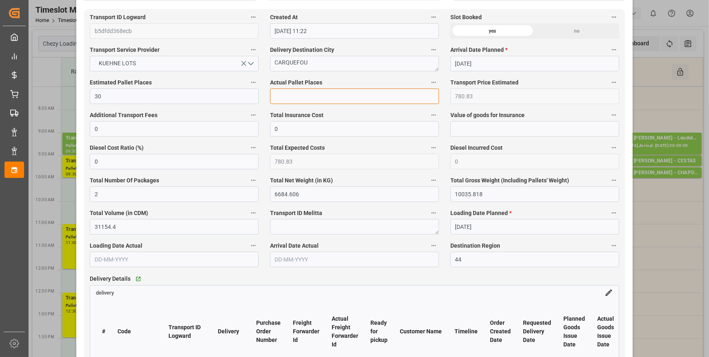
click at [282, 97] on input "text" at bounding box center [354, 97] width 169 height 16
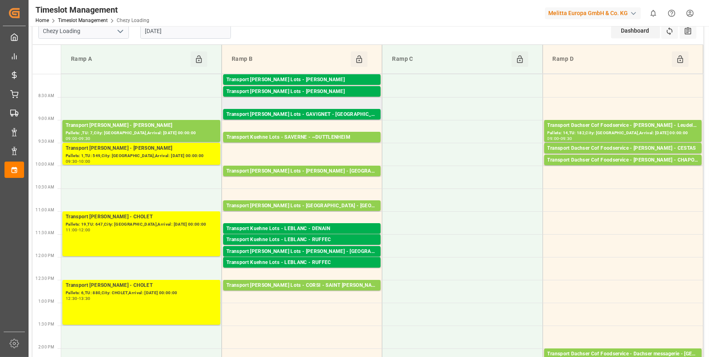
scroll to position [0, 0]
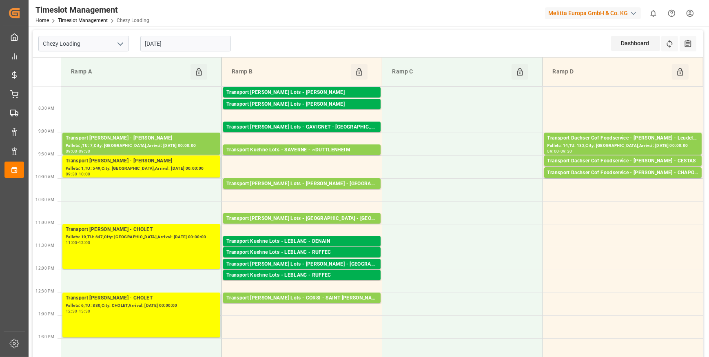
click at [196, 45] on input "[DATE]" at bounding box center [185, 44] width 91 height 16
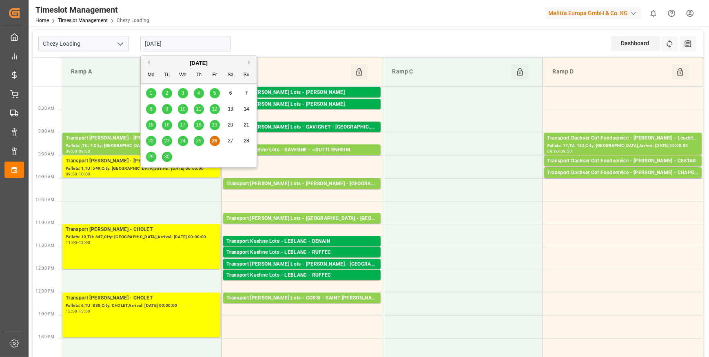
click at [150, 158] on span "29" at bounding box center [150, 157] width 5 height 6
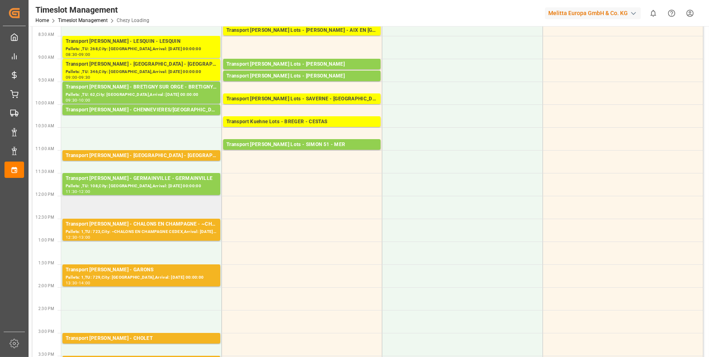
scroll to position [37, 0]
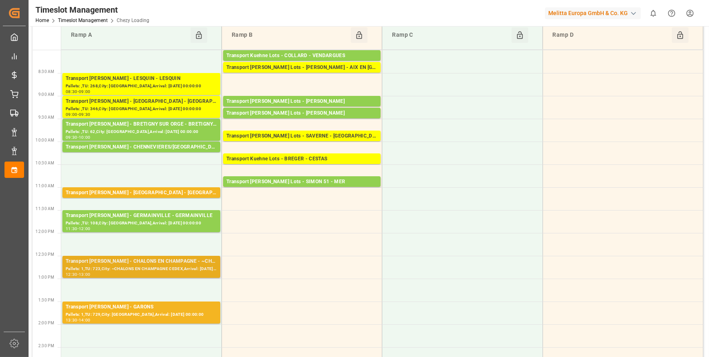
click at [160, 271] on div "Pallets: 1,TU: 723,City: ~CHALONS EN CHAMPAGNE CEDEX,Arrival: 2025-09-30 00:00:…" at bounding box center [141, 269] width 151 height 7
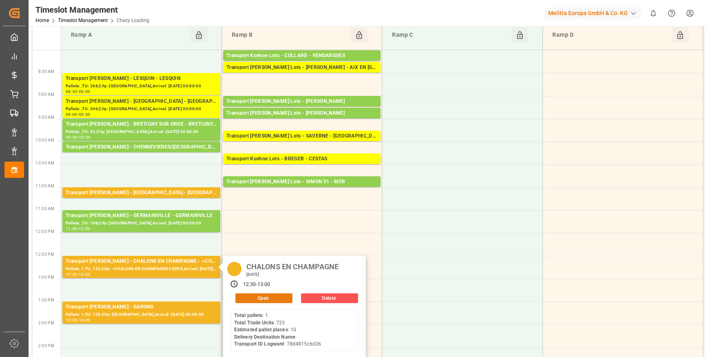
click at [276, 296] on button "Open" at bounding box center [264, 298] width 57 height 10
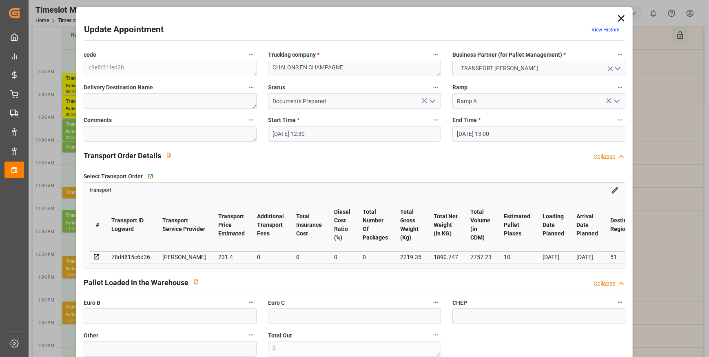
click at [429, 98] on icon "open menu" at bounding box center [433, 101] width 10 height 10
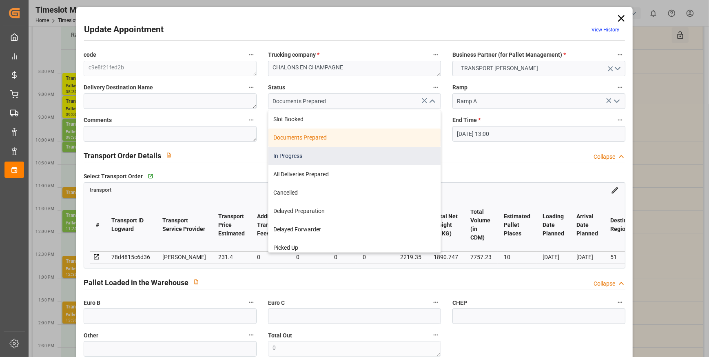
click at [292, 158] on div "In Progress" at bounding box center [355, 156] width 172 height 18
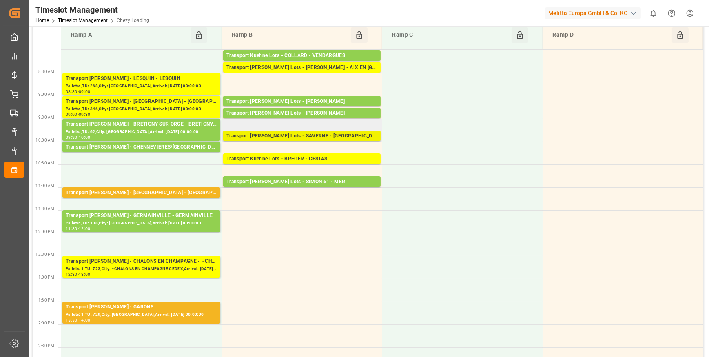
click at [297, 133] on div "Transport Kuehne Lots - SAVERNE - SARREBOURG" at bounding box center [302, 136] width 151 height 8
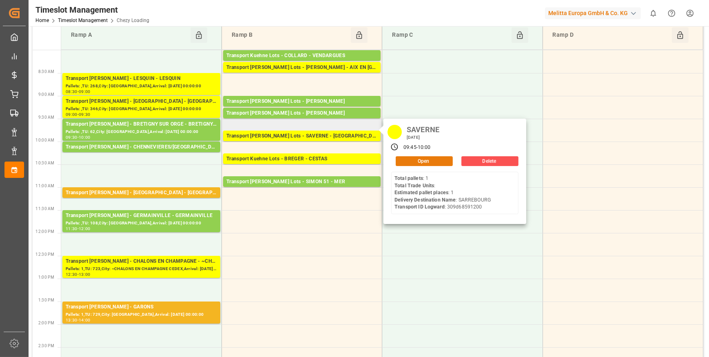
click at [434, 160] on button "Open" at bounding box center [424, 161] width 57 height 10
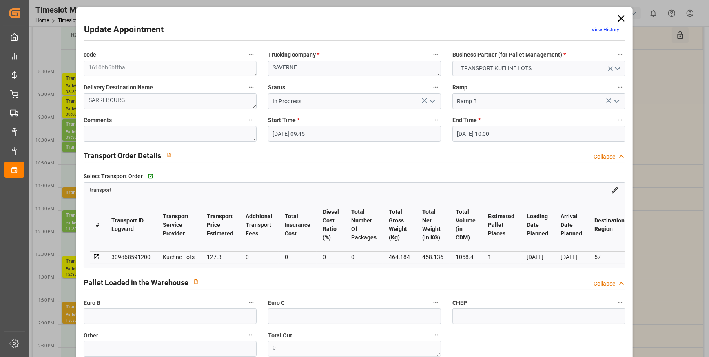
click at [429, 103] on icon "open menu" at bounding box center [433, 101] width 10 height 10
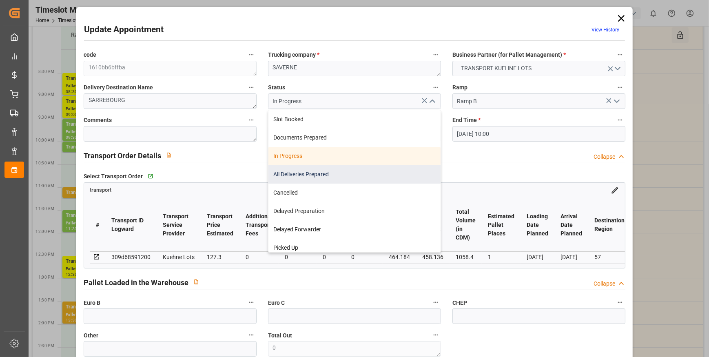
click at [304, 173] on div "All Deliveries Prepared" at bounding box center [355, 174] width 172 height 18
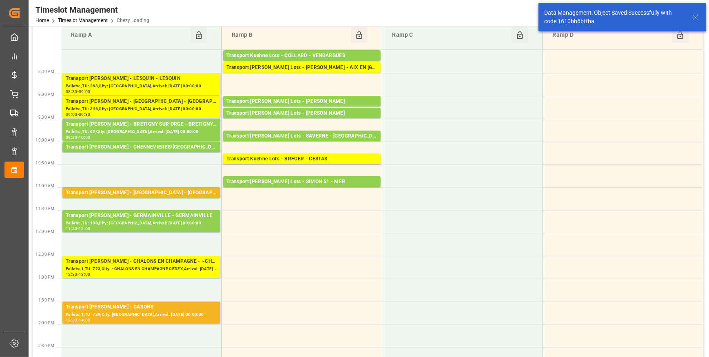
click at [314, 65] on div "Transport Kuehne Lots - COLLARD - AIX EN PROVENCE" at bounding box center [302, 68] width 151 height 8
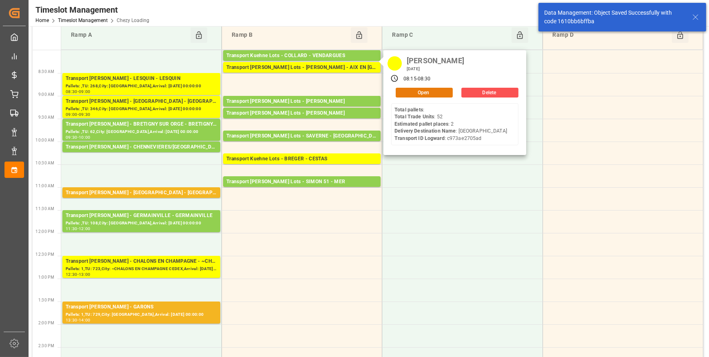
click at [445, 93] on button "Open" at bounding box center [424, 93] width 57 height 10
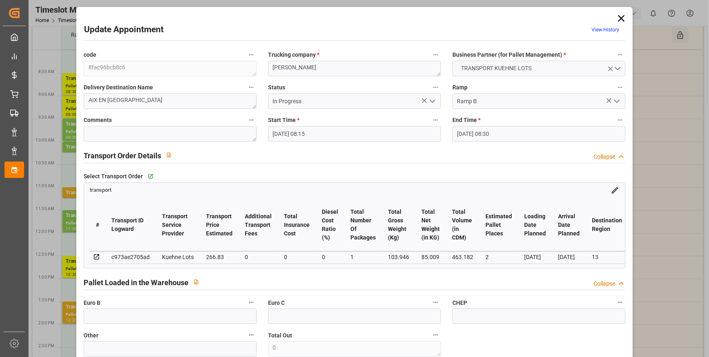
click at [434, 98] on icon "open menu" at bounding box center [433, 101] width 10 height 10
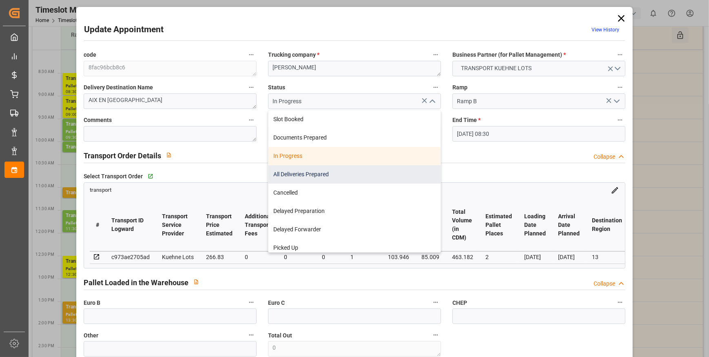
click at [294, 172] on div "All Deliveries Prepared" at bounding box center [355, 174] width 172 height 18
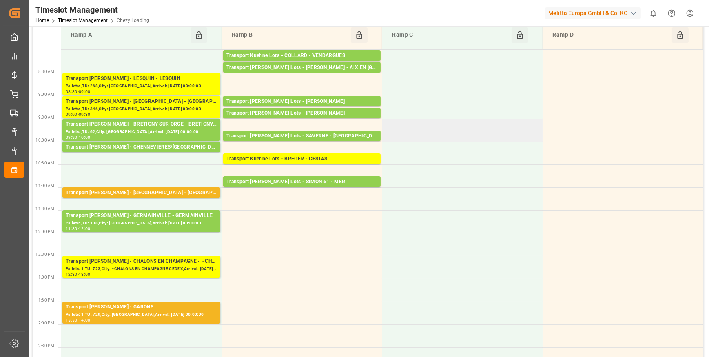
drag, startPoint x: 558, startPoint y: 128, endPoint x: 542, endPoint y: 123, distance: 17.0
click at [558, 127] on td at bounding box center [623, 130] width 160 height 23
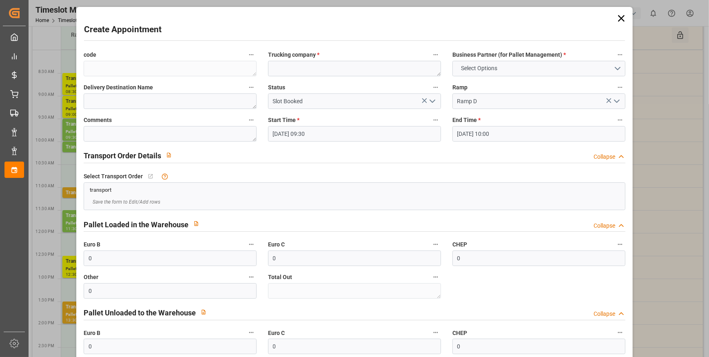
click at [651, 92] on div "Create Appointment code Trucking company * Business Partner (for Pallet Managem…" at bounding box center [354, 178] width 709 height 357
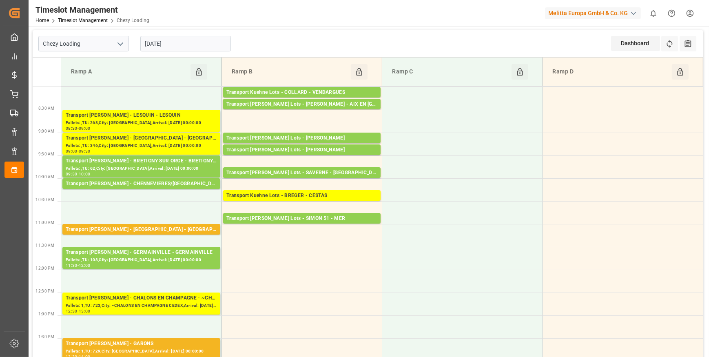
scroll to position [0, 0]
click at [121, 44] on polyline "open menu" at bounding box center [120, 44] width 5 height 2
click at [173, 44] on input "[DATE]" at bounding box center [185, 44] width 91 height 16
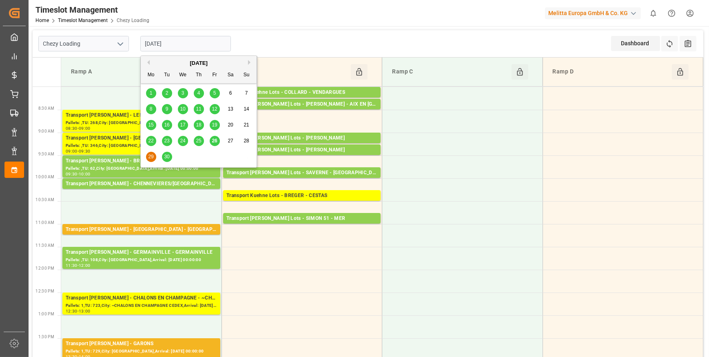
click at [210, 140] on div "26" at bounding box center [215, 141] width 10 height 10
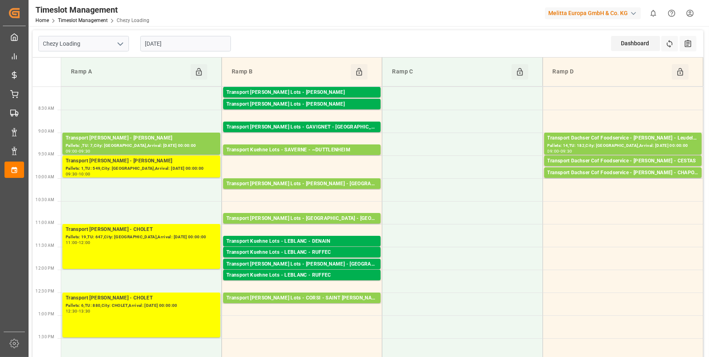
click at [125, 41] on icon "open menu" at bounding box center [121, 44] width 10 height 10
click at [93, 84] on div "Chezy Unloading" at bounding box center [84, 80] width 90 height 18
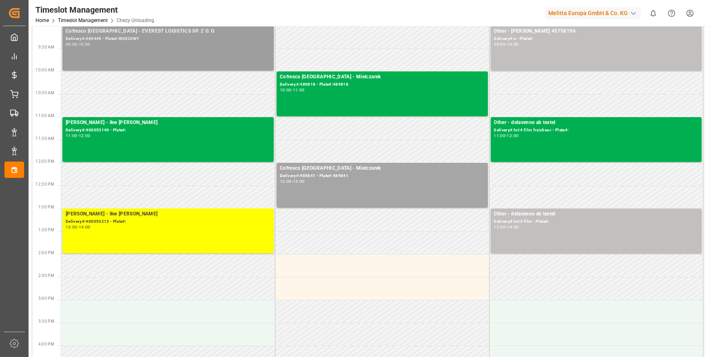
scroll to position [111, 0]
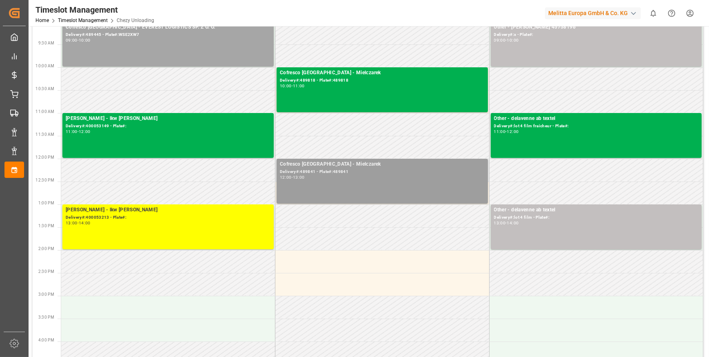
click at [309, 174] on div "Delivery#:489841 - Plate#:489841" at bounding box center [382, 172] width 205 height 7
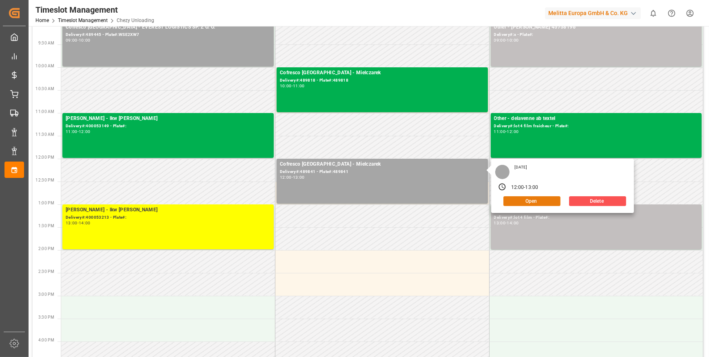
click at [527, 200] on button "Open" at bounding box center [532, 201] width 57 height 10
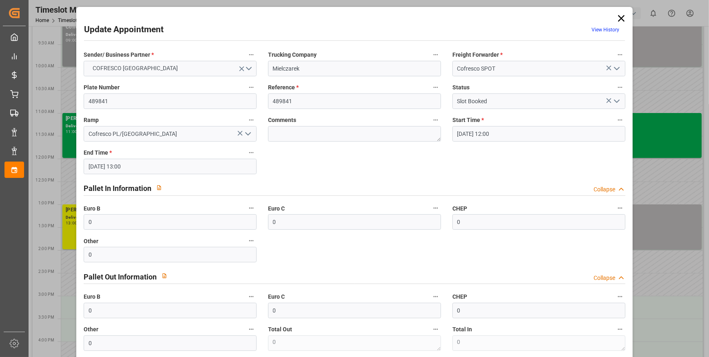
click at [614, 103] on icon "open menu" at bounding box center [617, 101] width 10 height 10
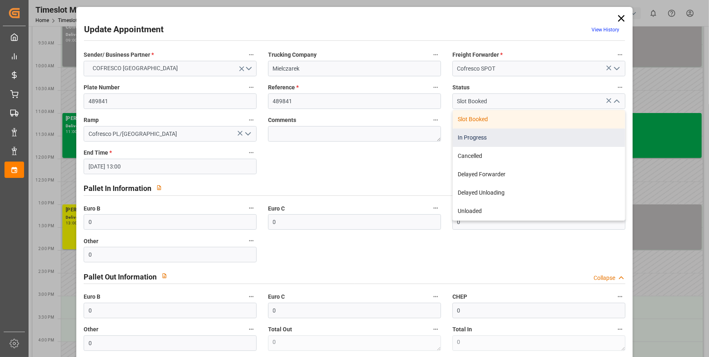
click at [471, 136] on div "In Progress" at bounding box center [539, 138] width 172 height 18
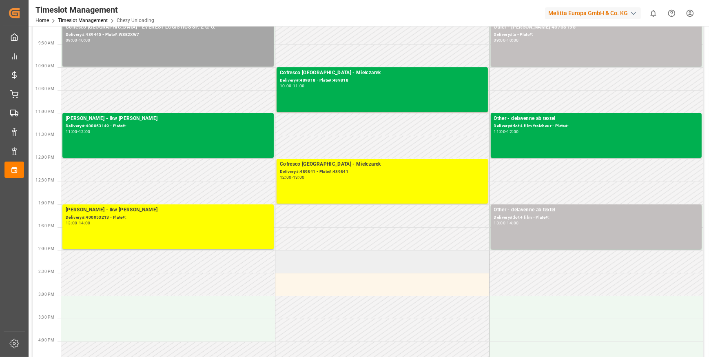
scroll to position [0, 0]
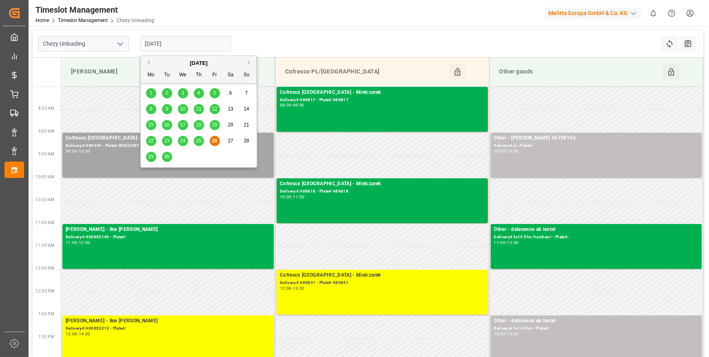
click at [216, 40] on input "[DATE]" at bounding box center [185, 44] width 91 height 16
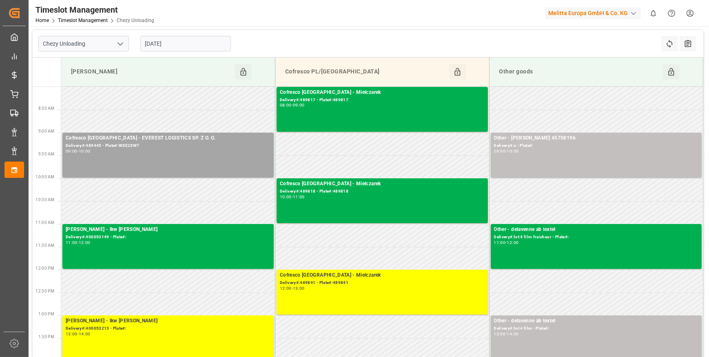
click at [120, 44] on icon "open menu" at bounding box center [121, 44] width 10 height 10
click at [62, 62] on div "Chezy Loading" at bounding box center [84, 62] width 90 height 18
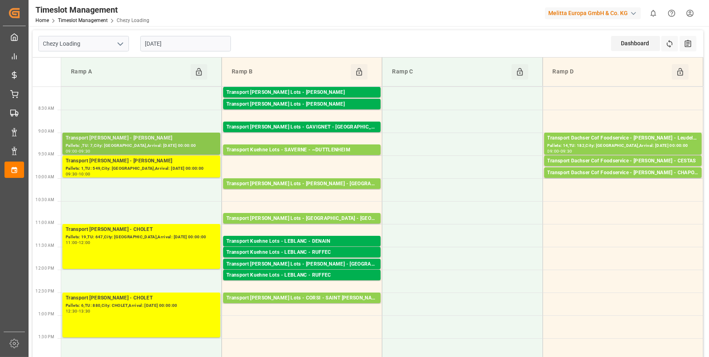
click at [131, 143] on div "Pallets: ,TU: 7,City: REAU,Arrival: 2025-09-29 00:00:00" at bounding box center [141, 145] width 151 height 7
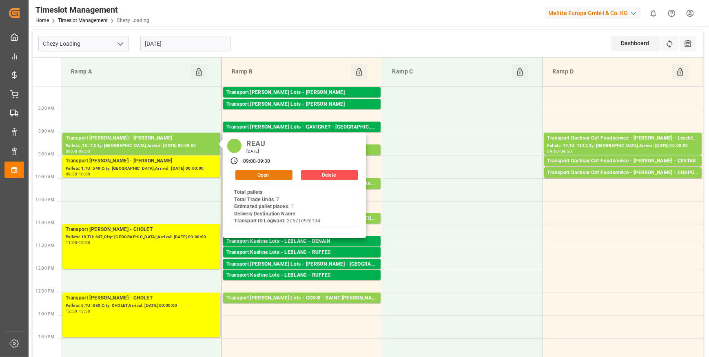
click at [282, 173] on button "Open" at bounding box center [264, 175] width 57 height 10
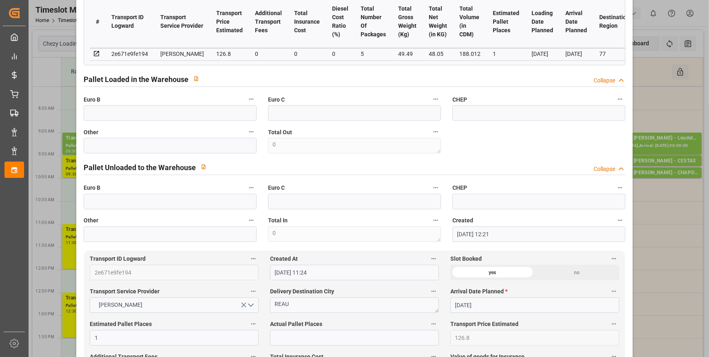
scroll to position [37, 0]
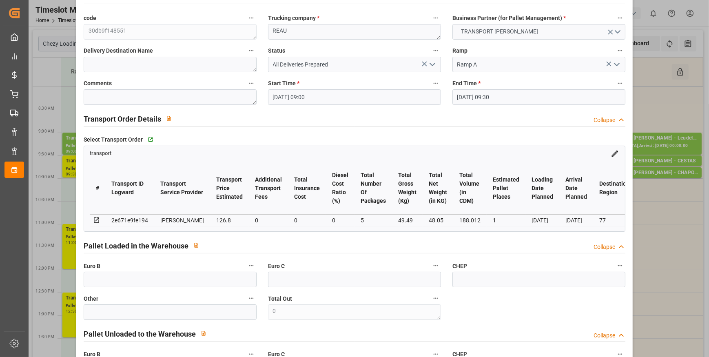
click at [429, 60] on icon "open menu" at bounding box center [433, 65] width 10 height 10
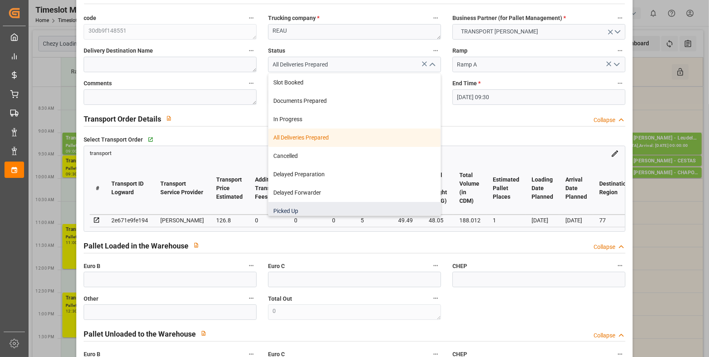
click at [283, 209] on div "Picked Up" at bounding box center [355, 211] width 172 height 18
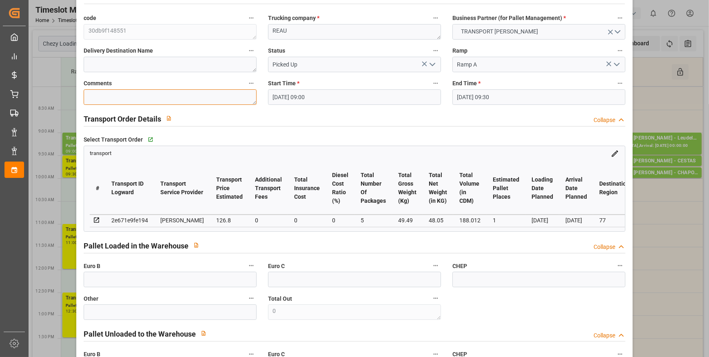
click at [106, 96] on textarea at bounding box center [170, 97] width 173 height 16
click at [106, 286] on input "text" at bounding box center [170, 280] width 173 height 16
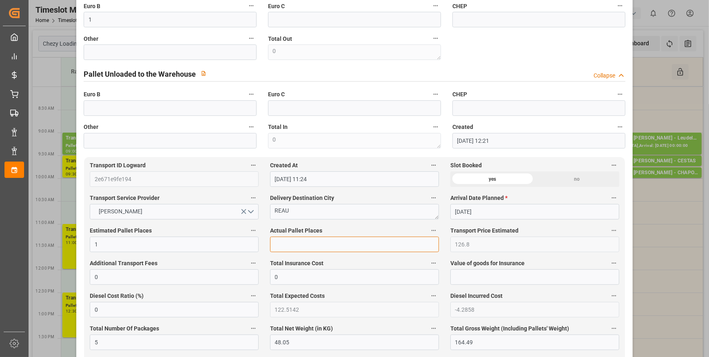
click at [287, 240] on input "text" at bounding box center [354, 245] width 169 height 16
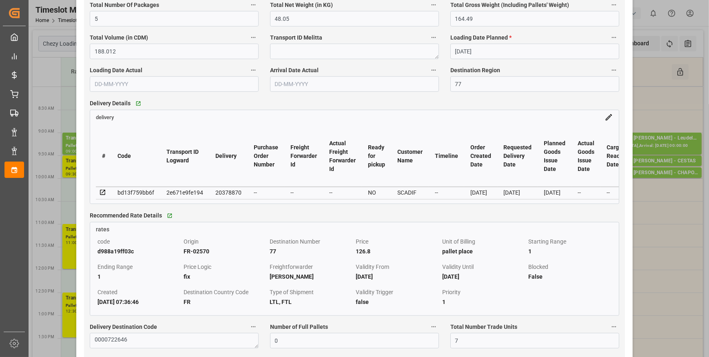
scroll to position [668, 0]
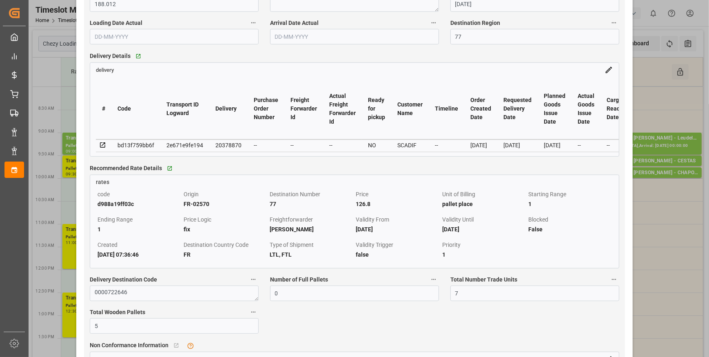
click at [101, 147] on icon at bounding box center [102, 145] width 7 height 7
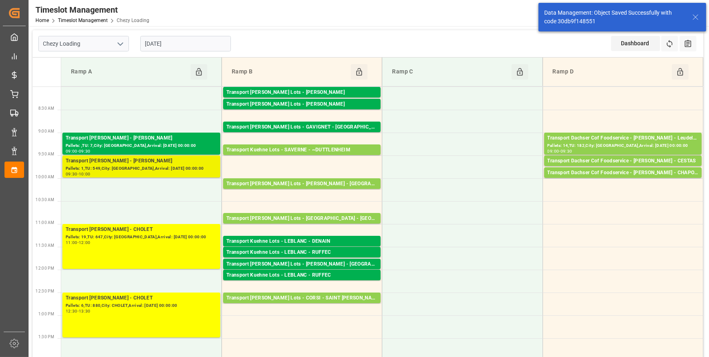
click at [148, 165] on div "Pallets: 1,TU: 549,City: REAU,Arrival: 2025-09-30 00:00:00" at bounding box center [141, 168] width 151 height 7
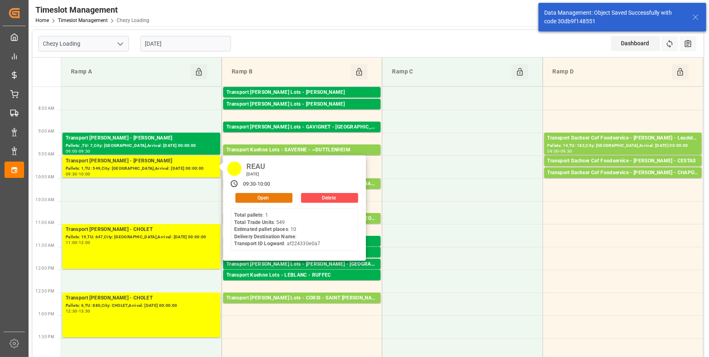
click at [256, 193] on button "Open" at bounding box center [264, 198] width 57 height 10
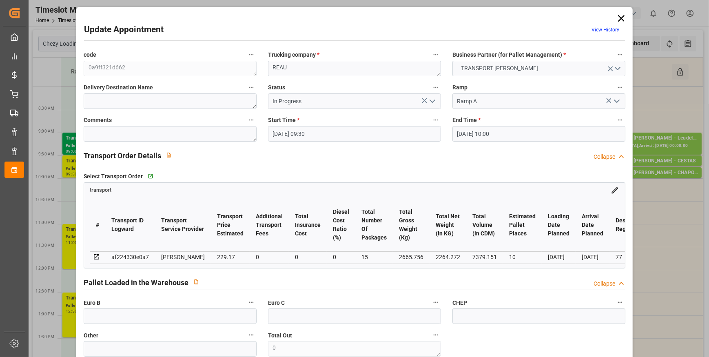
click at [434, 100] on icon "open menu" at bounding box center [433, 101] width 10 height 10
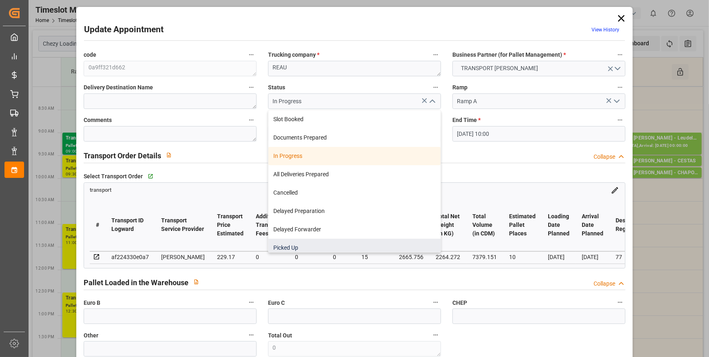
click at [300, 248] on div "Picked Up" at bounding box center [355, 248] width 172 height 18
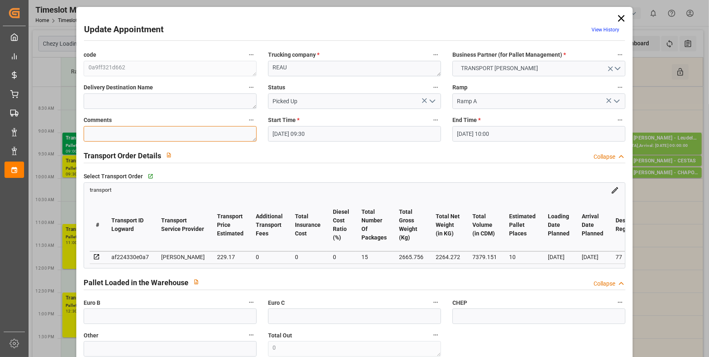
click at [122, 136] on textarea at bounding box center [170, 134] width 173 height 16
click at [139, 312] on input "text" at bounding box center [170, 317] width 173 height 16
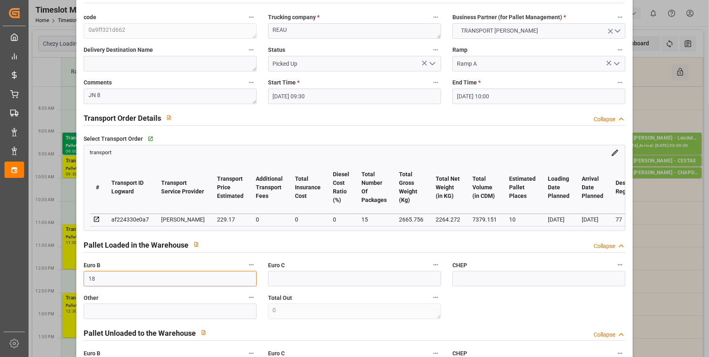
scroll to position [371, 0]
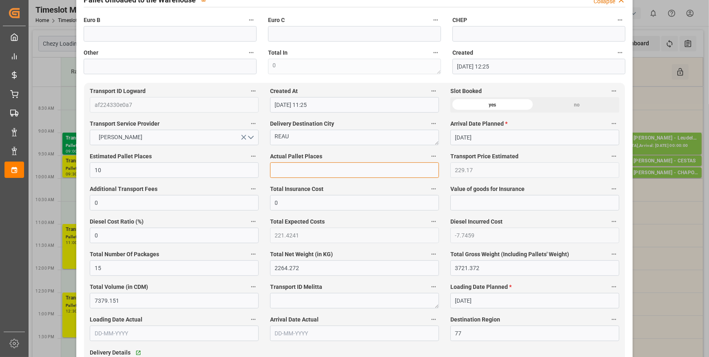
click at [310, 171] on input "text" at bounding box center [354, 170] width 169 height 16
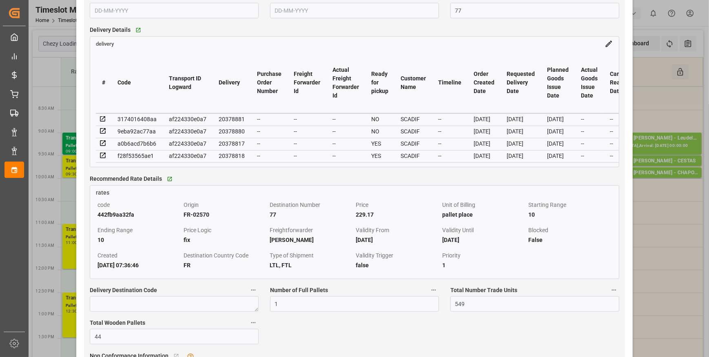
scroll to position [705, 0]
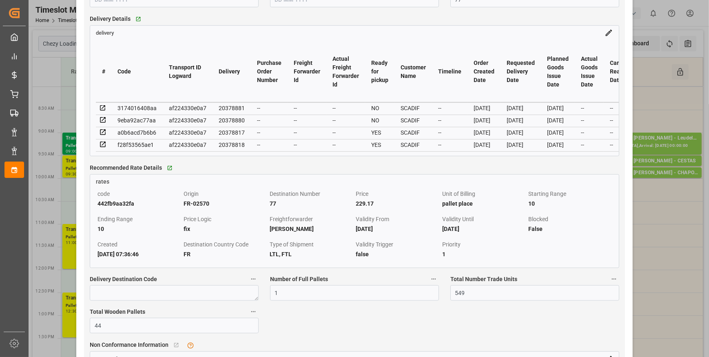
click at [103, 145] on icon at bounding box center [102, 144] width 7 height 7
click at [102, 134] on icon at bounding box center [102, 132] width 7 height 7
click at [105, 121] on icon at bounding box center [102, 120] width 5 height 5
click at [103, 109] on icon at bounding box center [102, 107] width 7 height 7
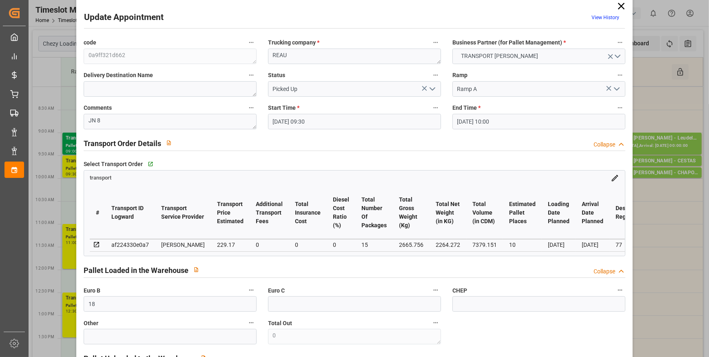
scroll to position [0, 0]
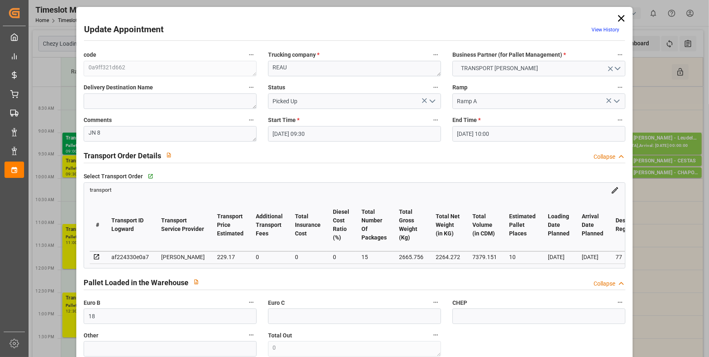
click at [431, 96] on icon "open menu" at bounding box center [433, 101] width 10 height 10
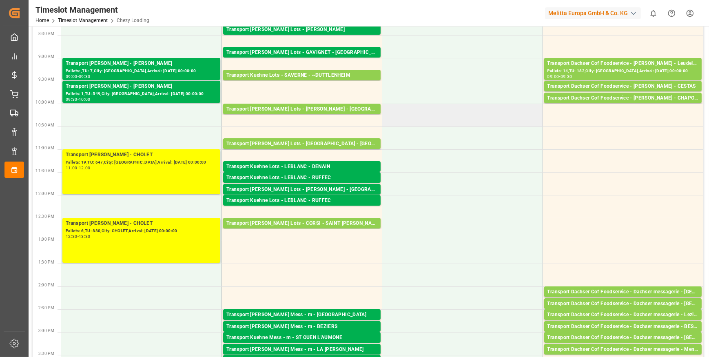
scroll to position [74, 0]
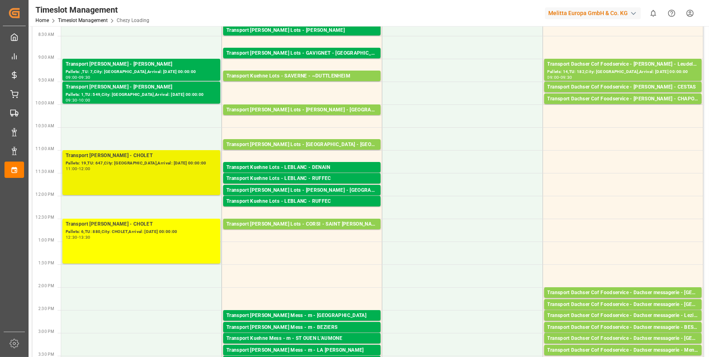
click at [135, 173] on div "Transport Delisle - CHOLET - CHOLET Pallets: 19,TU: 647,City: CHOLET,Arrival: 2…" at bounding box center [141, 173] width 151 height 42
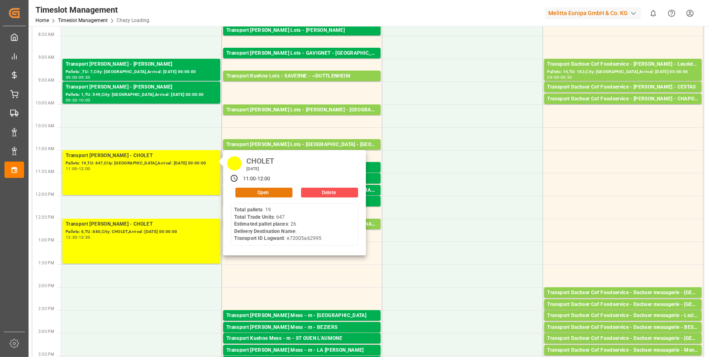
click at [251, 188] on button "Open" at bounding box center [264, 193] width 57 height 10
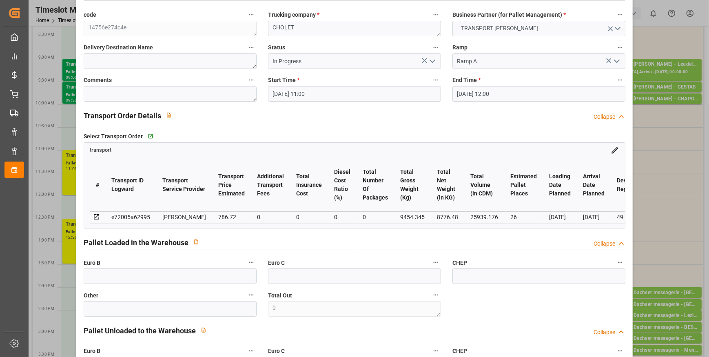
scroll to position [0, 0]
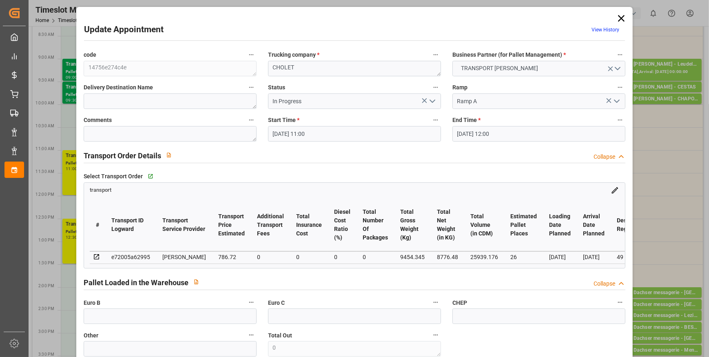
click at [622, 19] on icon at bounding box center [621, 18] width 11 height 11
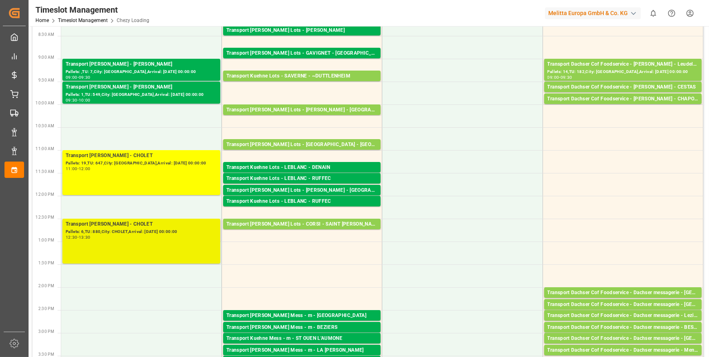
click at [148, 232] on div "Pallets: 6,TU: 880,City: CHOLET,Arrival: 2025-09-30 00:00:00" at bounding box center [141, 232] width 151 height 7
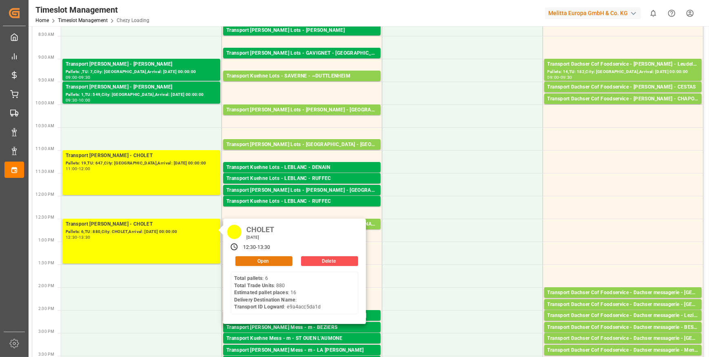
click at [253, 261] on button "Open" at bounding box center [264, 261] width 57 height 10
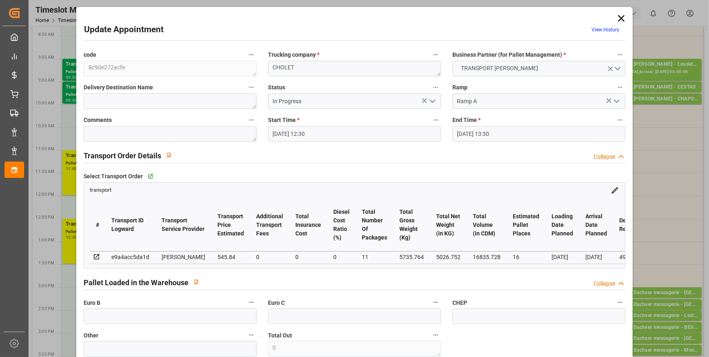
click at [432, 99] on icon "open menu" at bounding box center [433, 101] width 10 height 10
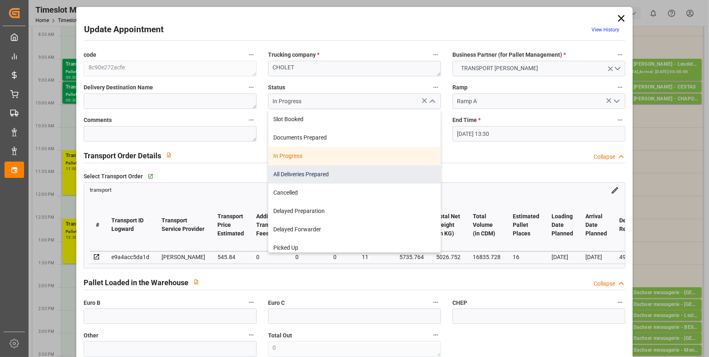
click at [292, 172] on div "All Deliveries Prepared" at bounding box center [355, 174] width 172 height 18
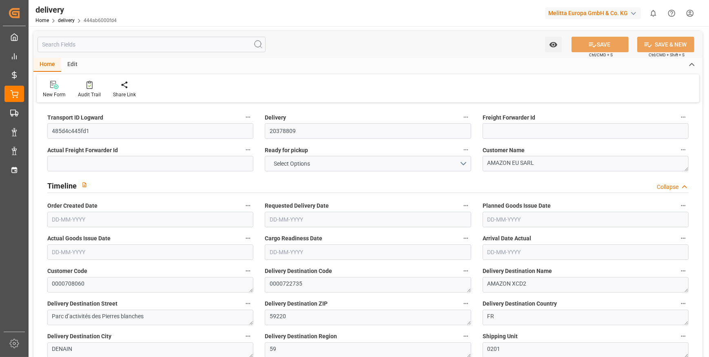
type input "1"
type input "6.228"
type input "29.636"
type input "19.2"
type input "2"
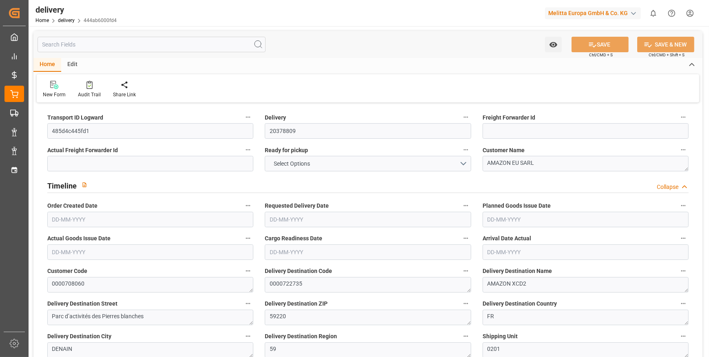
type input "1"
type input "0"
type input "1"
type input "0"
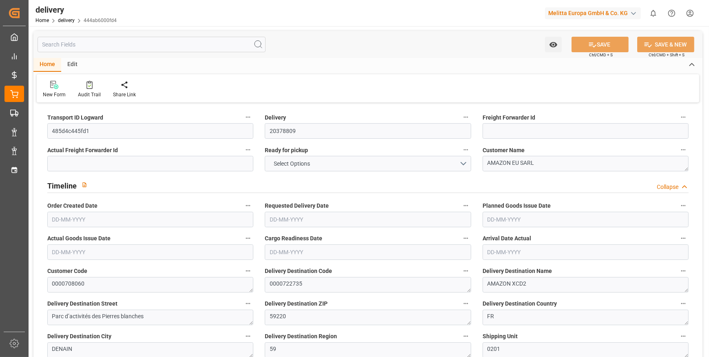
type input "0"
type input "35.502"
type input "0"
type input "0.72"
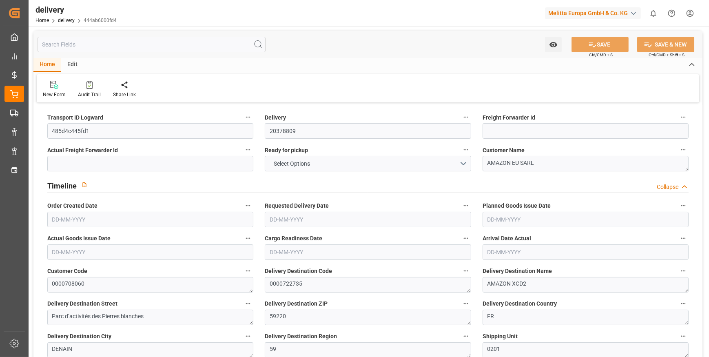
type input "1.5"
type input "1.3"
type input "0"
type input "1.5"
type input "6.636"
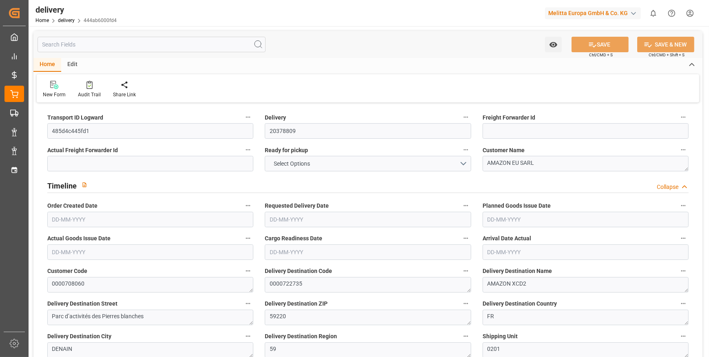
type input "101"
type input "18.5438"
type input "0.0012"
type input "0"
type input "[DATE]"
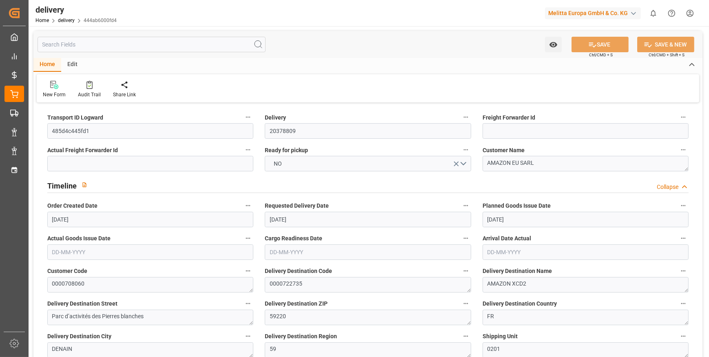
type input "[DATE]"
type input "22-09-2025 11:01"
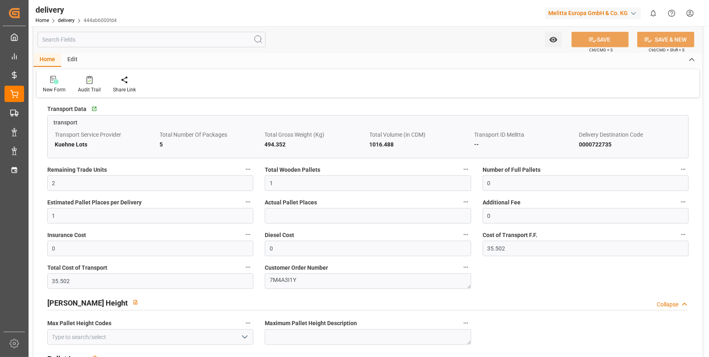
scroll to position [594, 0]
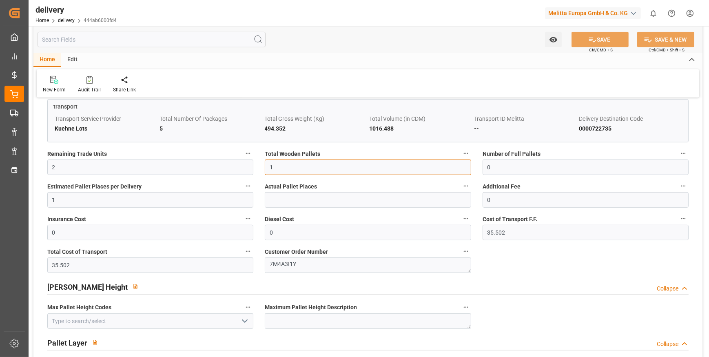
click at [287, 167] on input "1" at bounding box center [368, 168] width 206 height 16
type input "0"
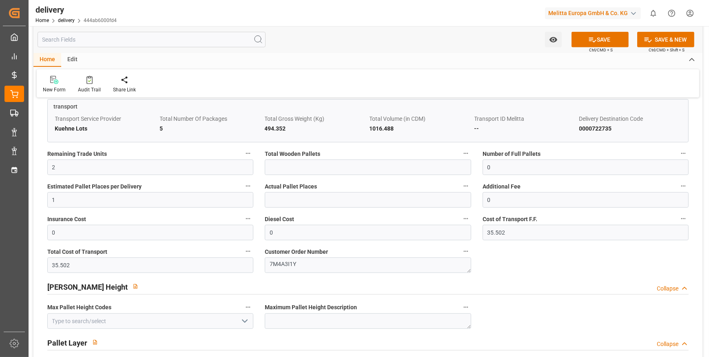
click at [317, 85] on div "New Form Audit Trail Share Link" at bounding box center [368, 83] width 663 height 28
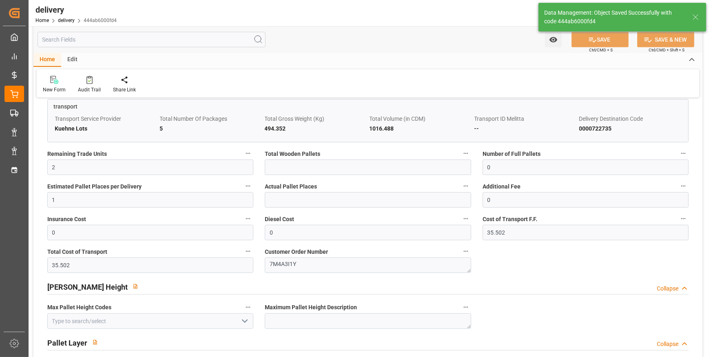
type input "0"
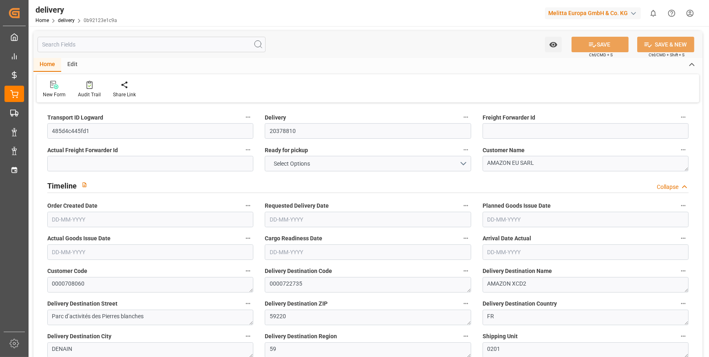
type input "1"
type input "131.713"
type input "159.591"
type input "292.298"
type input "39"
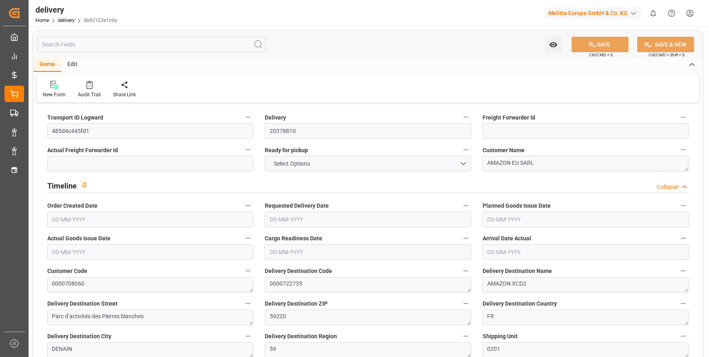
type input "1"
type input "0"
type input "1"
type input "0"
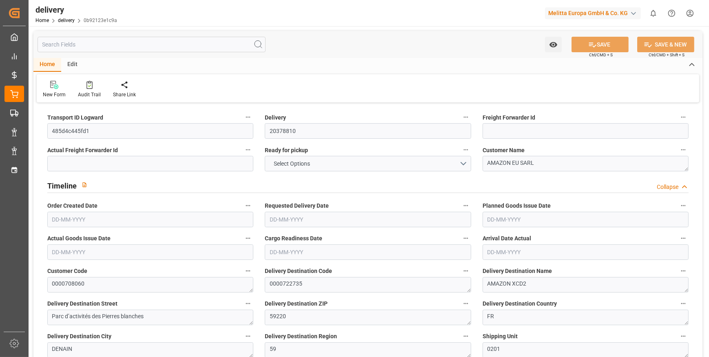
type input "0"
type input "35.502"
type input "0"
type input "14.04"
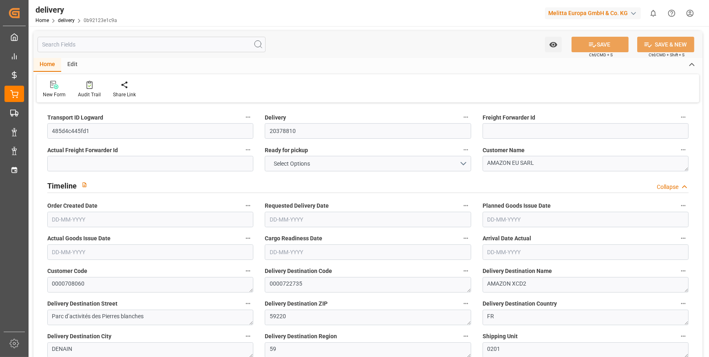
type input "1.5"
type input "1.3"
type input "0"
type input "1.5"
type input "136.591"
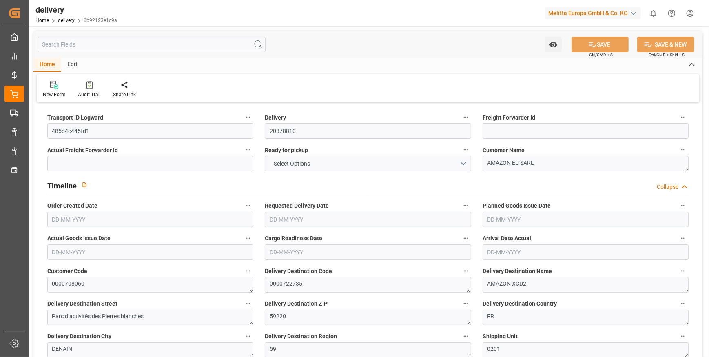
type input "101"
type input "282.3075"
type input "0.0181"
type input "0"
type input "[DATE]"
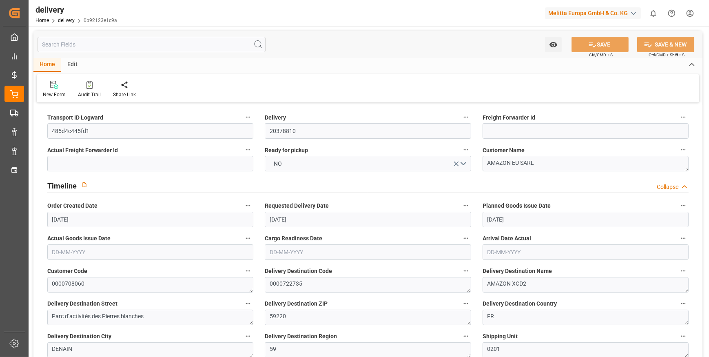
type input "[DATE]"
type input "22-09-2025 11:01"
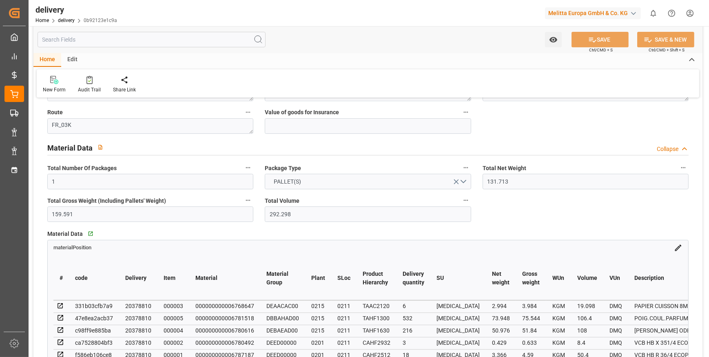
scroll to position [222, 0]
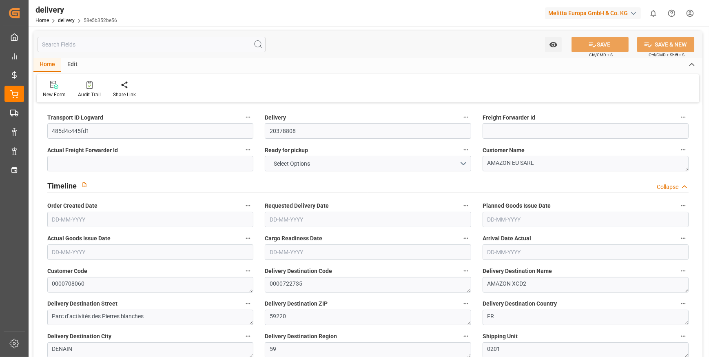
type input "1"
type input "21.93"
type input "45.338"
type input "51"
type input "6"
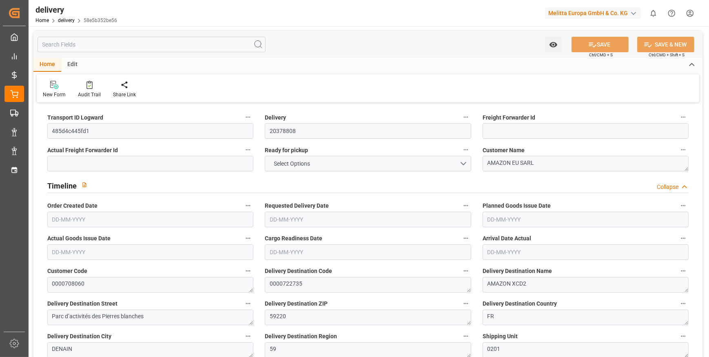
type input "1"
type input "0"
type input "1"
type input "0"
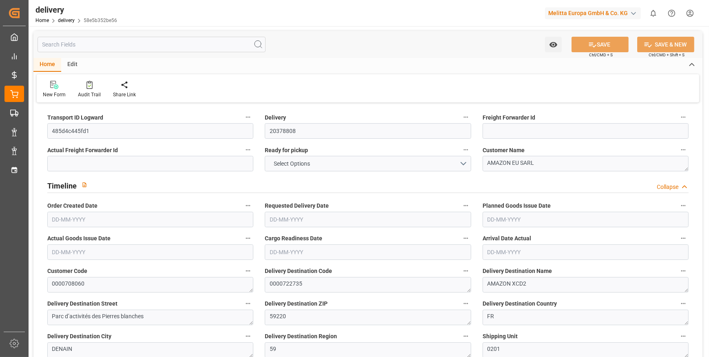
type input "0"
type input "35.502"
type input "0"
type input "2.16"
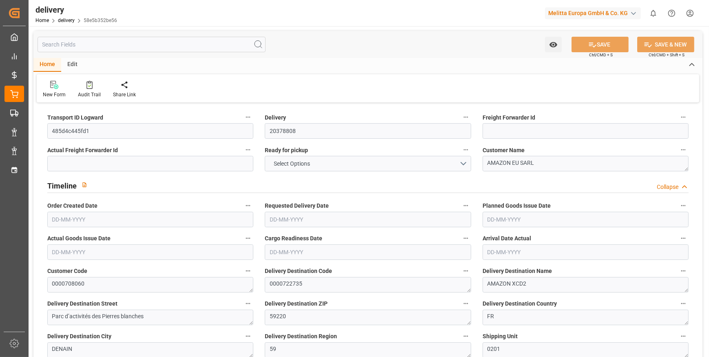
type input "1.5"
type input "1.3"
type input "0"
type input "1.5"
type input "22.338"
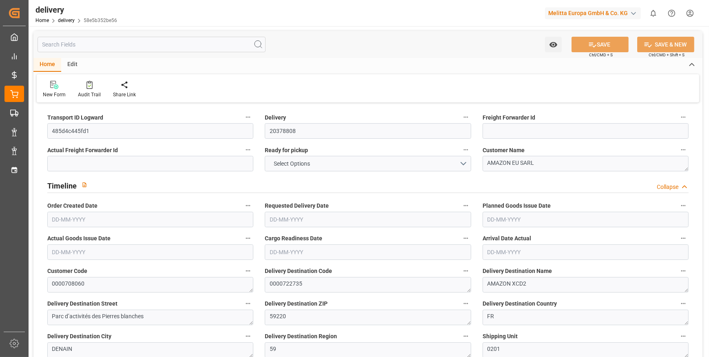
type input "101"
type input "49.2569"
type input "0.0032"
type input "0"
type input "[DATE]"
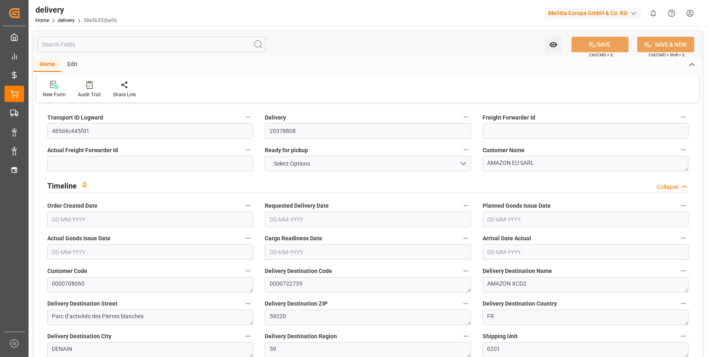
type input "[DATE]"
type input "[DATE] 11:01"
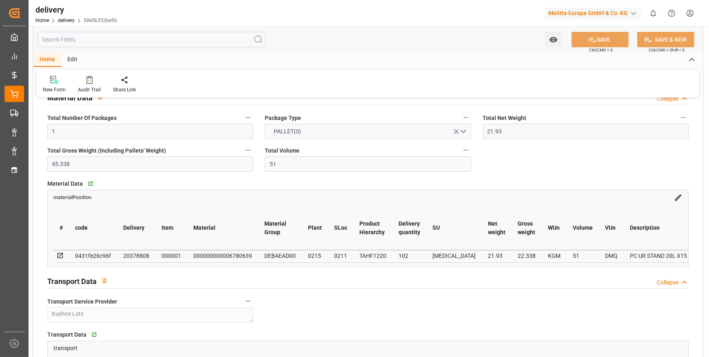
scroll to position [445, 0]
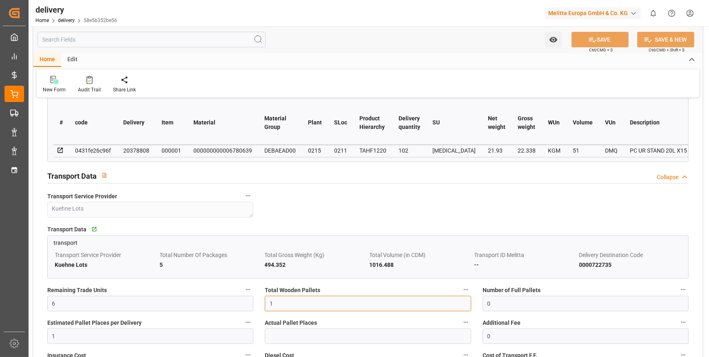
click at [286, 305] on input "1" at bounding box center [368, 304] width 206 height 16
type input "0"
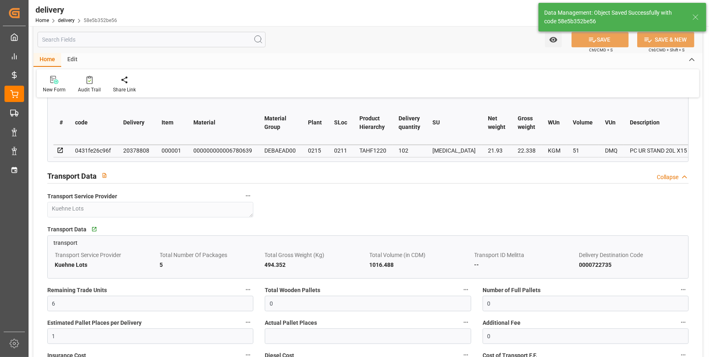
type input "0"
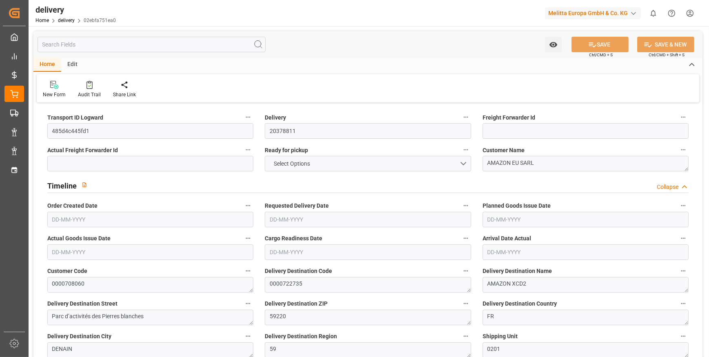
type input "1"
type input "155.664"
type input "181.01"
type input "288.6"
type input "33"
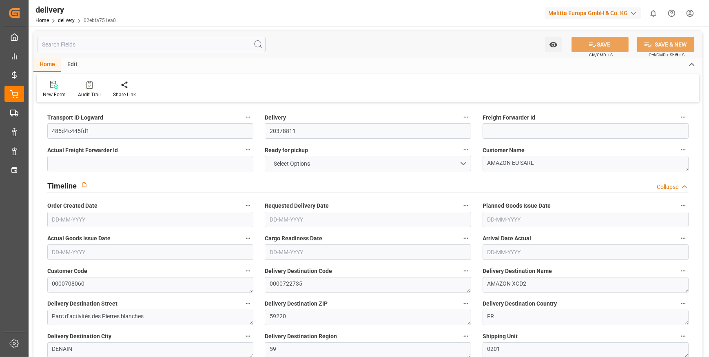
type input "1"
type input "0"
type input "1"
type input "0"
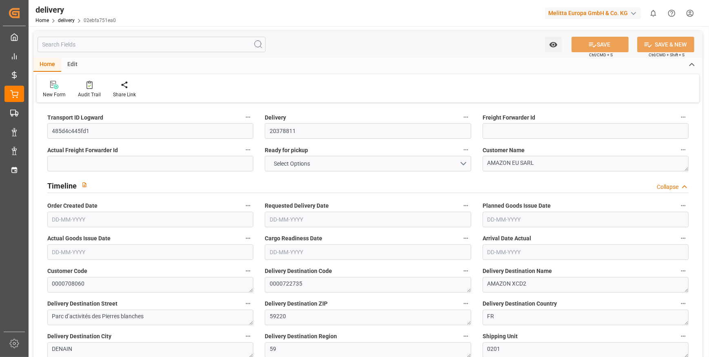
type input "0"
type input "35.502"
type input "0"
type input "11.88"
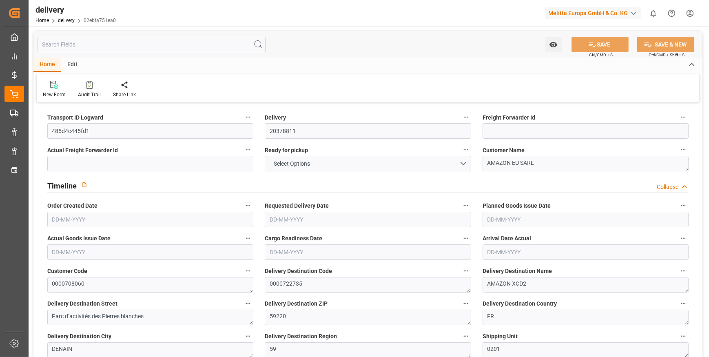
type input "1.5"
type input "1.3"
type input "0"
type input "1.5"
type input "158.01"
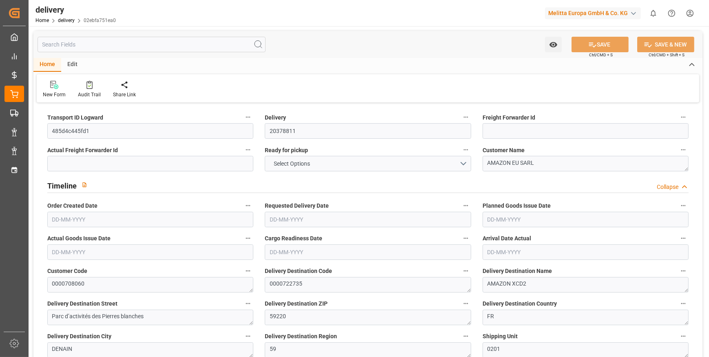
type input "101"
type input "278.7359"
type input "0.0179"
type input "0"
type input "[DATE]"
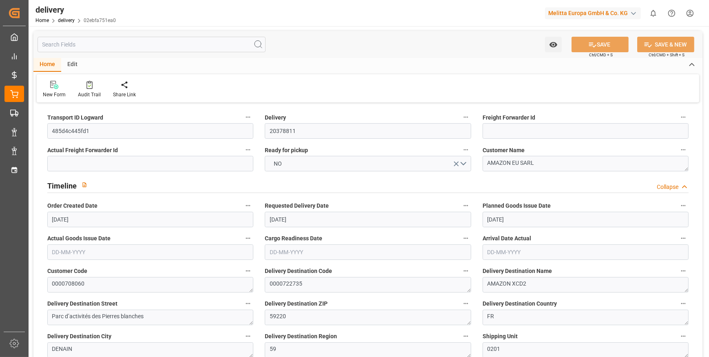
type input "[DATE]"
type input "[DATE] 11:01"
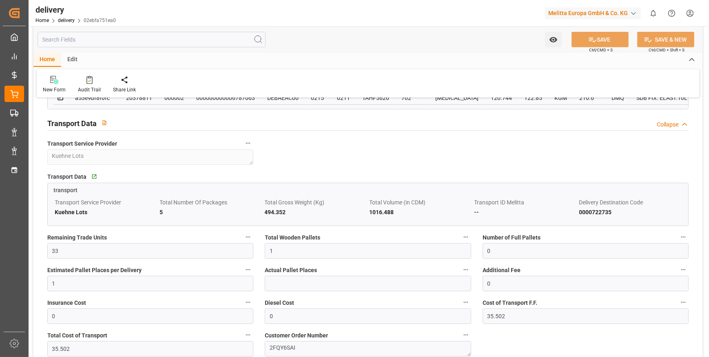
scroll to position [519, 0]
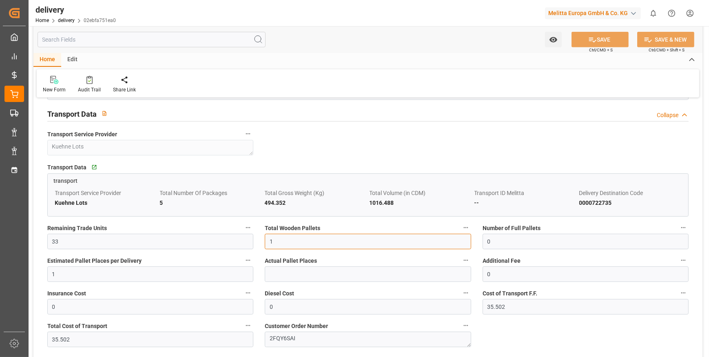
click at [281, 243] on input "1" at bounding box center [368, 242] width 206 height 16
type input "0"
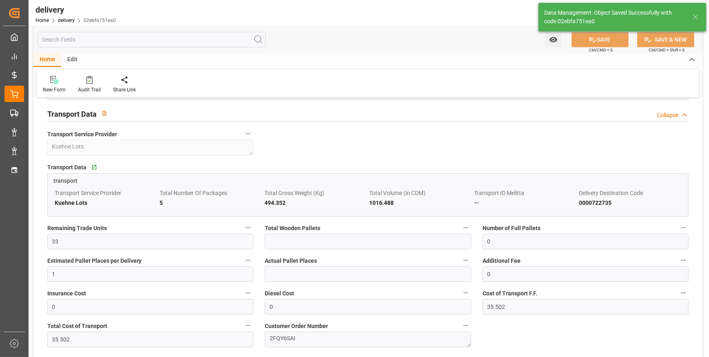
type input "0"
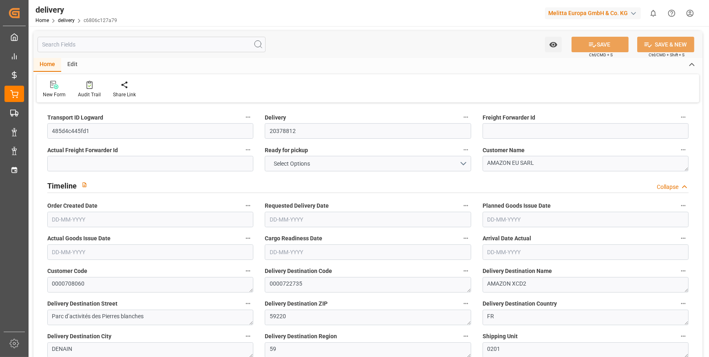
type input "1"
type input "168.084"
type input "193.777"
type input "365.39"
type input "36"
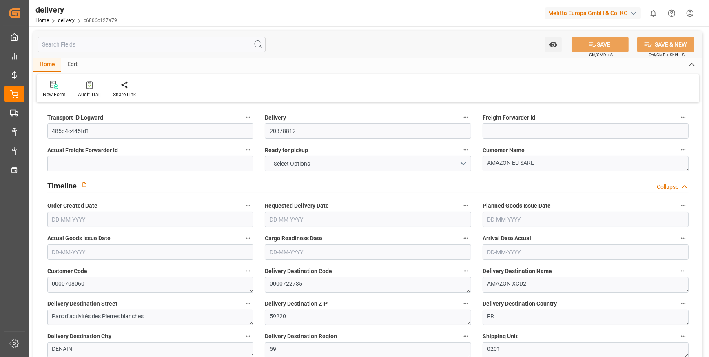
type input "1"
type input "0"
type input "1"
type input "0"
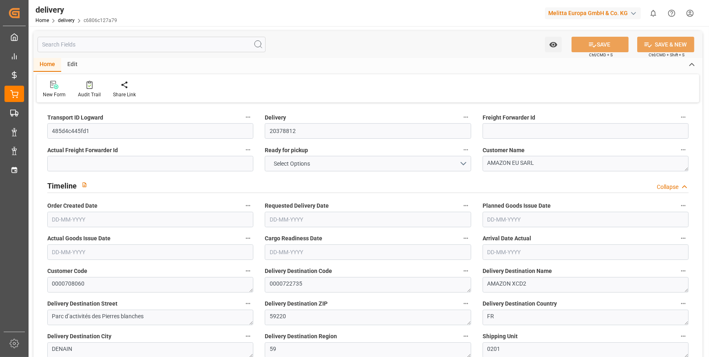
type input "0"
type input "35.502"
type input "0"
type input "12.96"
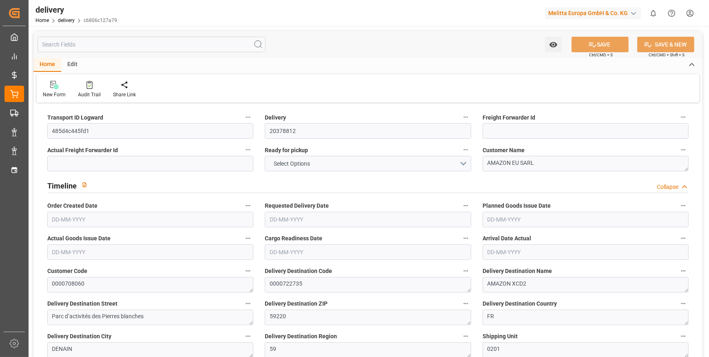
type input "1.5"
type input "1.3"
type input "0"
type input "1.5"
type input "170.777"
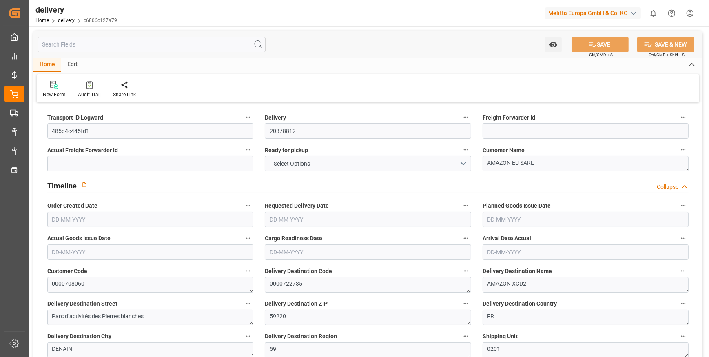
type input "101"
type input "352.9013"
type input "0.0226"
type input "0"
type input "[DATE]"
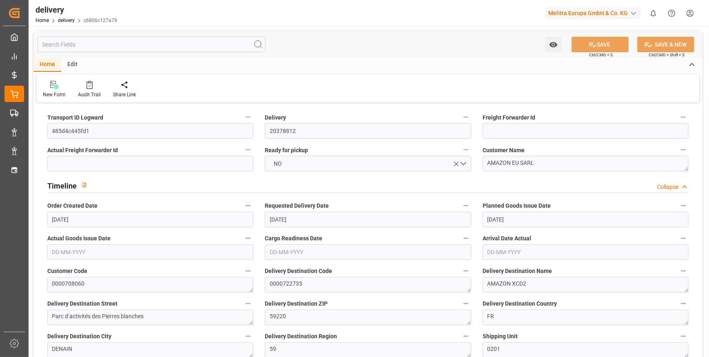
type input "[DATE]"
type input "22-09-2025 11:01"
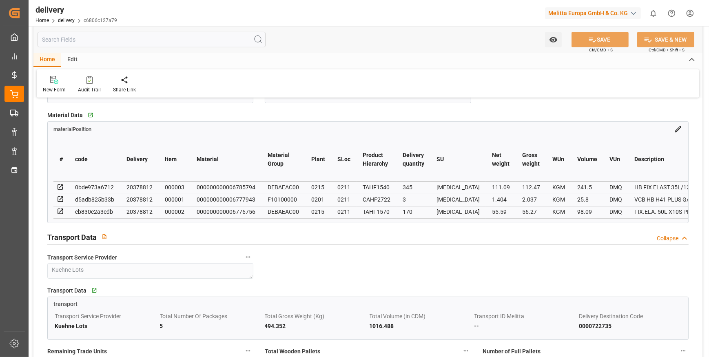
scroll to position [519, 0]
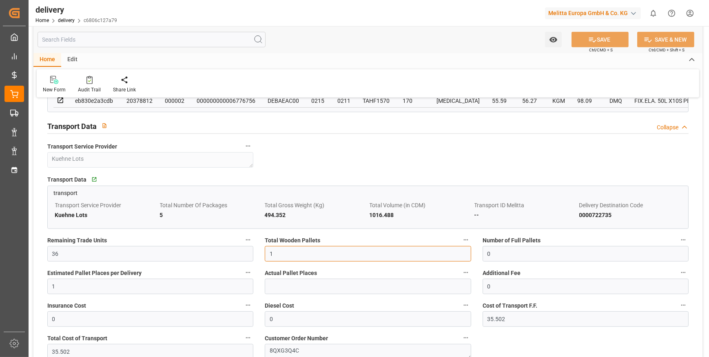
click at [277, 257] on input "1" at bounding box center [368, 254] width 206 height 16
type input "0"
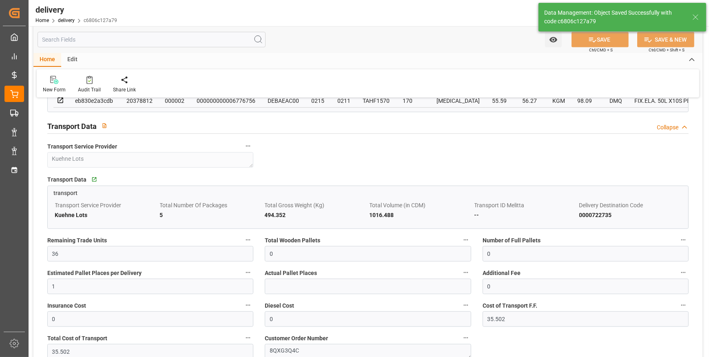
type input "0"
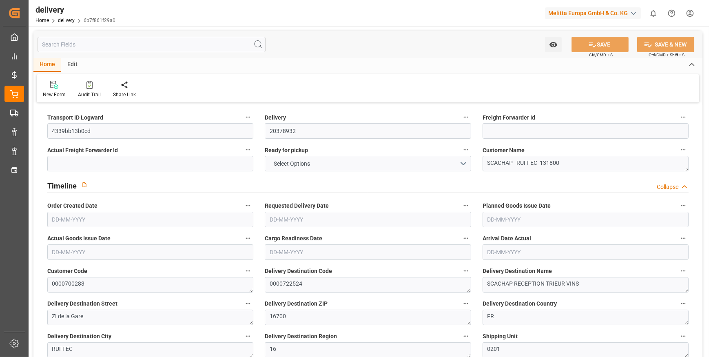
type input "2"
type input "574.774"
type input "1541.452"
type input "1961.84"
type input "180"
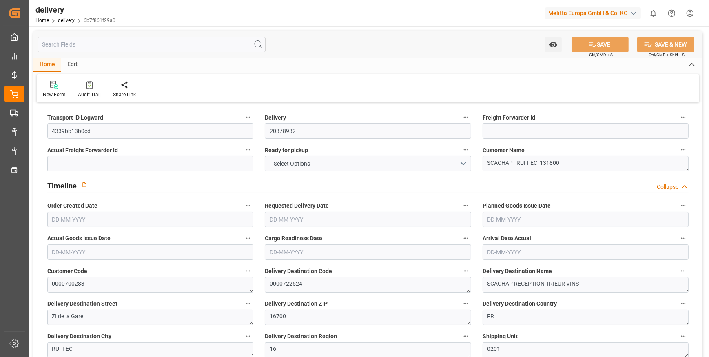
type input "39"
type input "0"
type input "6"
type input "0"
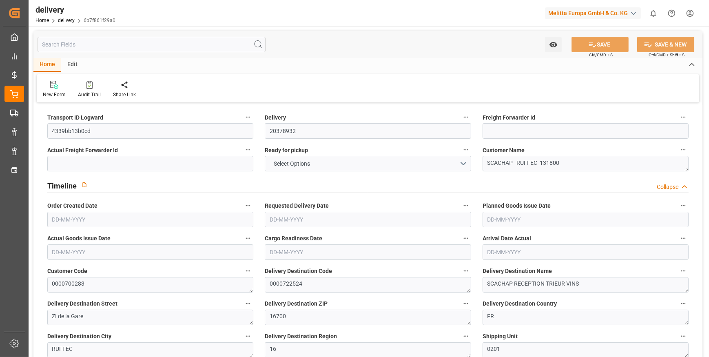
type input "0"
type input "214.0757"
type input "0"
type input "64.8"
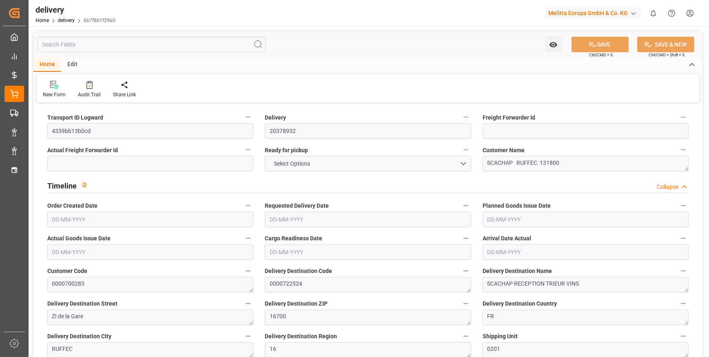
type input "1.5"
type input "1.3"
type input "0"
type input "58.5"
type input "644.452"
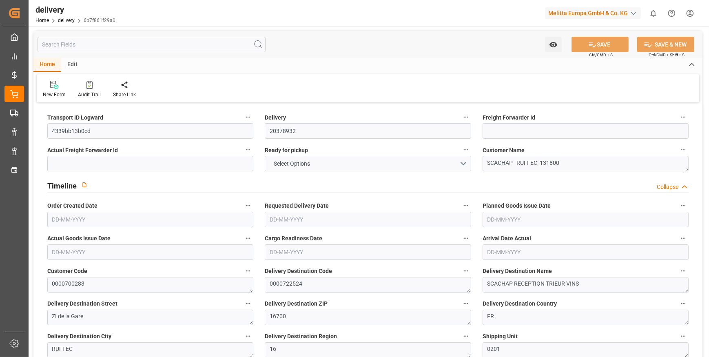
type input "101"
type input "2091.6205"
type input "0.1342"
type input "0"
type input "[DATE]"
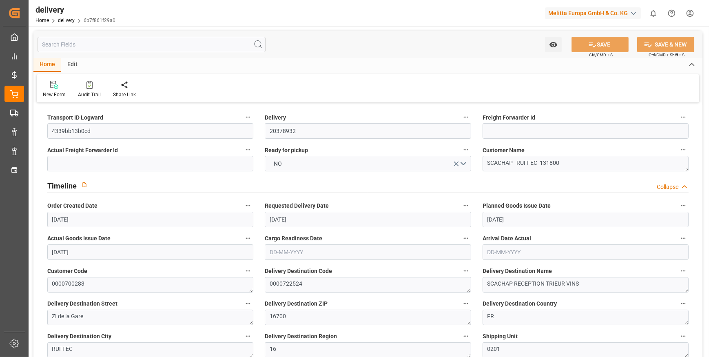
type input "29-09-2025"
type input "25-09-2025"
type input "[DATE]"
type input "[DATE] 11:01"
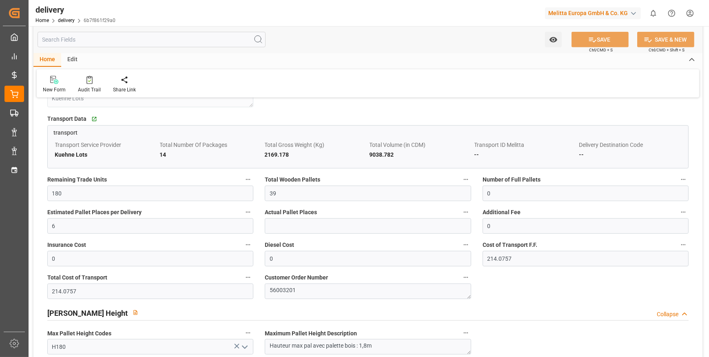
scroll to position [779, 0]
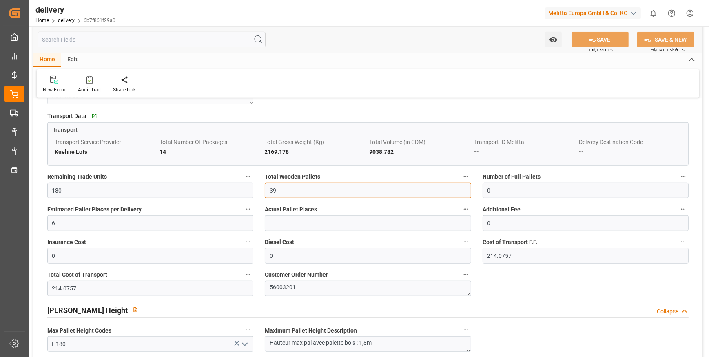
click at [285, 191] on input "39" at bounding box center [368, 191] width 206 height 16
type input "3"
type input "0"
type input "2"
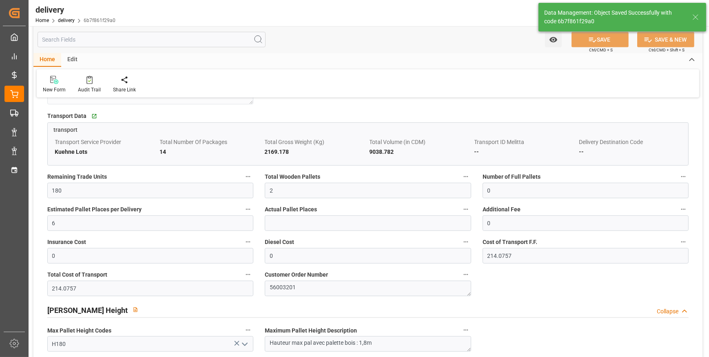
type input "3"
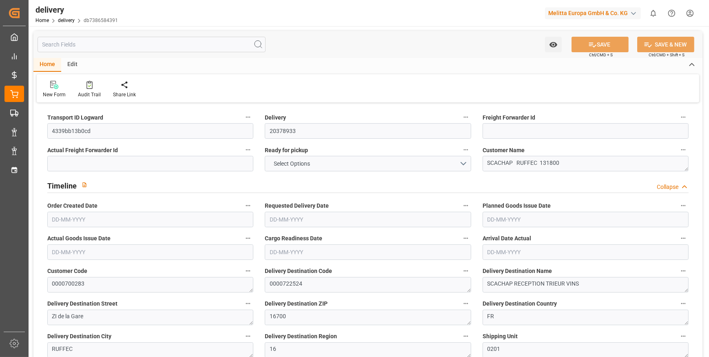
type input "7"
type input "171.269"
type input "424.646"
type input "1096.462"
type input "124"
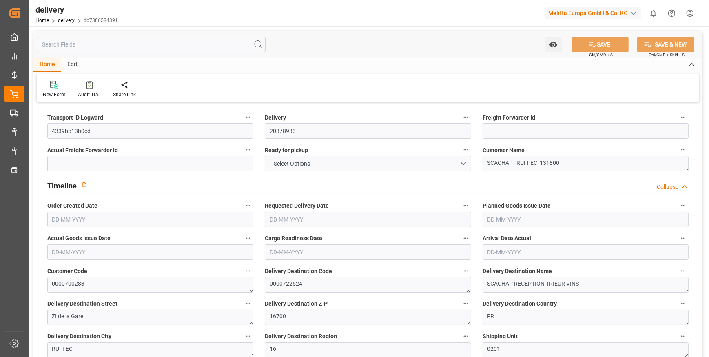
type input "9"
type input "0"
type input "2"
type input "0"
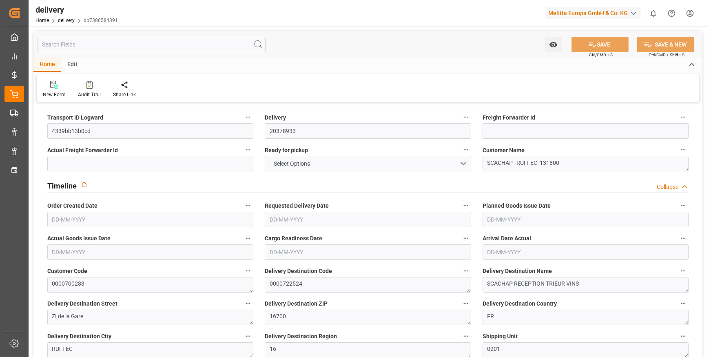
type input "0"
type input "71.3586"
type input "0"
type input "44.64"
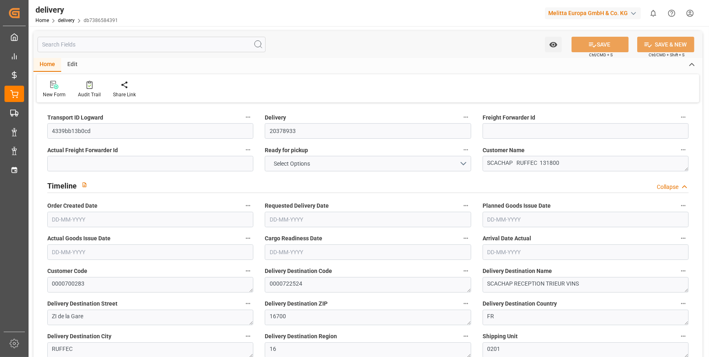
type input "1.5"
type input "1.3"
type input "0"
type input "13.5"
type input "217.646"
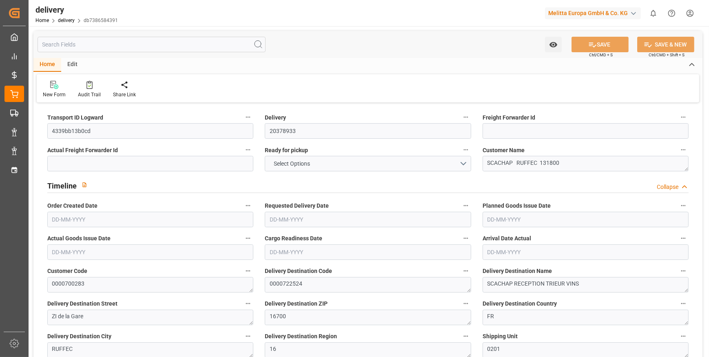
type input "101"
type input "1168.9956"
type input "0.075"
type input "0"
type input "[DATE]"
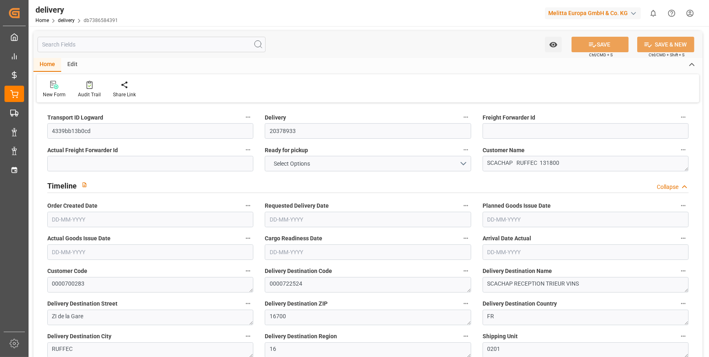
type input "[DATE]"
type input "[DATE] 11:00"
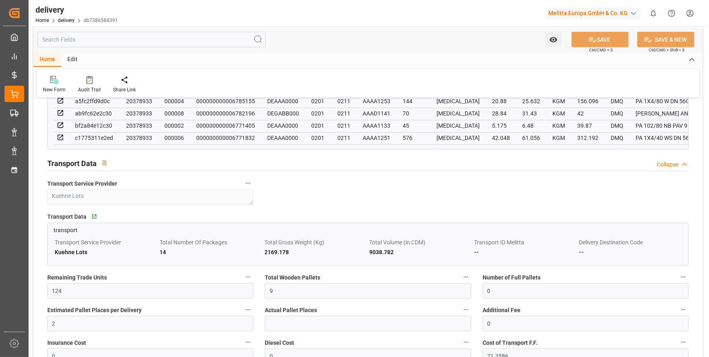
scroll to position [556, 0]
click at [289, 295] on input "9" at bounding box center [368, 290] width 206 height 16
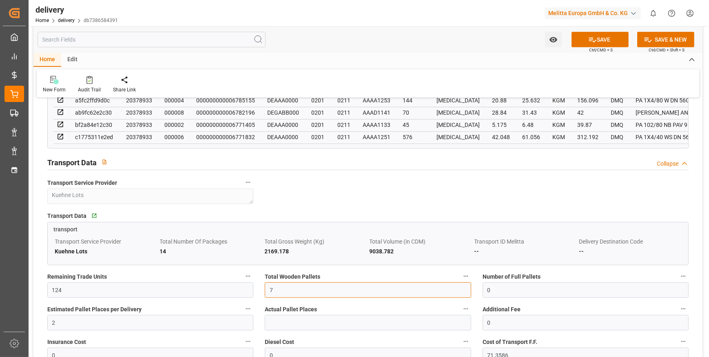
type input "7"
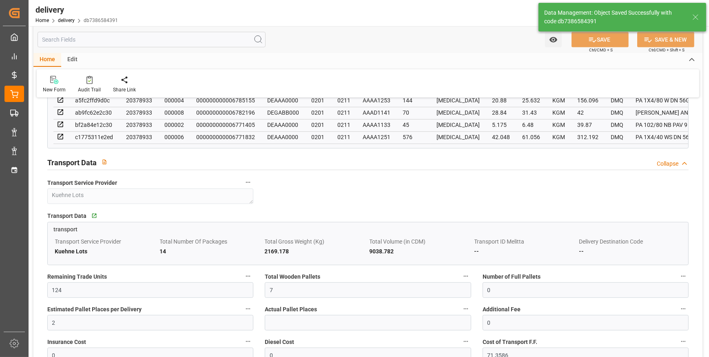
type input "10.5"
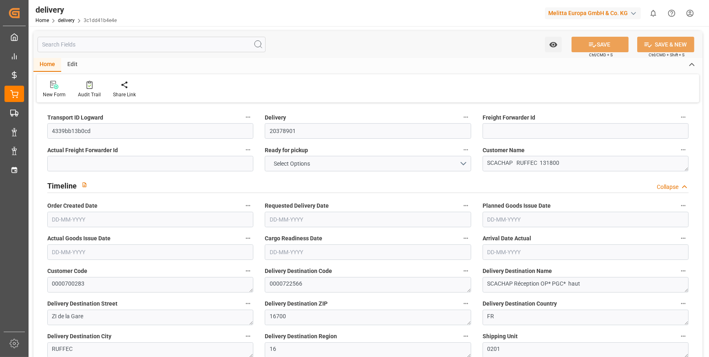
type input "5"
type input "1167.18"
type input "1474.456"
type input "5980.48"
type input "185"
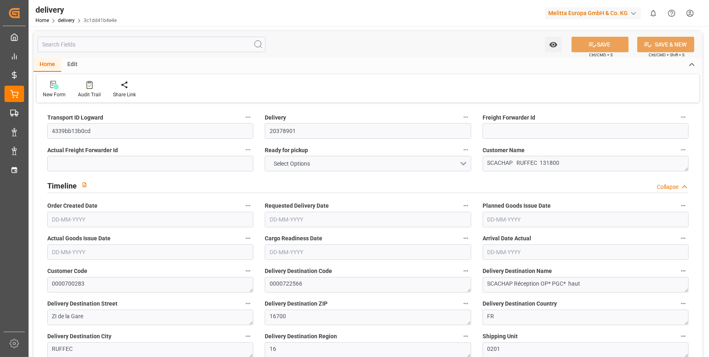
type input "6"
type input "4"
type input "6"
type input "0"
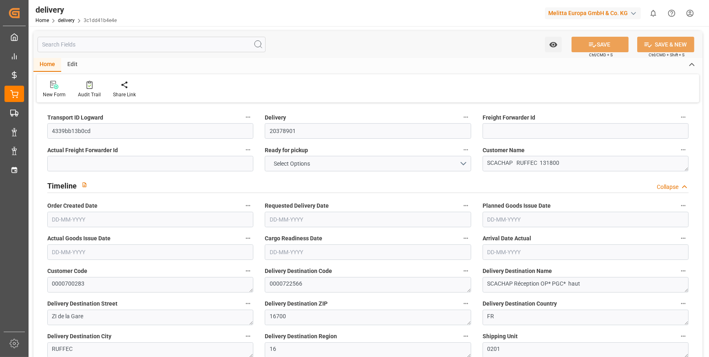
type input "0"
type input "214.0757"
type input "9.8"
type input "66.6"
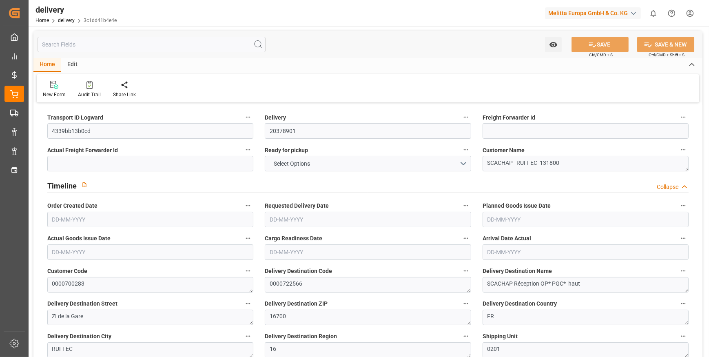
type input "1.5"
type input "1.3"
type input "0"
type input "9"
type input "1307.08"
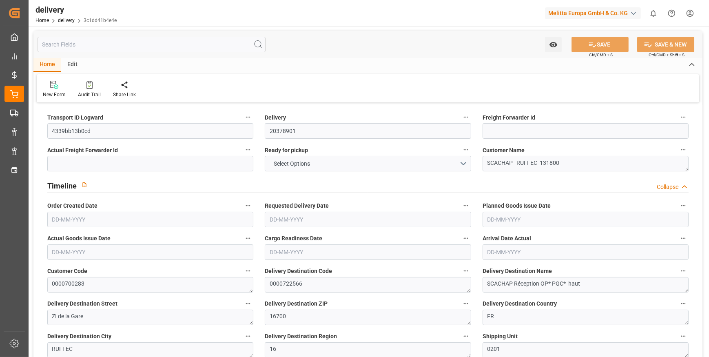
type input "101"
type input "6376.1032"
type input "0.409"
type input "0"
type input "[DATE]"
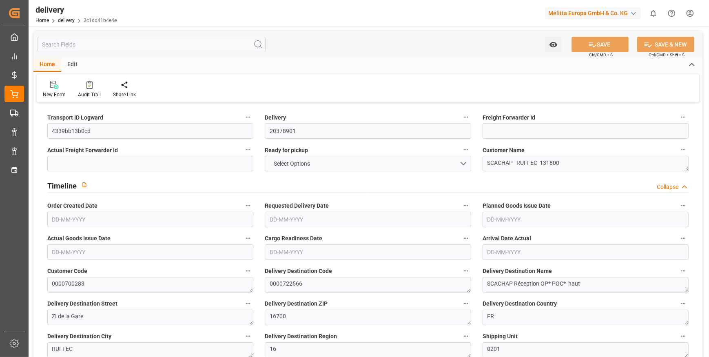
type input "[DATE]"
type input "[DATE] 15:00"
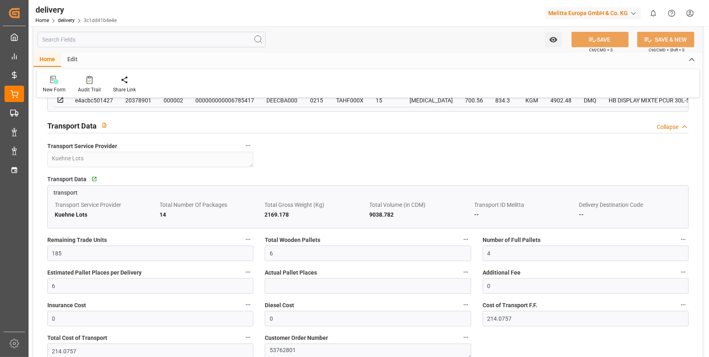
scroll to position [556, 0]
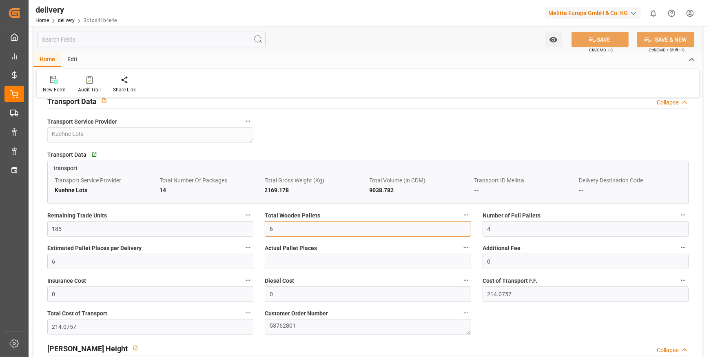
click at [282, 231] on input "6" at bounding box center [368, 229] width 206 height 16
type input "5"
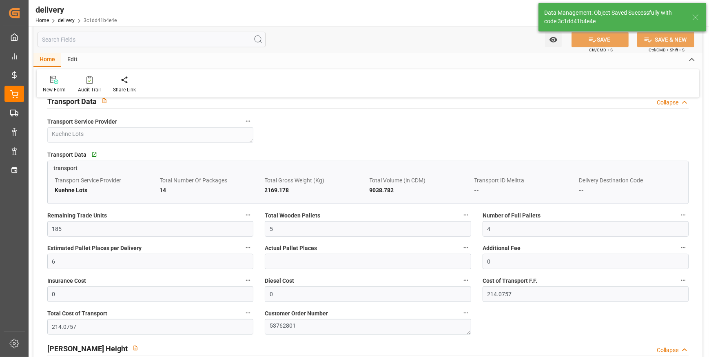
type input "7.5"
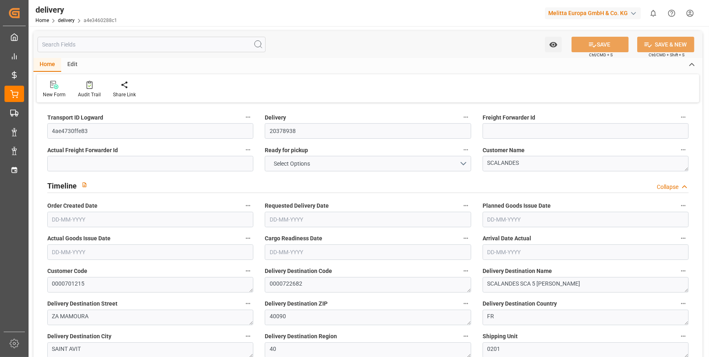
type input "19"
type input "812.414"
type input "1716.279"
type input "2553.915"
type input "239"
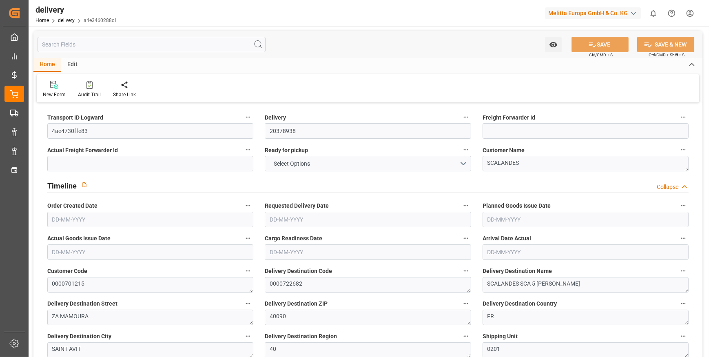
type input "35"
type input "0"
type input "6"
type input "0"
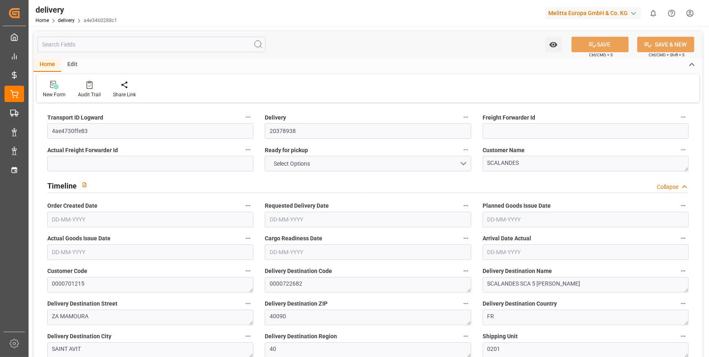
type input "0"
type input "369.03"
type input "0"
type input "86.04"
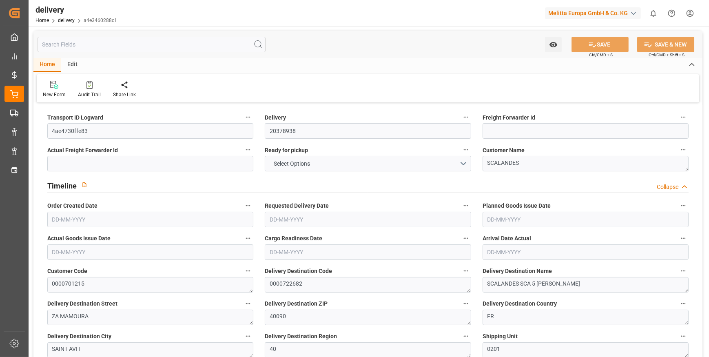
type input "1.5"
type input "1.3"
type input "0"
type input "52.5"
type input "911.279"
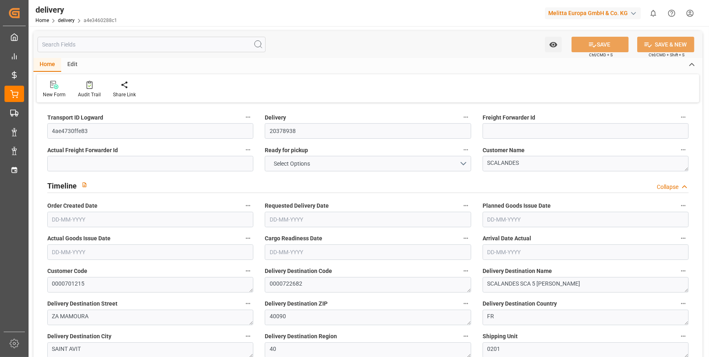
type input "101"
type input "5495.3328"
type input "0.3523"
type input "0"
type input "[DATE]"
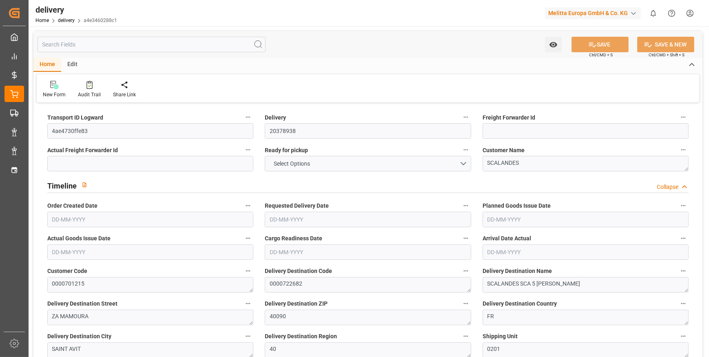
type input "[DATE]"
type input "[DATE] 11:01"
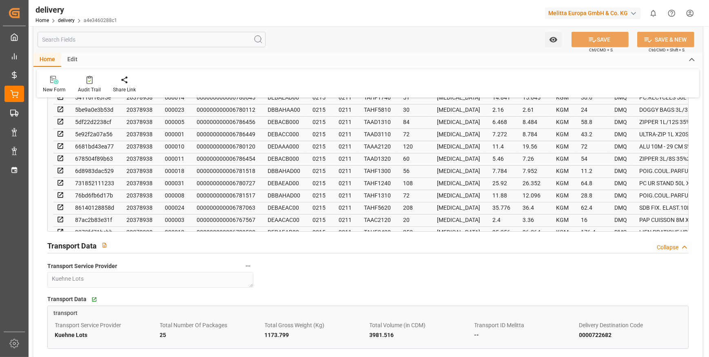
scroll to position [742, 0]
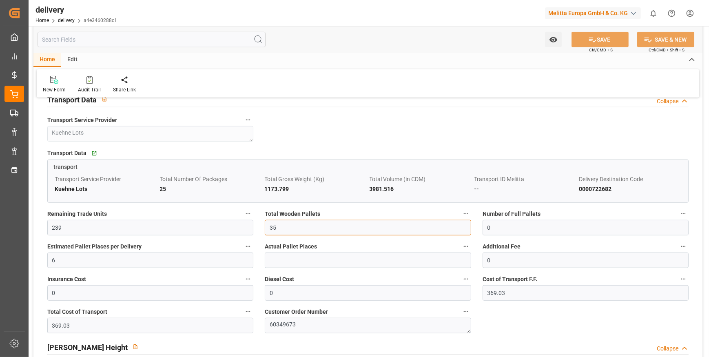
click at [300, 228] on input "35" at bounding box center [368, 228] width 206 height 16
type input "3"
type input "0"
type input "19"
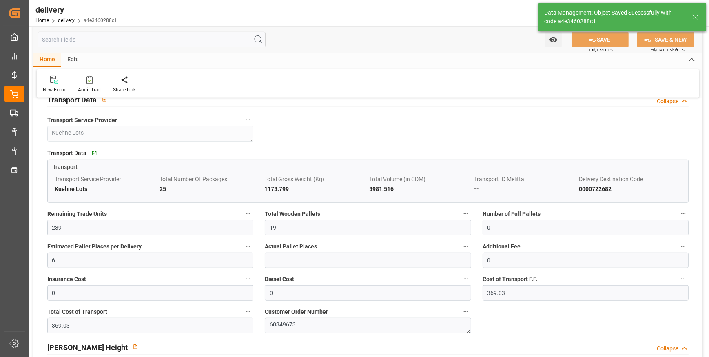
type input "28.5"
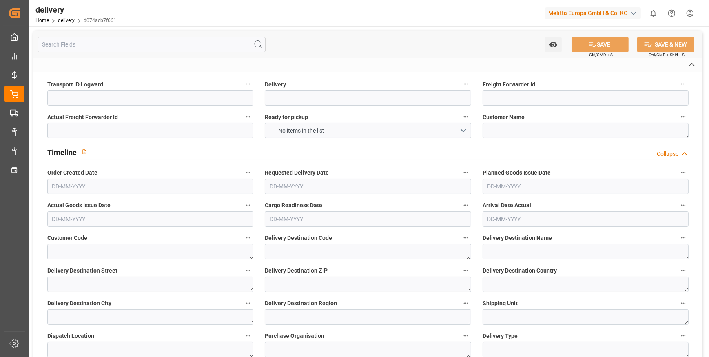
type input "4ae4730ffe83"
type input "20378937"
type textarea "SCALANDES"
type textarea "0000701215"
type textarea "0000722682"
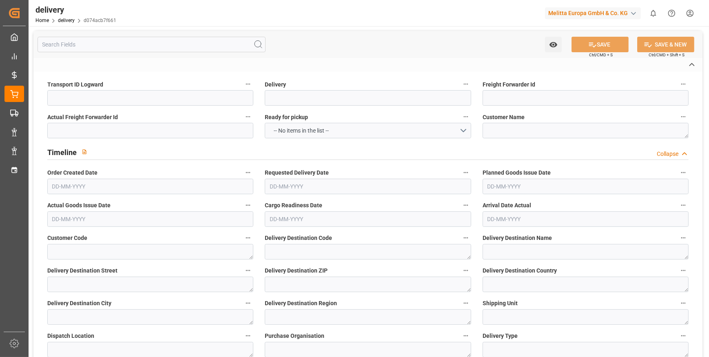
type textarea "SCALANDES SCA 5 [PERSON_NAME]"
type textarea "ZA MAMOURA"
type textarea "40090"
type textarea "FR"
type textarea "SAINT AVIT"
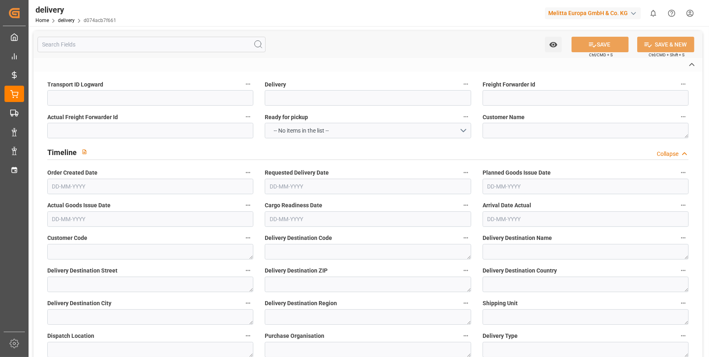
type textarea "40"
type textarea "0201"
type textarea "ZFLF"
type textarea "FR_02K"
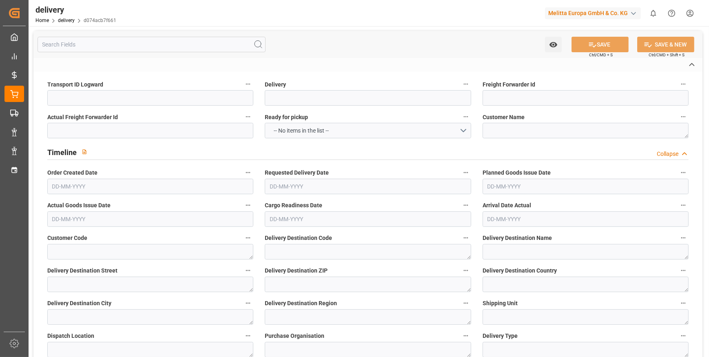
type textarea "Kuehne Lots"
type textarea "60349675"
type input "H180"
type textarea "Hauteur max pal avec palette bois : 1,8m"
type input "FR02"
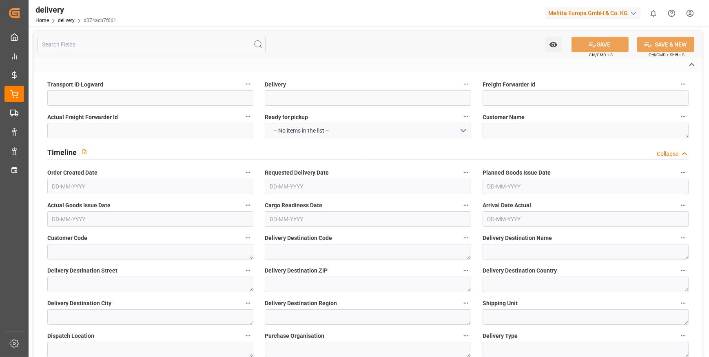
type textarea "Préparer une référence par palette, une etiquette palette par palette mono refe…"
type input "UKAR"
type textarea "avec carton de sur emballage"
type input "EPQB"
type textarea "Palette europe type B"
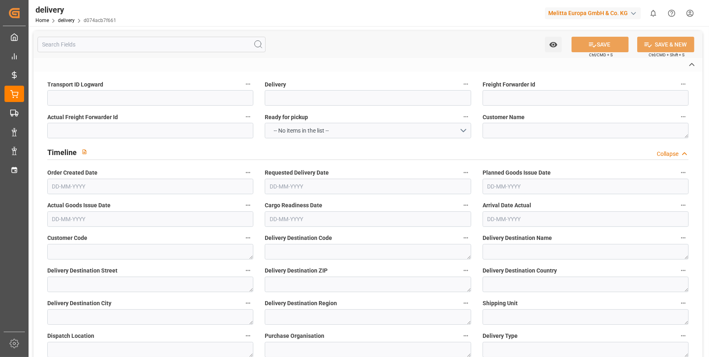
type textarea "RDV fixed"
type textarea "RDVF"
type textarea "Livraison le 30.09.2025 a 11:20"
type textarea "0201"
type textarea "4ae4730ffe83 ~ Pallet(s) ~ 2025-09-26 00:00:00 ~ FR_02K ~ 2025-09-30 00:00:00~0…"
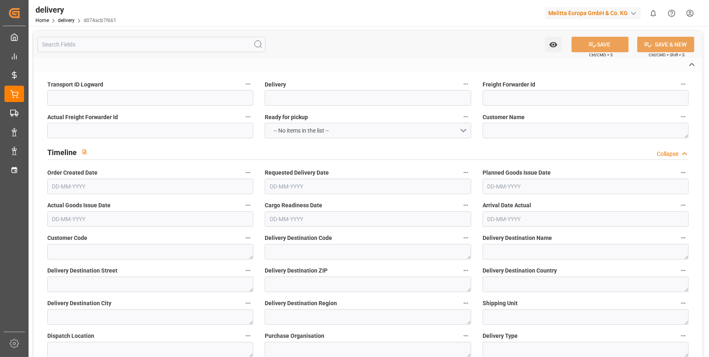
type input "EUR"
type textarea "Cofresco chez [PERSON_NAME][GEOGRAPHIC_DATA]"
type textarea "[STREET_ADDRESS]"
type textarea "Chézy sur Marne"
type textarea "02570"
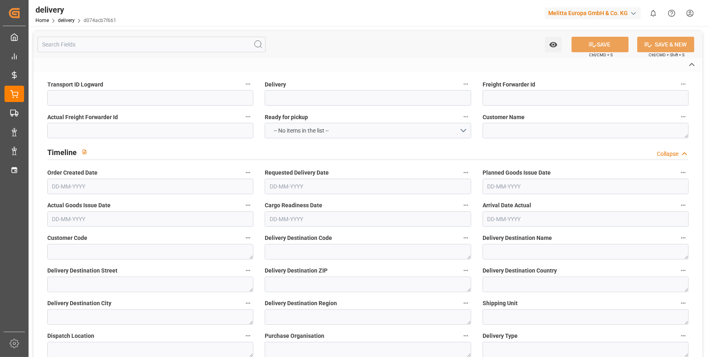
type textarea "FR"
type input "DAP"
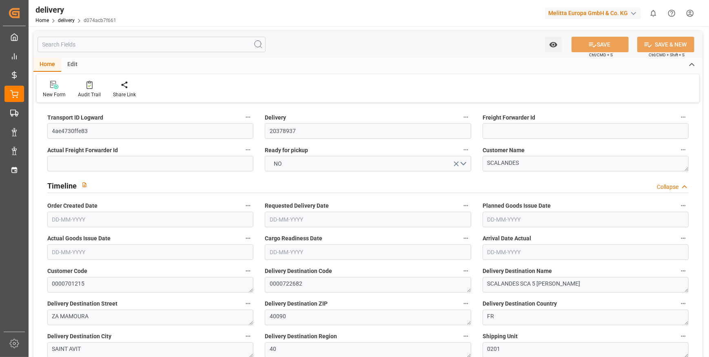
type input "6"
type input "215.214"
type input "492.52"
type input "1427.601"
type input "162"
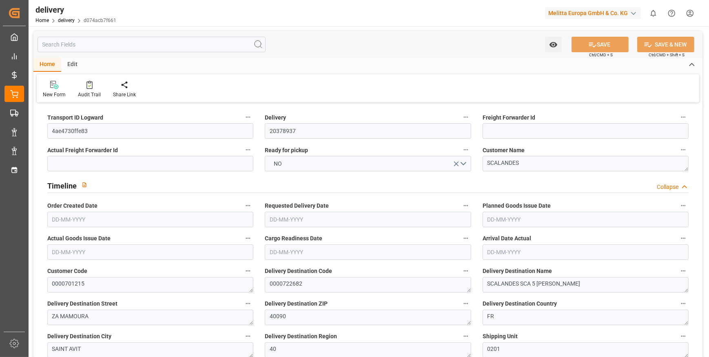
type input "10"
type input "0"
type input "2"
type input "0"
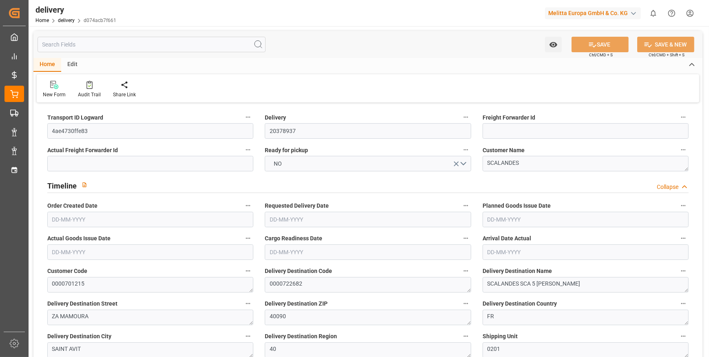
type input "0"
type input "123.01"
type input "0"
type input "58.32"
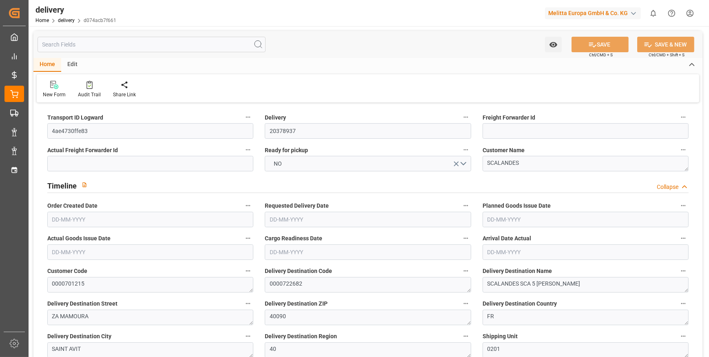
type input "1.5"
type input "1.3"
type input "0"
type input "15"
type input "262.52"
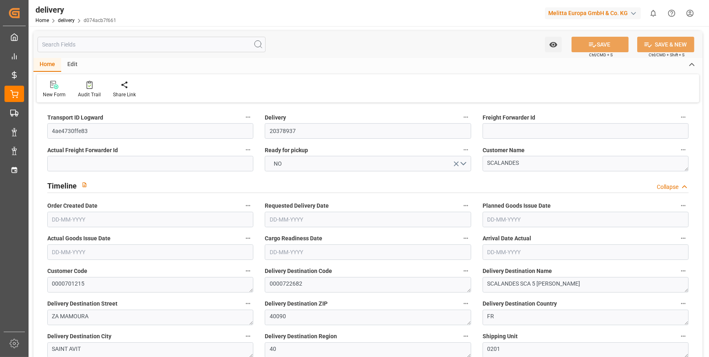
type input "101"
type input "3071.8104"
type input "0.197"
type input "0"
type input "[DATE]"
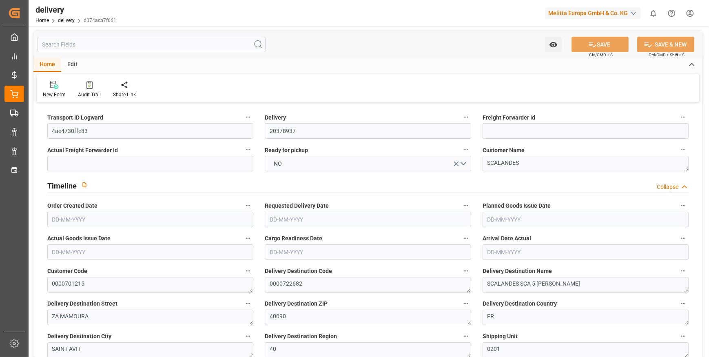
type input "[DATE]"
type input "24-09-2025 11:01"
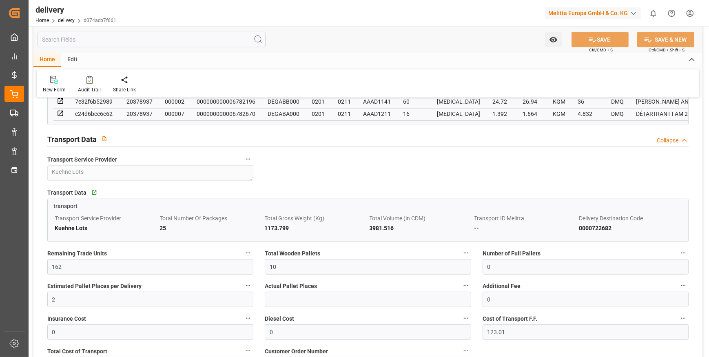
scroll to position [594, 0]
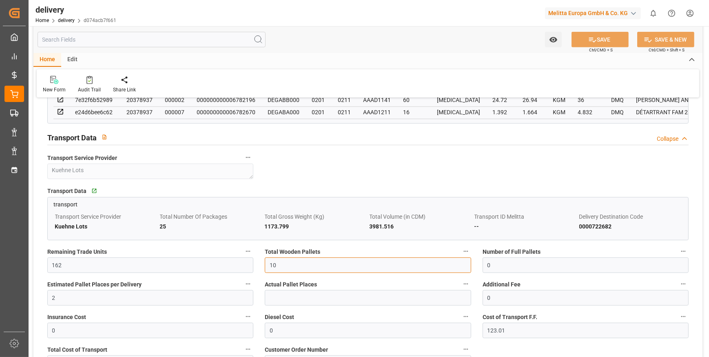
click at [291, 265] on input "10" at bounding box center [368, 266] width 206 height 16
type input "1"
type input "0"
type input "6"
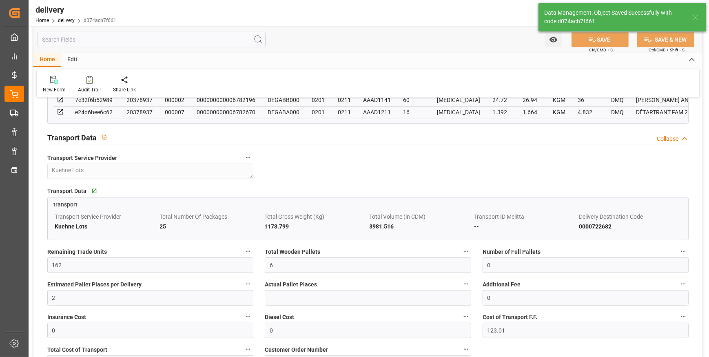
type input "9"
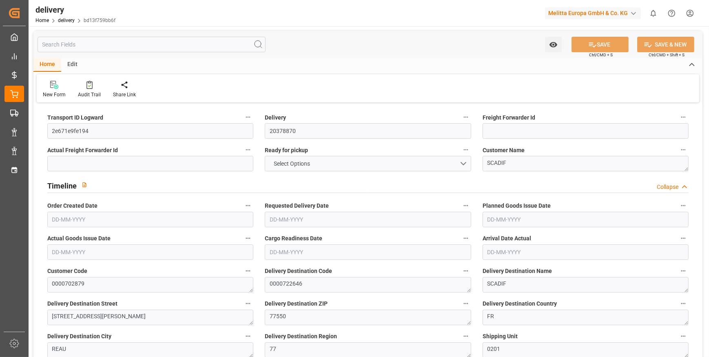
type input "5"
type input "48.05"
type input "164.49"
type input "188.012"
type input "7"
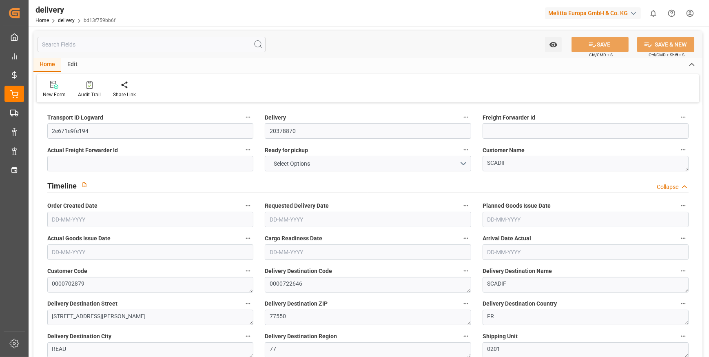
type input "5"
type input "0"
type input "1"
type input "0"
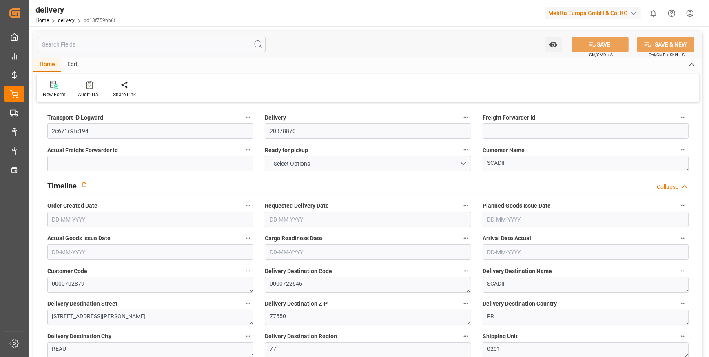
type input "-4.2858"
type input "126.8"
type input "122.5142"
type input "0"
type input "2.52"
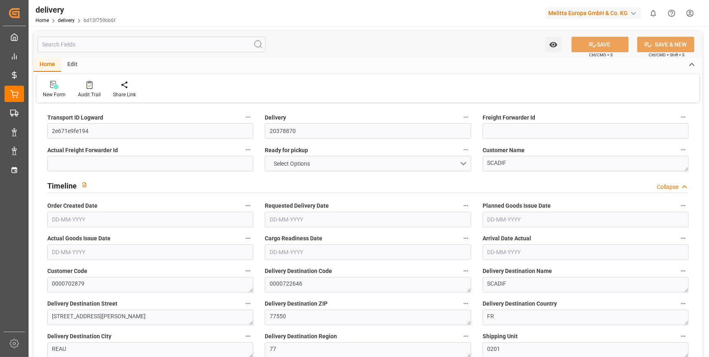
type input "1.5"
type input "1.3"
type input "0"
type input "7.5"
type input "49.49"
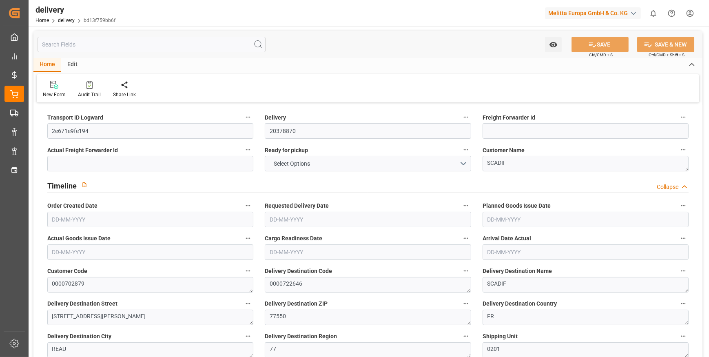
type input "101"
type input "42.1907"
type input "0.0027"
type input "0"
type input "[DATE]"
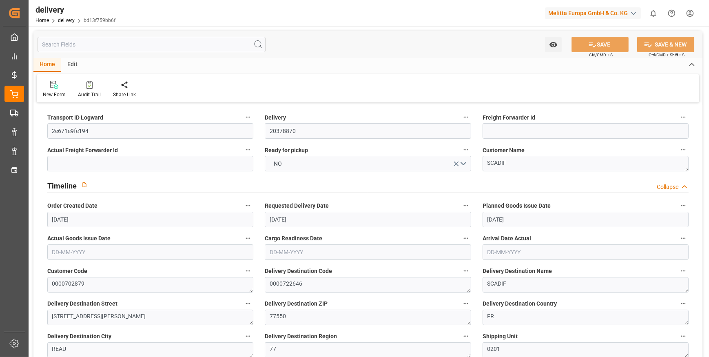
type input "[DATE]"
type input "[DATE] 11:01"
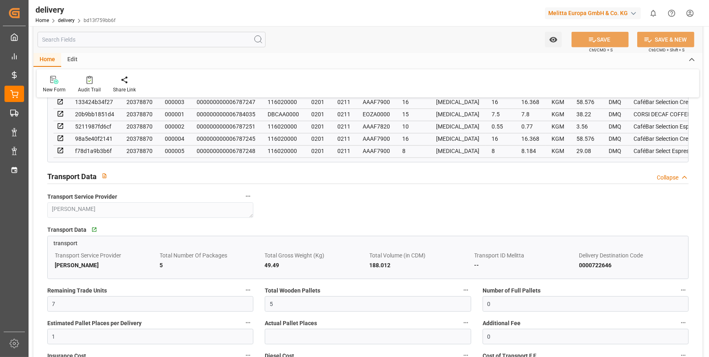
scroll to position [519, 0]
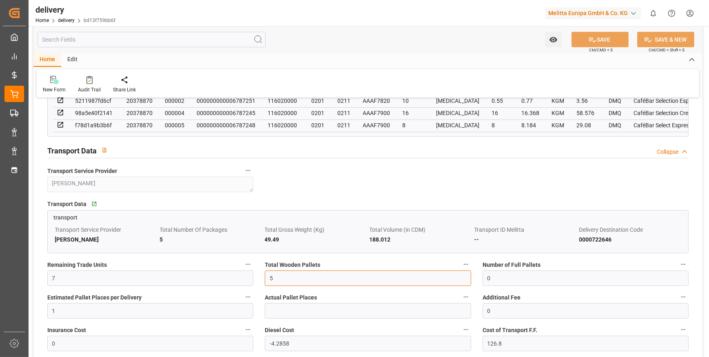
click at [280, 282] on input "5" at bounding box center [368, 279] width 206 height 16
type input "1"
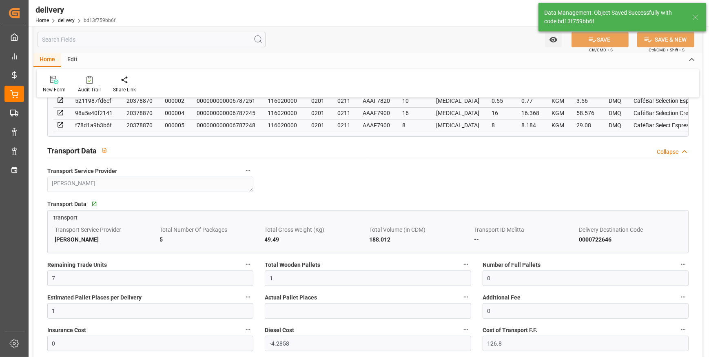
type input "1.5"
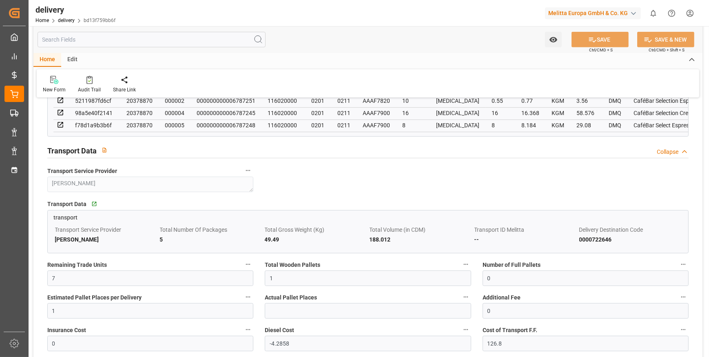
click at [602, 31] on div "Watch Option SAVE Ctrl/CMD + S SAVE & NEW Ctrl/CMD + Shift + S" at bounding box center [367, 39] width 669 height 27
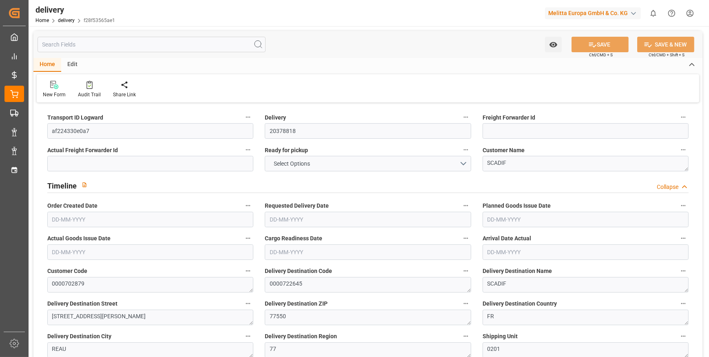
type input "5"
type input "1396.8"
type input "1928.456"
type input "4435.2"
type input "216"
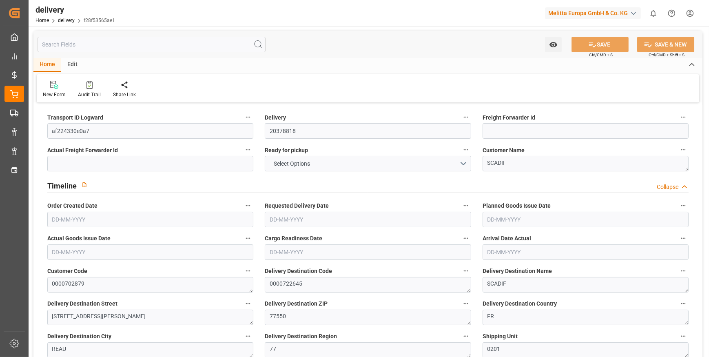
type input "7"
type input "1"
type input "4"
type input "0"
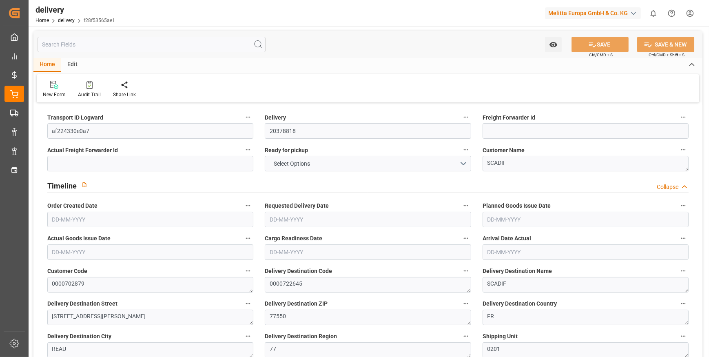
type input "-3.0984"
type input "91.668"
type input "88.5696"
type input "2.45"
type input "77.76"
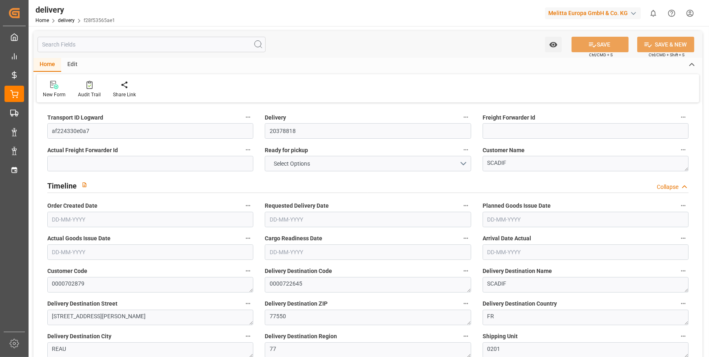
type input "1.5"
type input "1.3"
type input "0"
type input "10.5"
type input "1723.84"
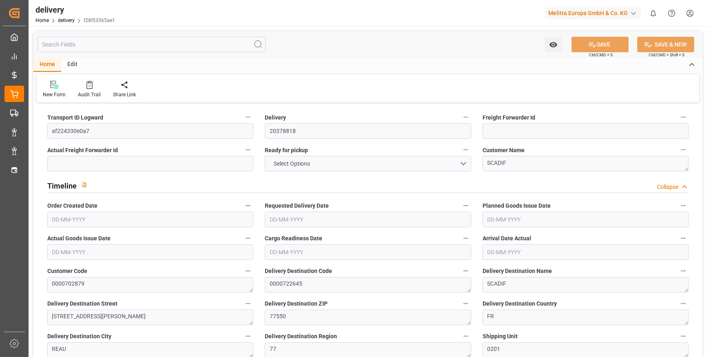
type input "101"
type input "1365.9223"
type input "0.0876"
type input "0"
type input "[DATE]"
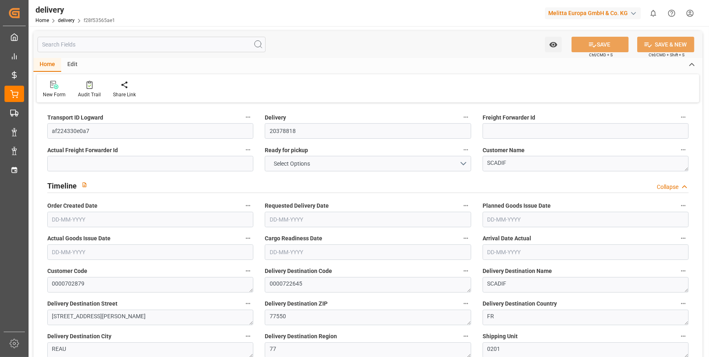
type input "[DATE]"
type input "[DATE] 11:01"
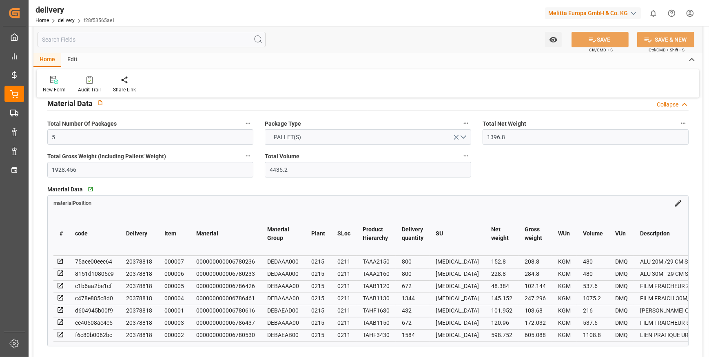
scroll to position [631, 0]
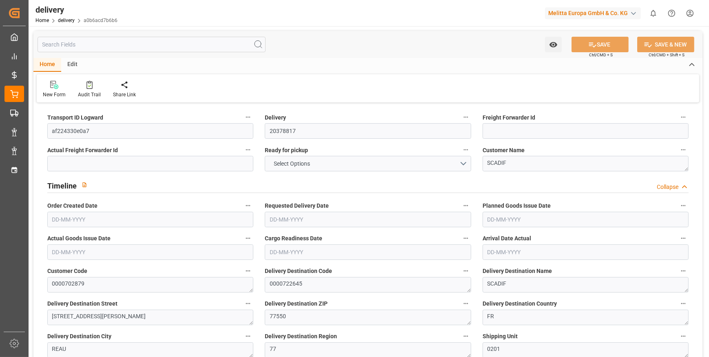
type input "5"
type input "477.456"
type input "600.616"
type input "1047.144"
type input "126"
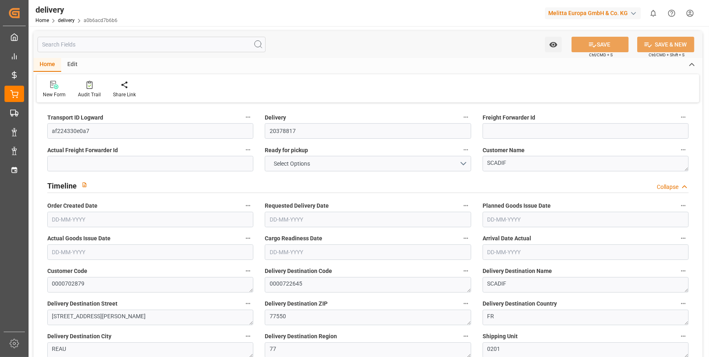
type input "5"
type input "0"
type input "1"
type input "0"
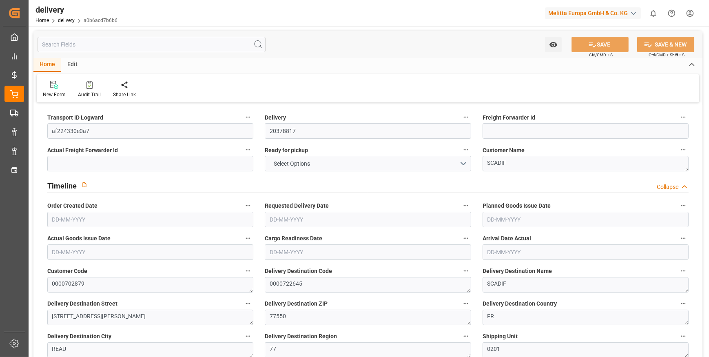
type input "-0.7746"
type input "22.917"
type input "22.1424"
type input "0"
type input "45.36"
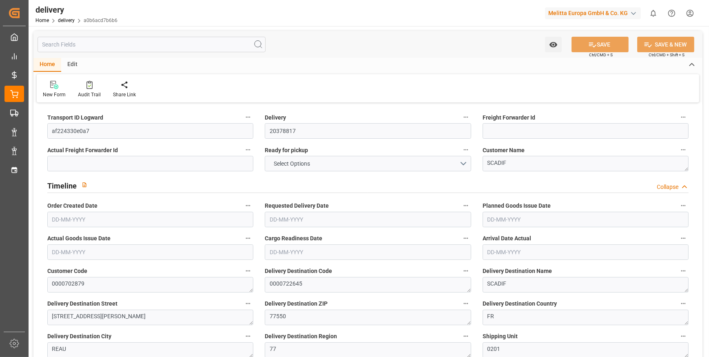
type input "1.5"
type input "1.3"
type input "0"
type input "7.5"
type input "485.616"
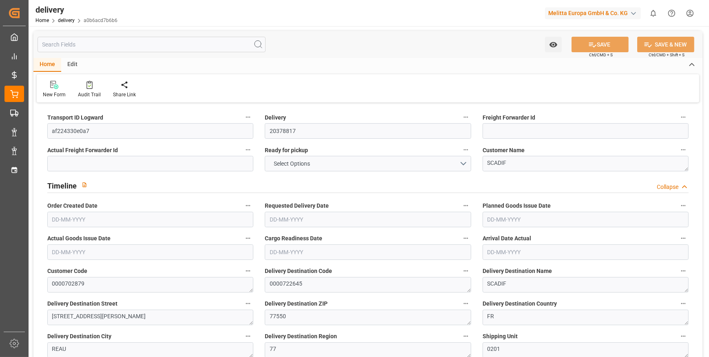
type input "101"
type input "322.4922"
type input "0.0207"
type input "0"
type input "[DATE]"
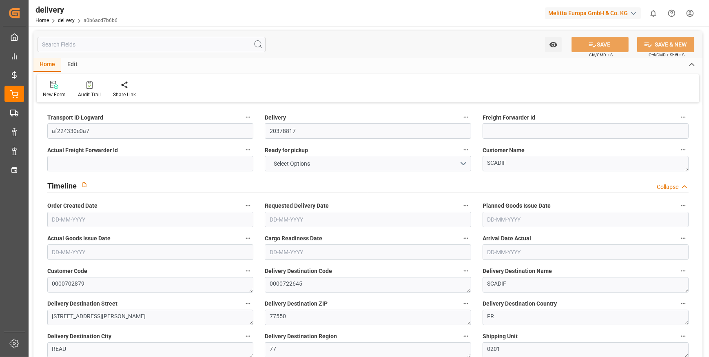
type input "[DATE]"
type input "[DATE] 11:01"
type input "4"
type input "207.092"
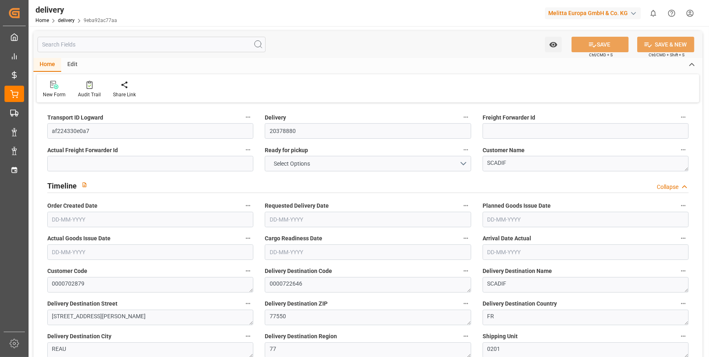
type input "509.042"
type input "1275.581"
type input "150"
type input "11"
type input "0"
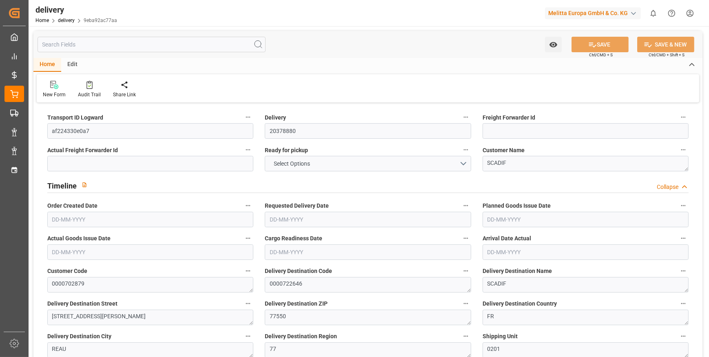
type input "2"
type input "0"
type input "-1.5492"
type input "45.834"
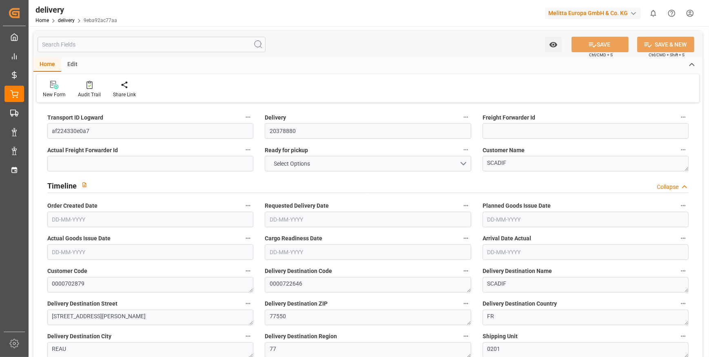
type input "44.2848"
type input "0"
type input "54"
type input "1.5"
type input "1.3"
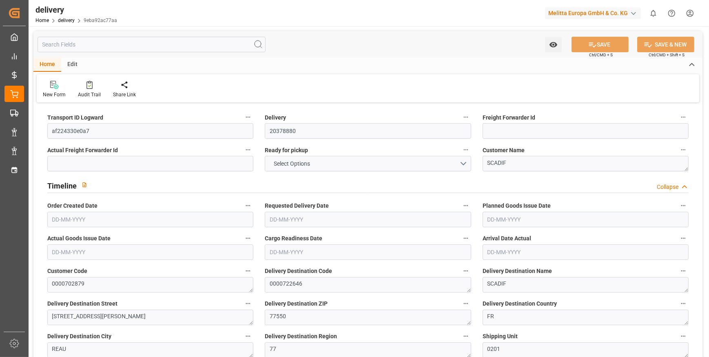
type input "0"
type input "16.5"
type input "256.042"
type input "101"
type input "392.8446"
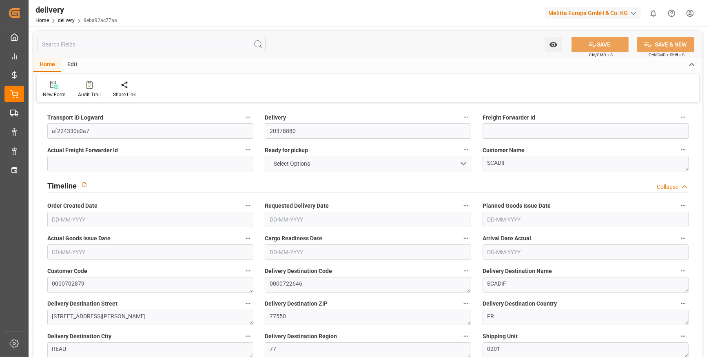
type input "0.0252"
type input "0"
type input "[DATE]"
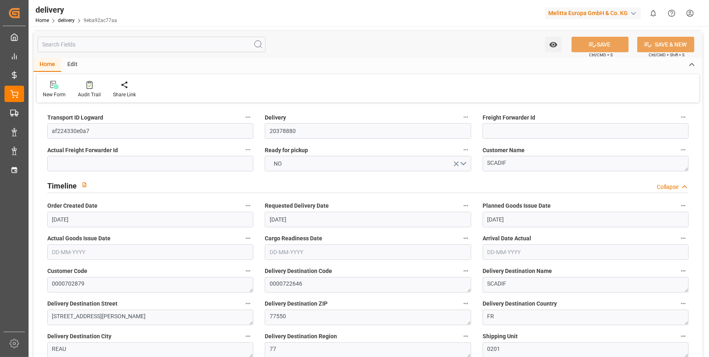
type input "[DATE] 11:01"
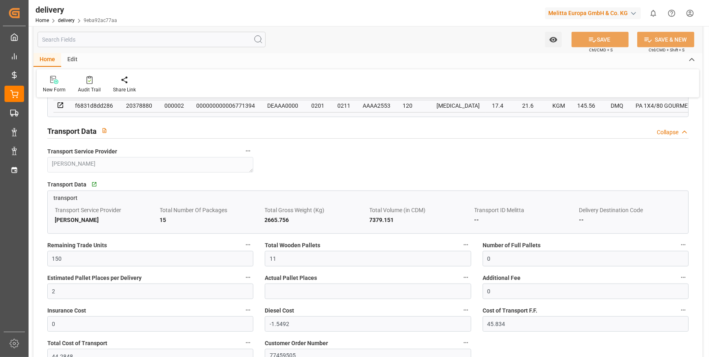
scroll to position [715, 0]
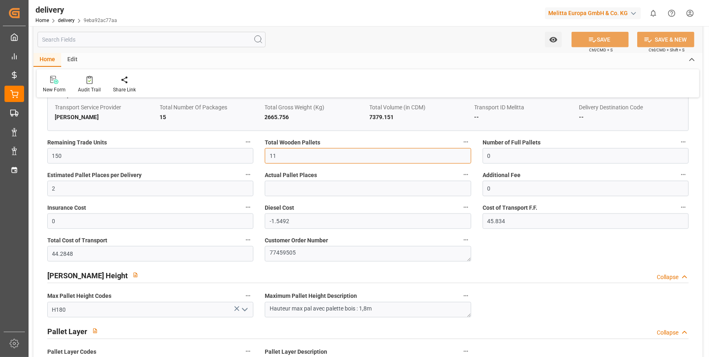
click at [283, 161] on input "11" at bounding box center [368, 156] width 206 height 16
type input "1"
type input "0"
type input "5"
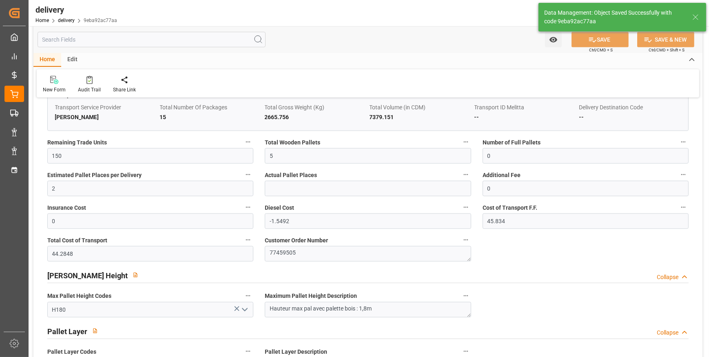
type input "7.5"
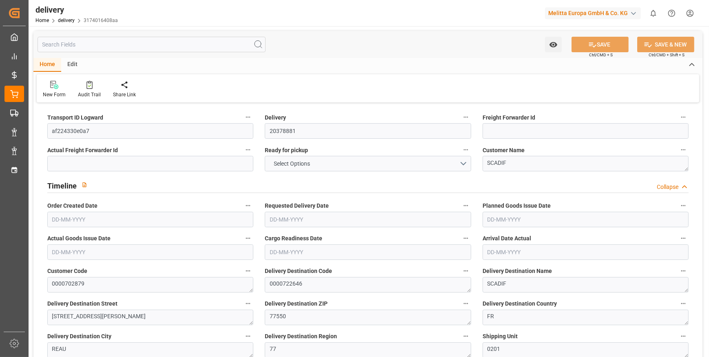
type input "1"
type input "182.924"
type input "683.258"
type input "621.226"
type input "57"
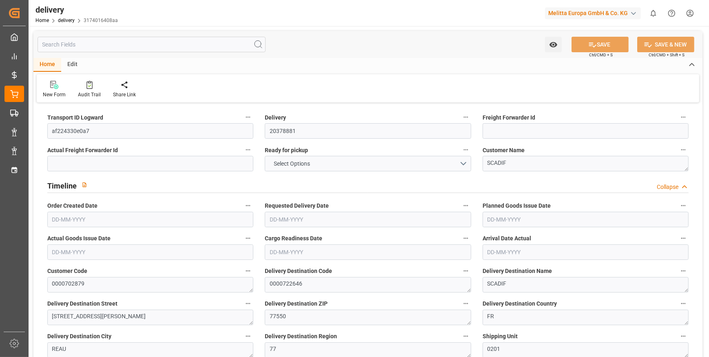
type input "21"
type input "0"
type input "3"
type input "0"
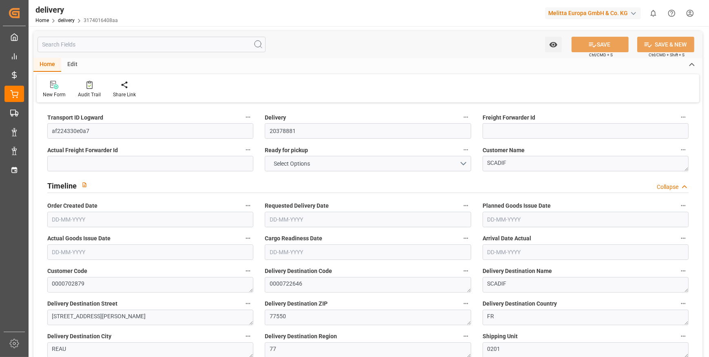
type input "-2.3238"
type input "68.751"
type input "66.4272"
type input "0"
type input "20.52"
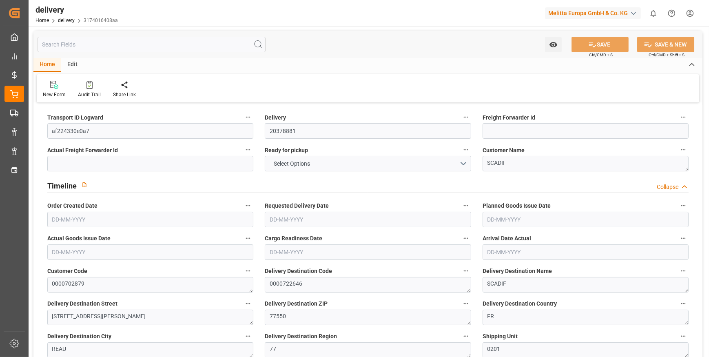
type input "1.5"
type input "1.3"
type input "0"
type input "31.5"
type input "200.258"
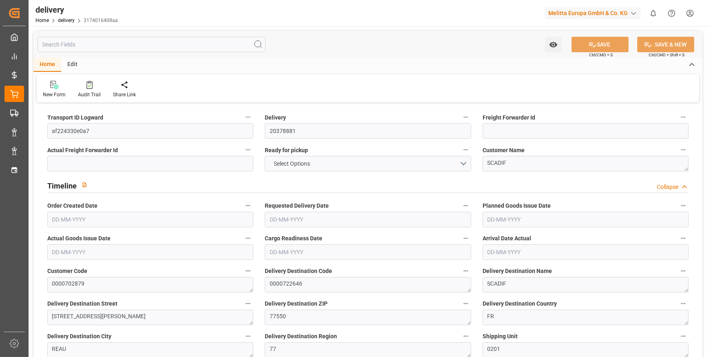
type input "101"
type input "191.3209"
type input "0.0123"
type input "0"
type input "[DATE]"
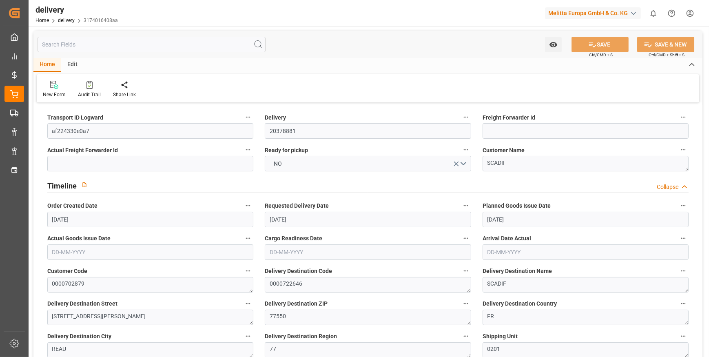
type input "[DATE]"
type input "[DATE] 11:01"
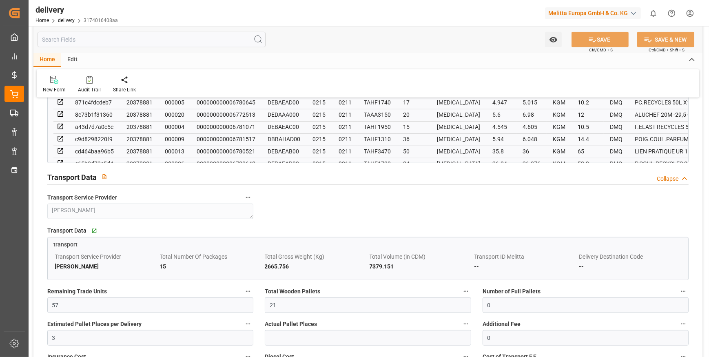
scroll to position [668, 0]
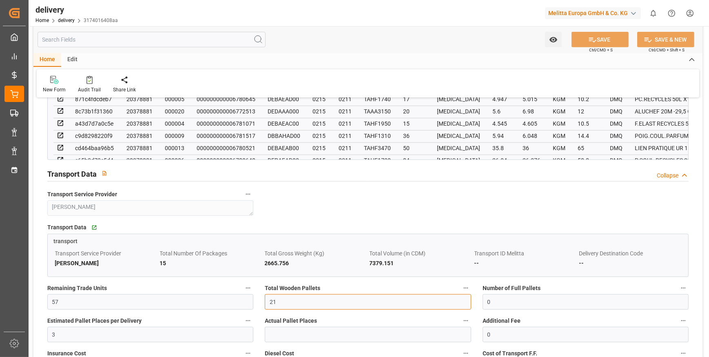
click at [289, 305] on input "21" at bounding box center [368, 302] width 206 height 16
type input "2"
type input "0"
type input "1"
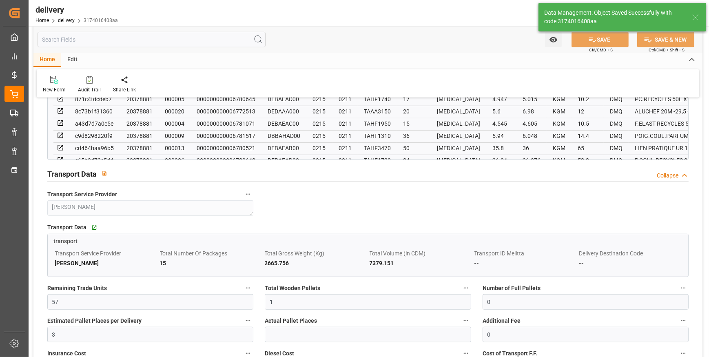
type input "1.5"
